Goal: Task Accomplishment & Management: Complete application form

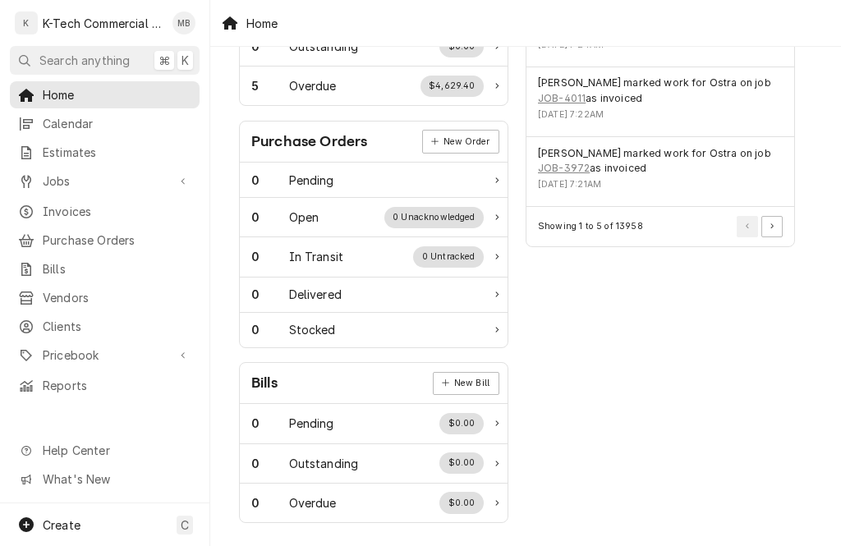
scroll to position [594, 0]
click at [85, 524] on div "Create C" at bounding box center [104, 524] width 209 height 43
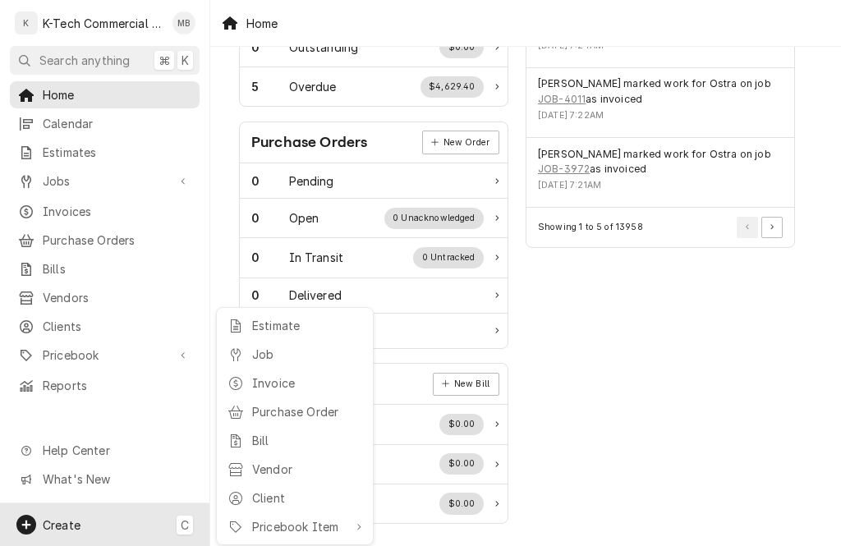
click at [184, 163] on html "K K-Tech Commercial Kitchen Repair & Maintenance MB Search anything ⌘ K Home Ca…" at bounding box center [420, 273] width 841 height 546
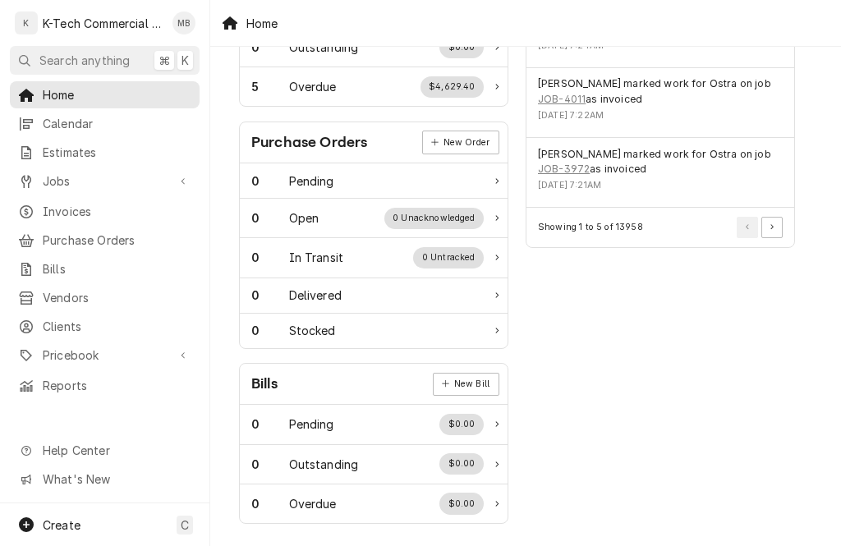
click at [191, 174] on div "Jobs" at bounding box center [104, 181] width 183 height 21
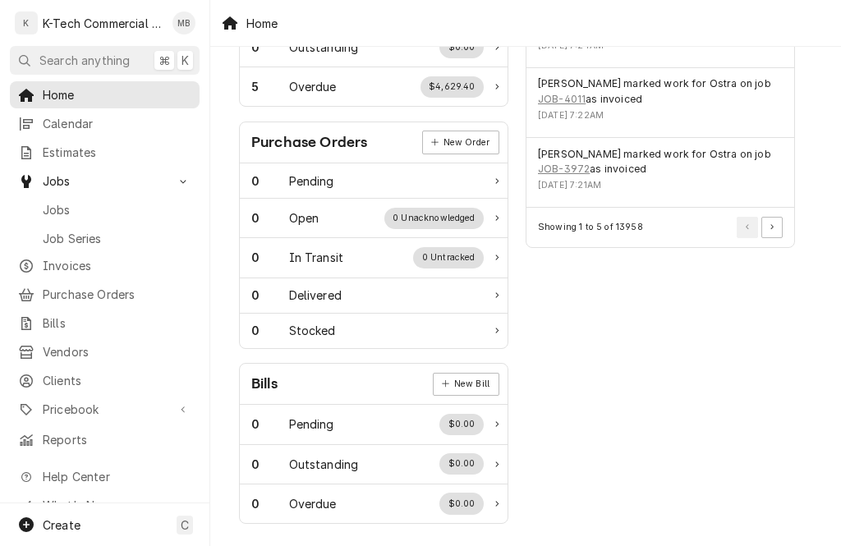
click at [75, 526] on span "Create" at bounding box center [62, 525] width 38 height 14
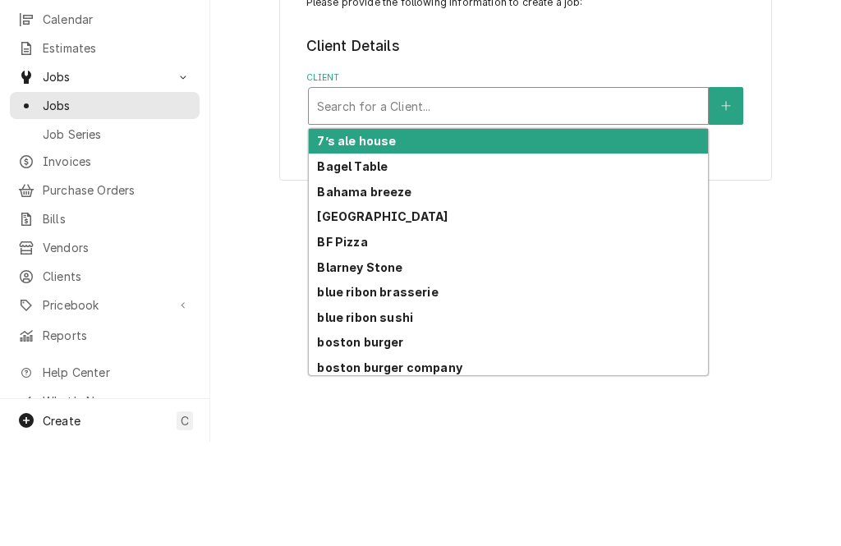
scroll to position [104, 0]
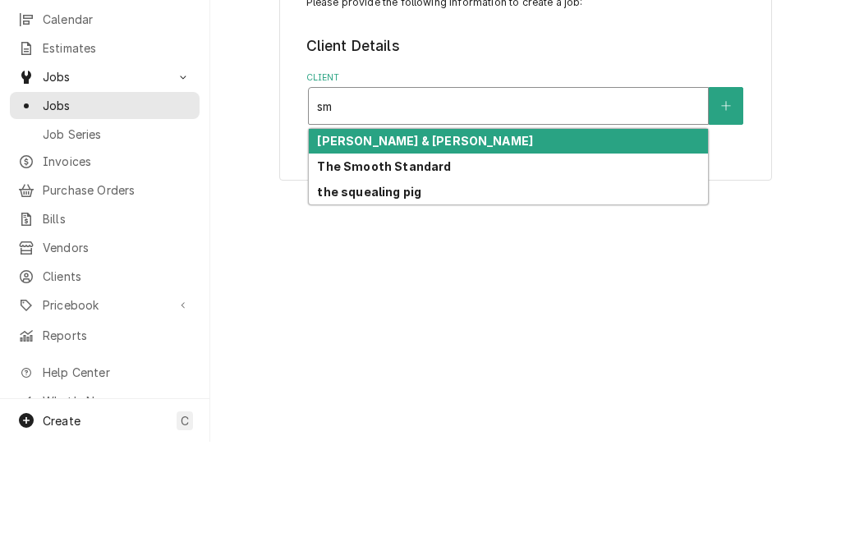
click at [419, 238] on strong "[PERSON_NAME] & [PERSON_NAME]" at bounding box center [425, 245] width 216 height 14
type input "sm"
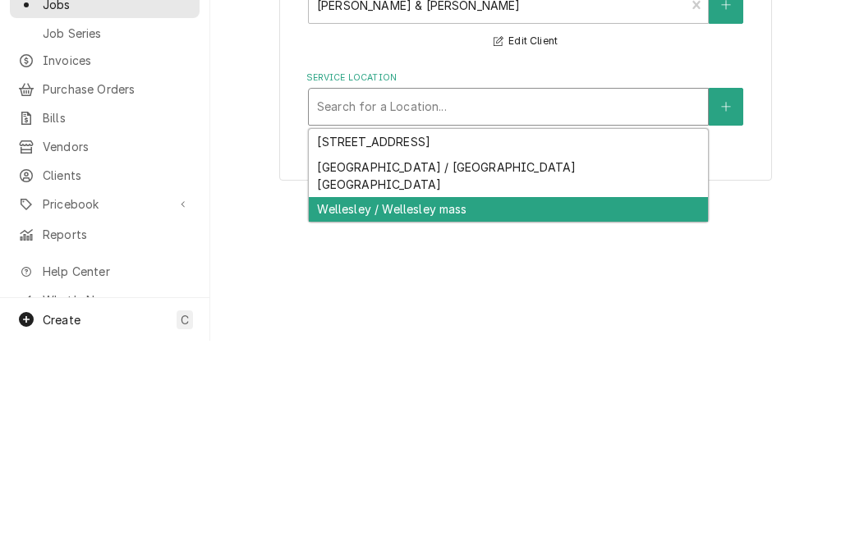
click at [455, 402] on div "Wellesley / Wellesley mass" at bounding box center [508, 414] width 399 height 25
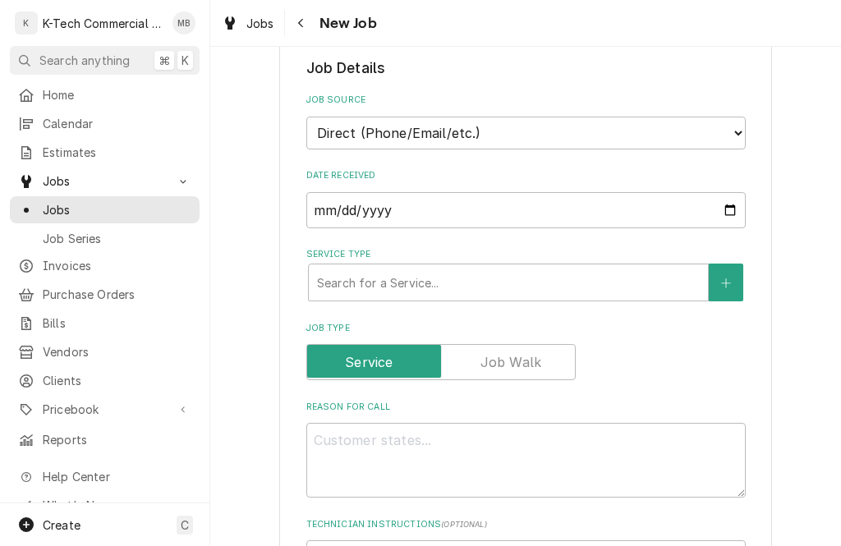
scroll to position [334, 0]
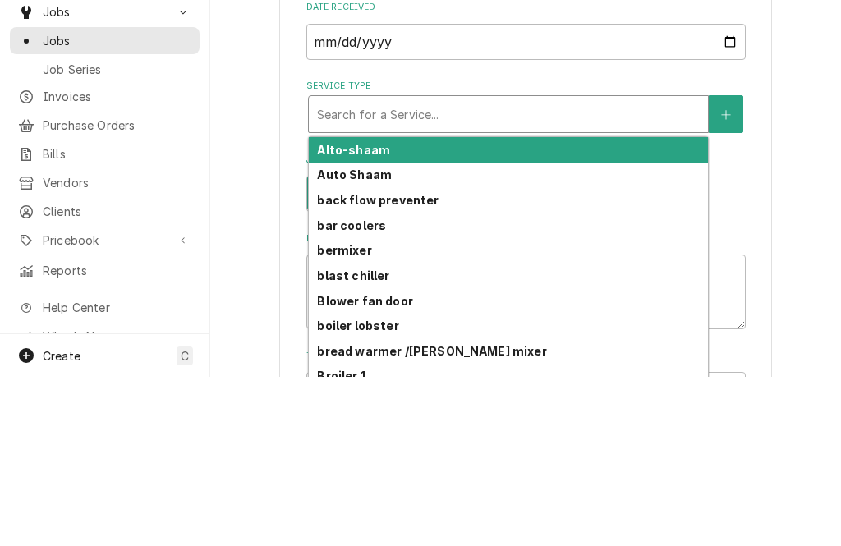
type textarea "x"
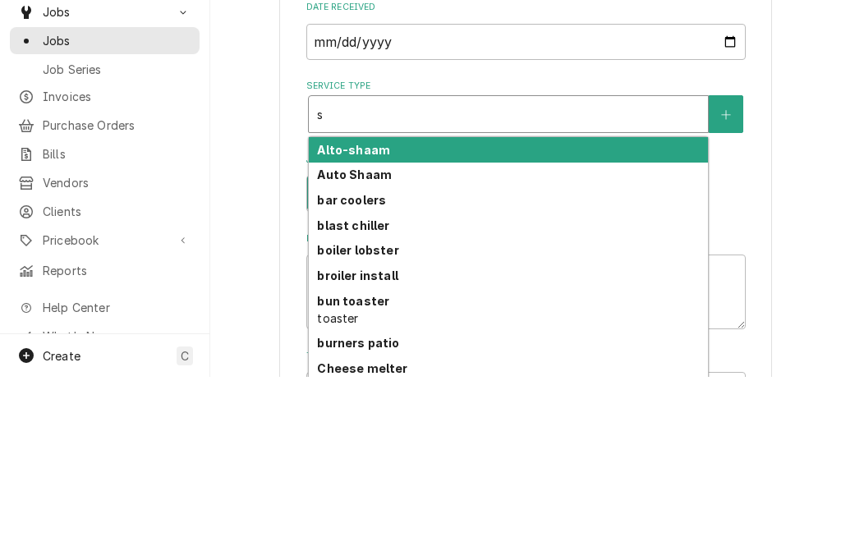
type input "st"
type textarea "x"
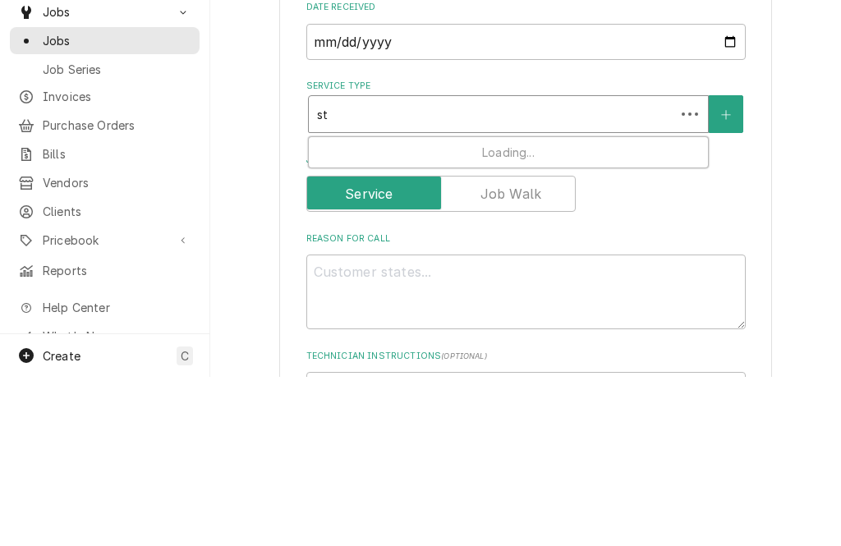
type input "ste"
type textarea "x"
type input "stea"
type textarea "x"
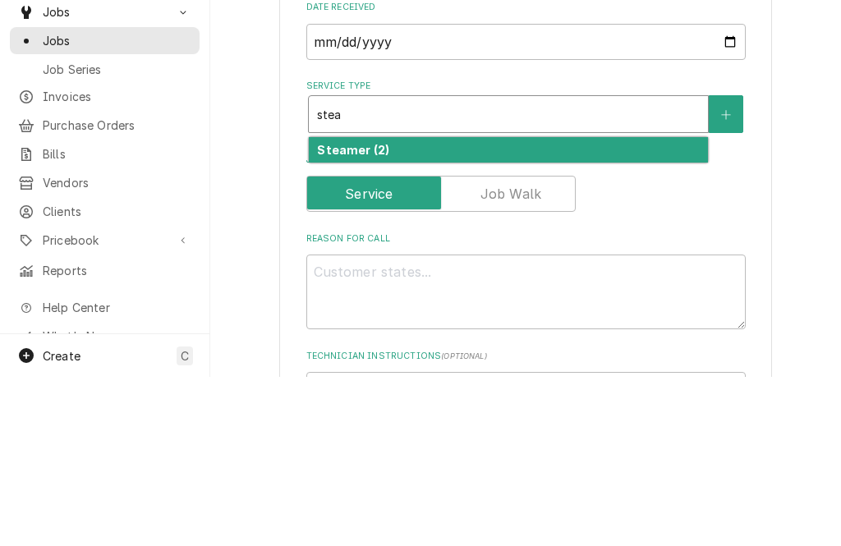
type input "ste"
type textarea "x"
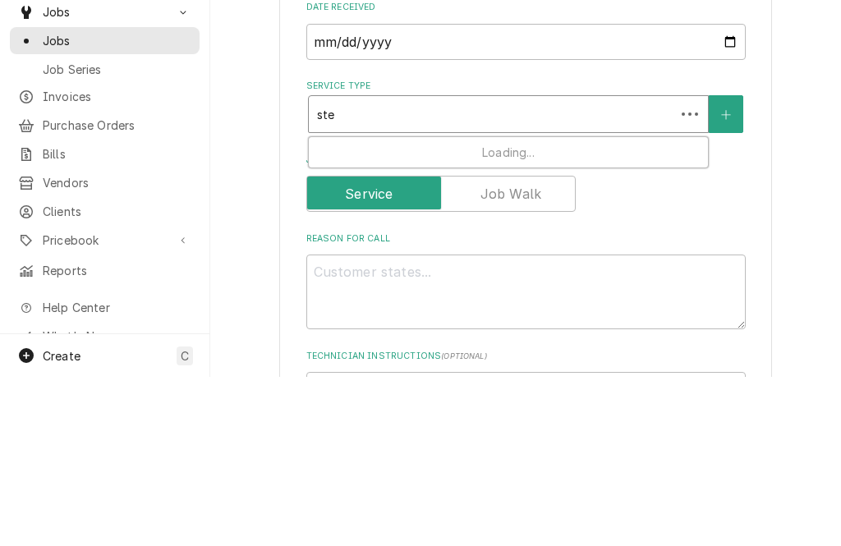
type input "st"
type textarea "x"
type input "s"
type textarea "x"
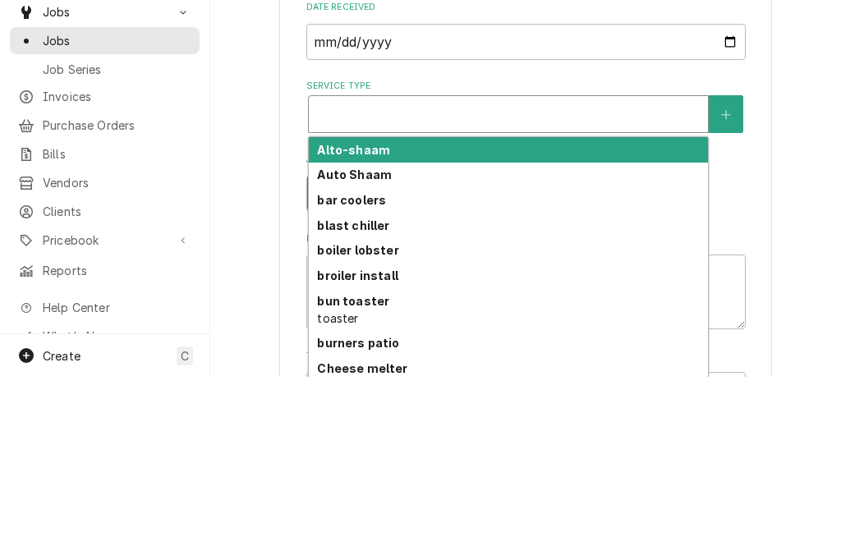
type textarea "x"
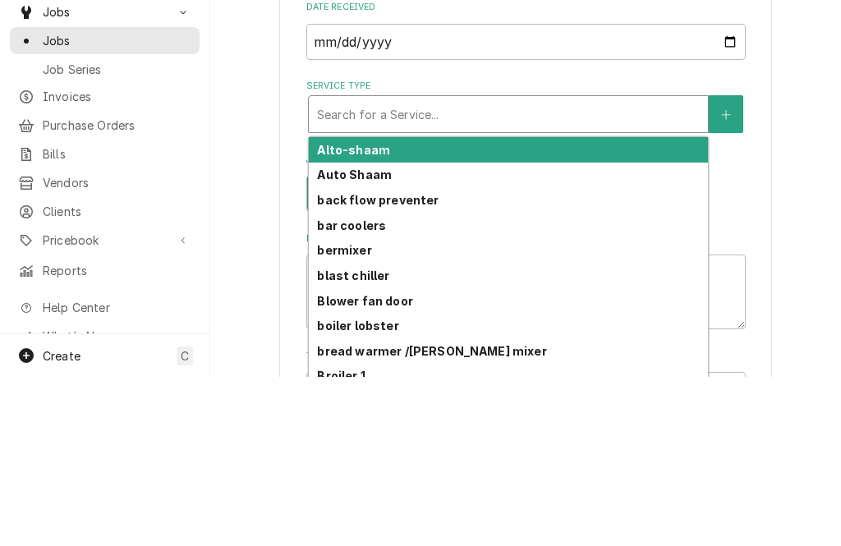
type input "h"
type textarea "x"
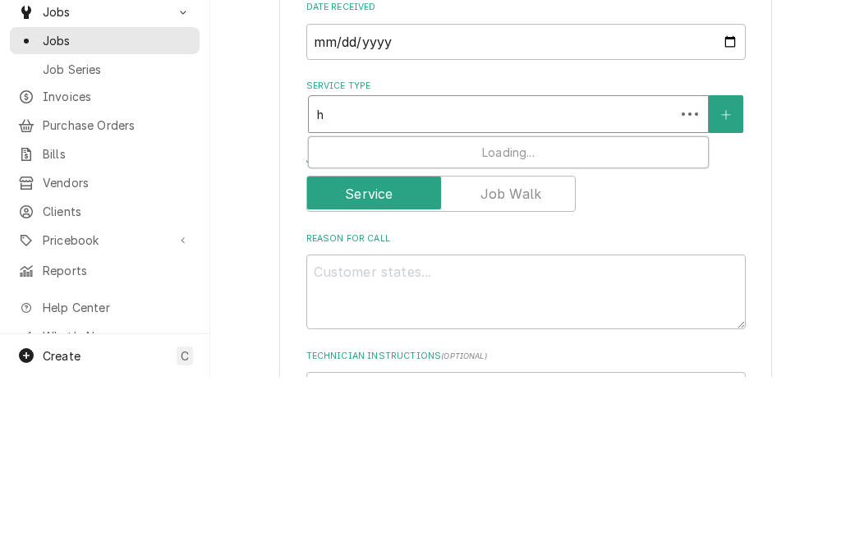
type input "ho"
type textarea "x"
type input "hot"
type textarea "x"
type input "hot"
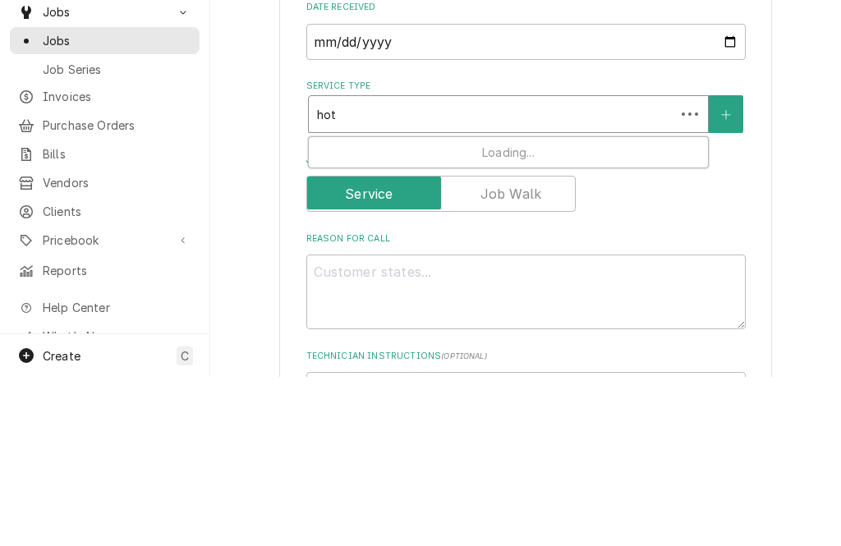
type textarea "x"
type input "hot w"
type textarea "x"
type input "hot we"
type textarea "x"
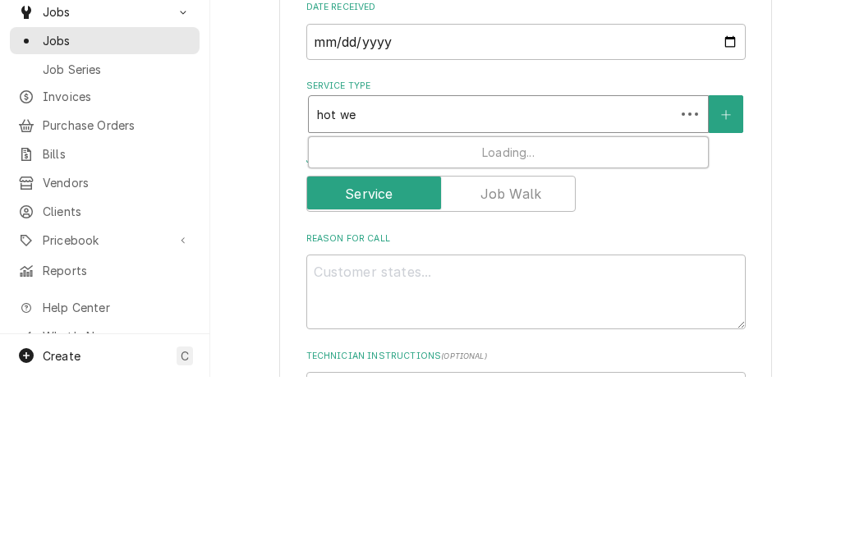
type input "hot wel"
type textarea "x"
type input "hot well"
type textarea "x"
type input "hot wells"
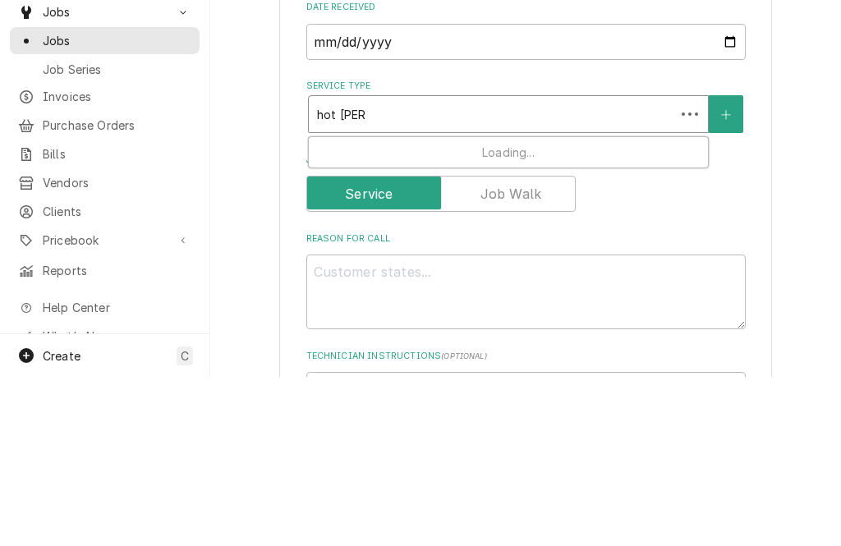
type textarea "x"
type input "hot wells"
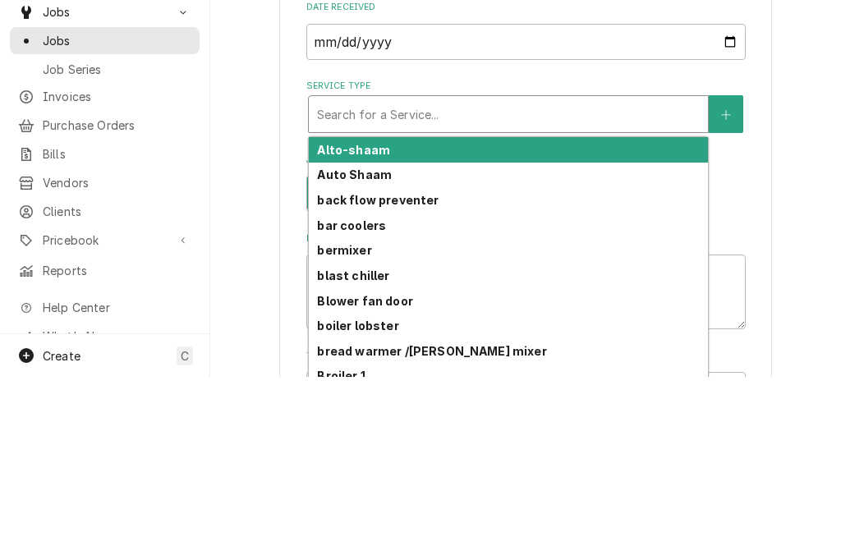
type textarea "x"
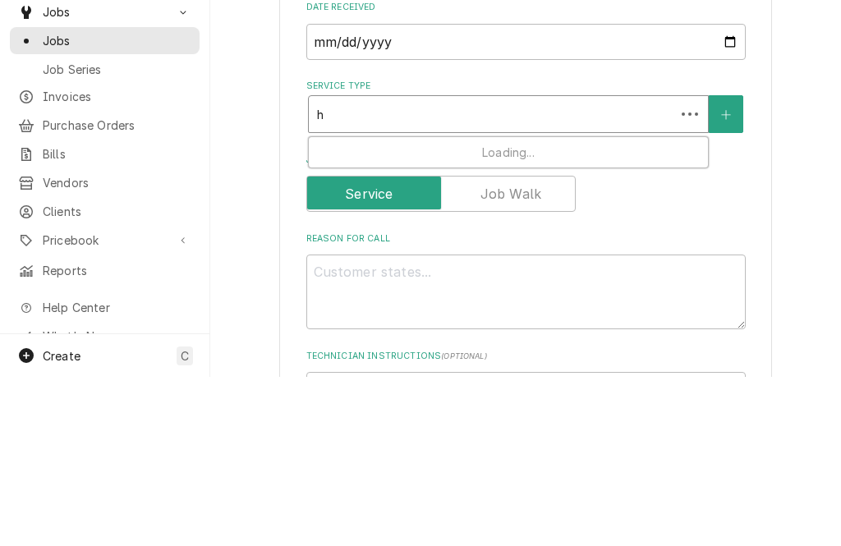
type input "ho"
type textarea "x"
type input "hot"
type textarea "x"
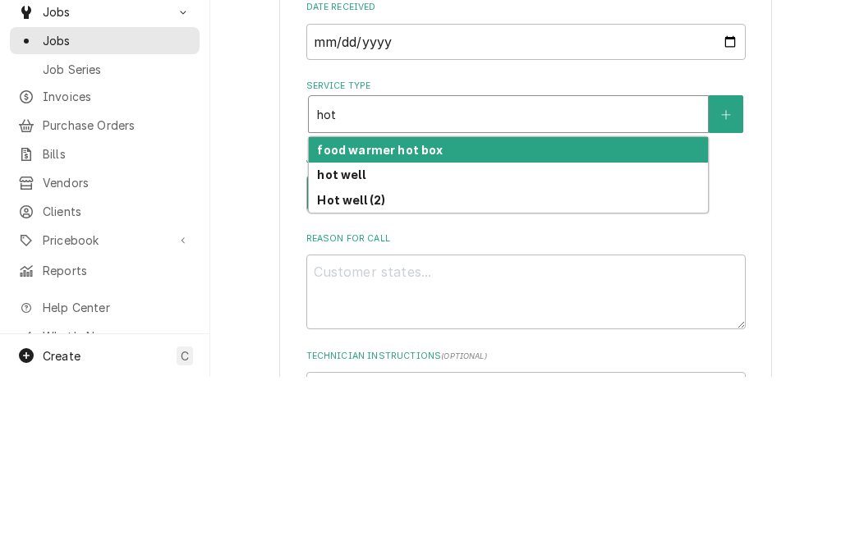
click at [366, 332] on div "hot well" at bounding box center [508, 344] width 399 height 25
type input "hot"
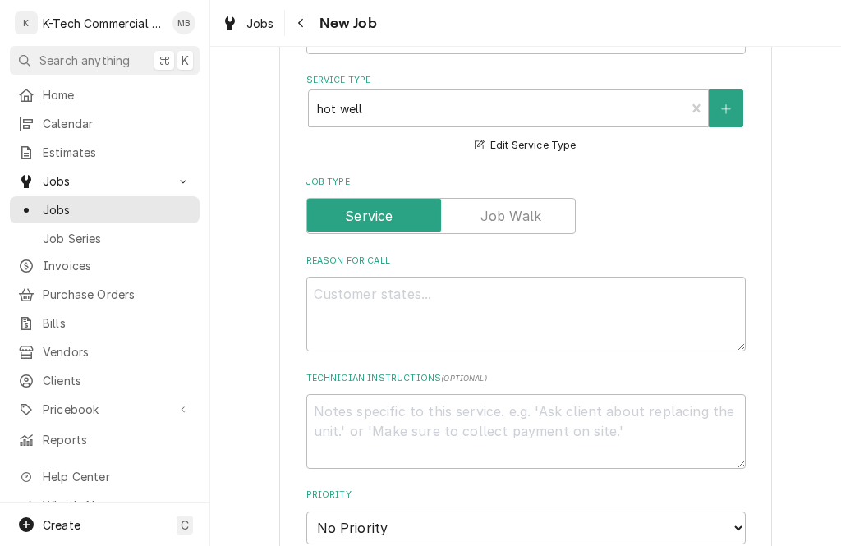
scroll to position [513, 0]
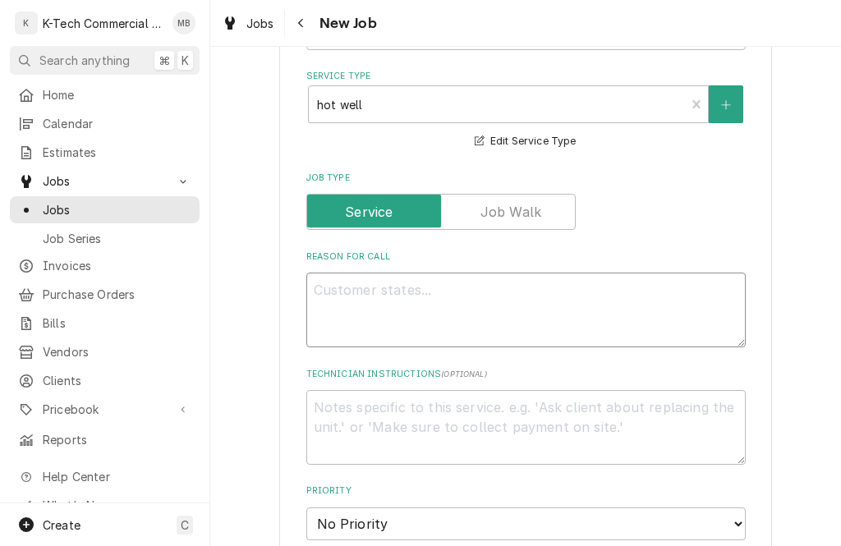
click at [465, 291] on textarea "Reason For Call" at bounding box center [525, 310] width 439 height 75
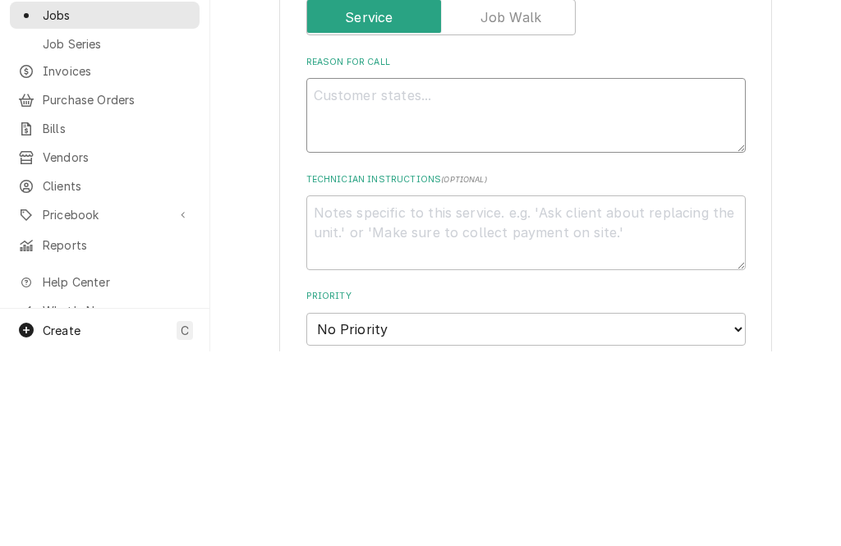
type textarea "x"
type textarea "2"
type textarea "x"
type textarea "2 s"
type textarea "x"
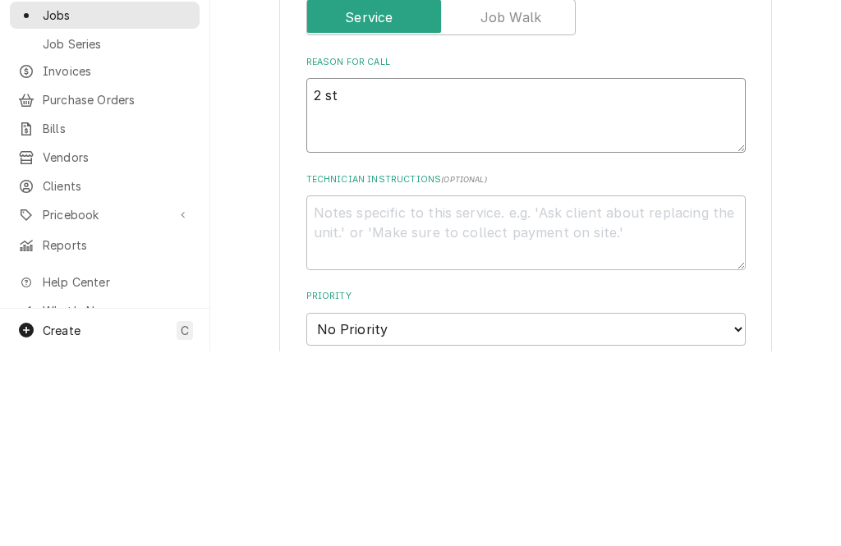
type textarea "2 ste"
type textarea "x"
type textarea "2 stea"
type textarea "x"
type textarea "2 steam"
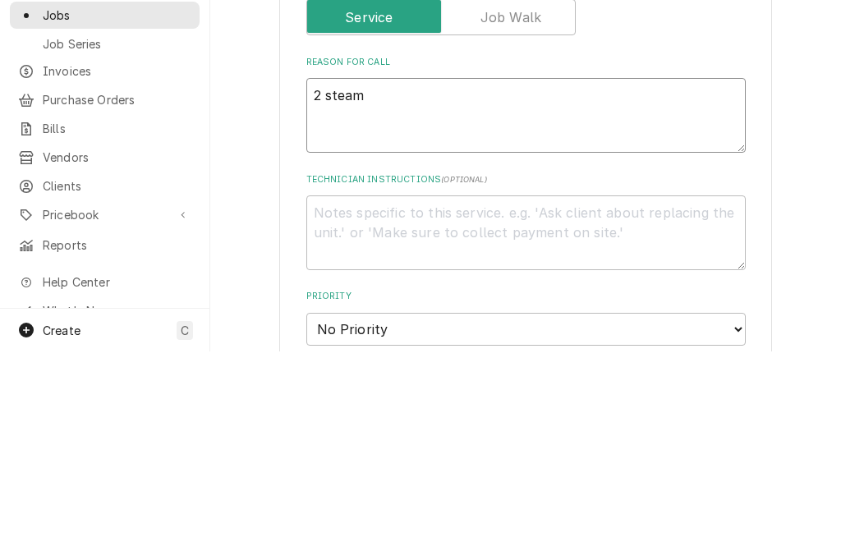
type textarea "x"
type textarea "2 steam w"
type textarea "x"
type textarea "2 steam we"
type textarea "x"
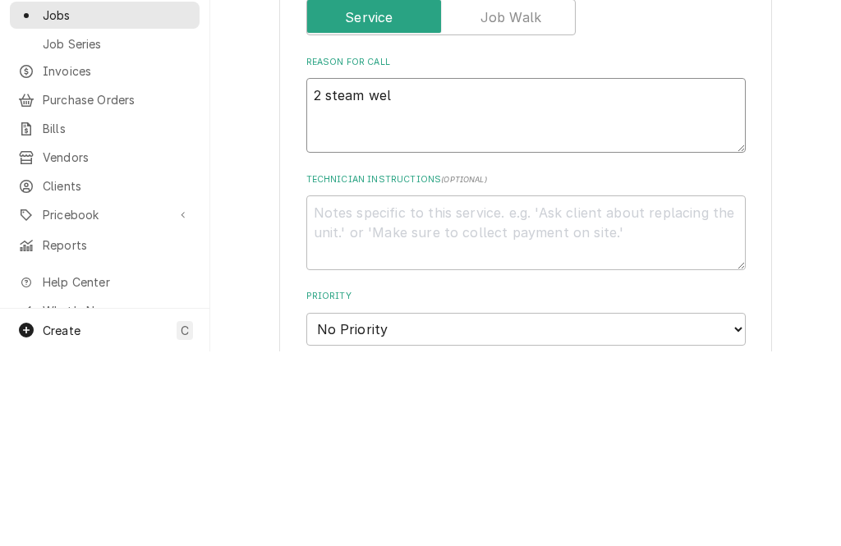
type textarea "2 steam well"
type textarea "x"
type textarea "2 steam wells"
type textarea "x"
type textarea "2 steam wells"
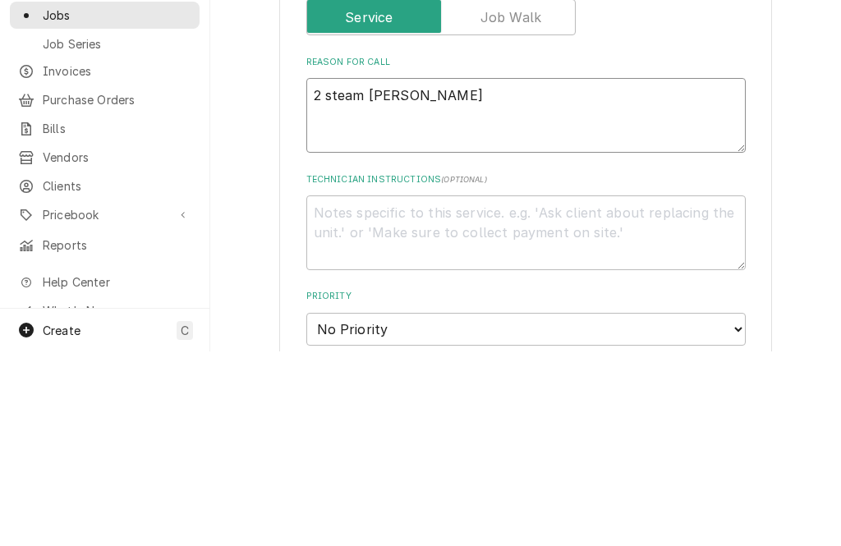
type textarea "x"
type textarea "2 steam wells n"
type textarea "x"
type textarea "2 steam wells ni"
type textarea "x"
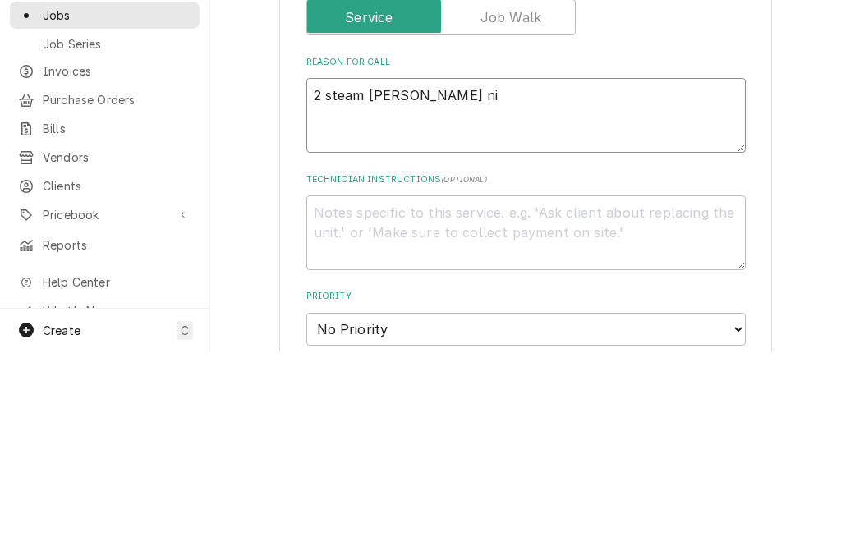
type textarea "2 steam wells nit"
type textarea "x"
type textarea "2 steam wells not"
type textarea "x"
type textarea "2 steam wells not w"
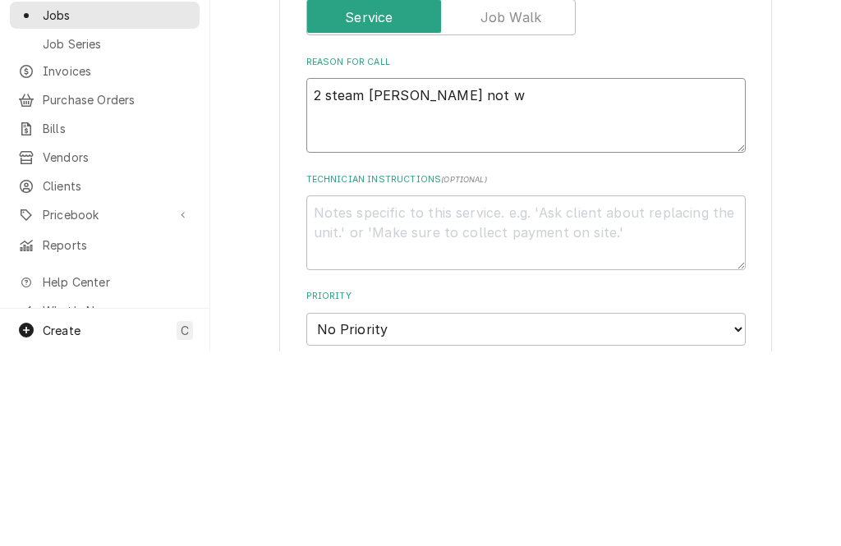
type textarea "x"
type textarea "2 steam wells not we"
type textarea "x"
type textarea "2 steam wells not w"
type textarea "x"
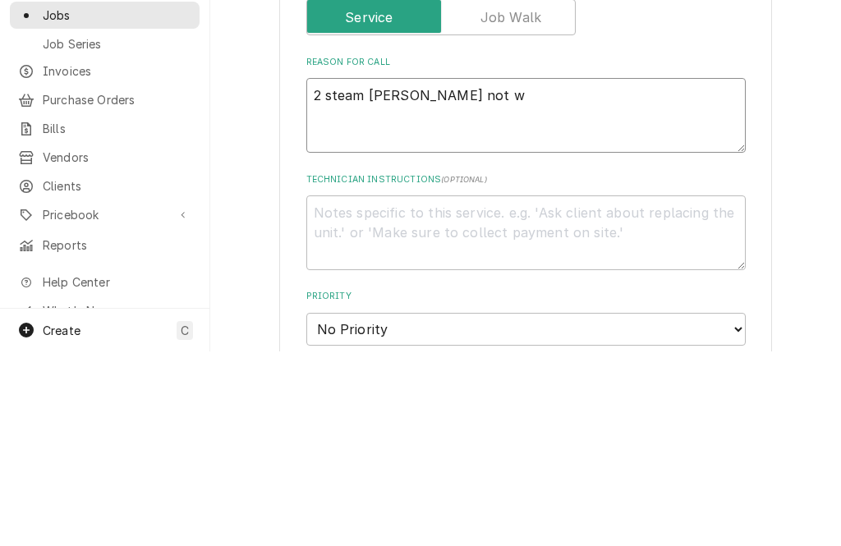
type textarea "2 steam wells not wo"
type textarea "x"
type textarea "2 steam wells not wor"
type textarea "x"
type textarea "2 steam wells not work"
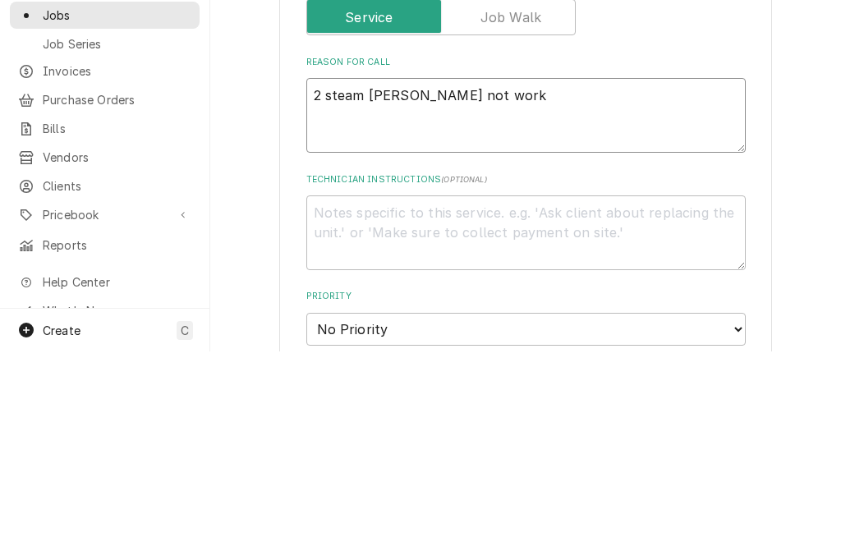
type textarea "x"
type textarea "2 steam wells not worki"
type textarea "x"
type textarea "2 steam wells not working"
type textarea "x"
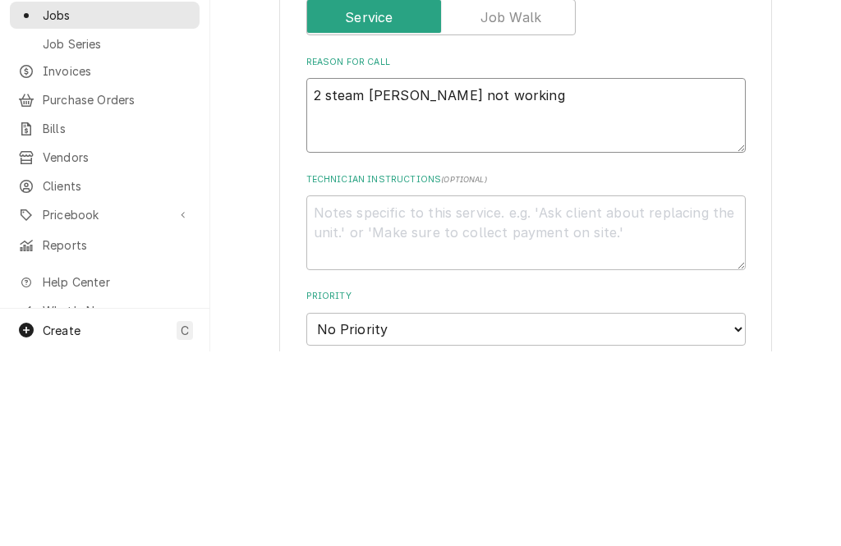
type textarea "2 steam wells not working"
type textarea "x"
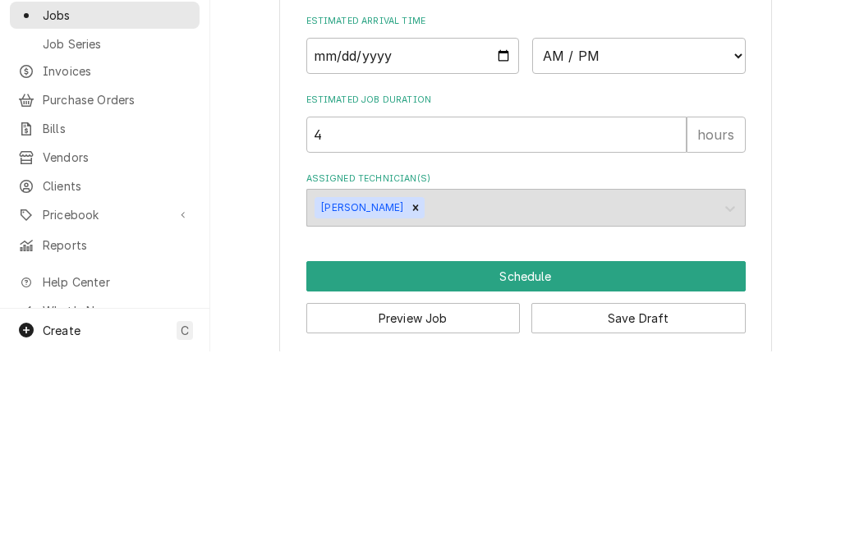
scroll to position [1197, 0]
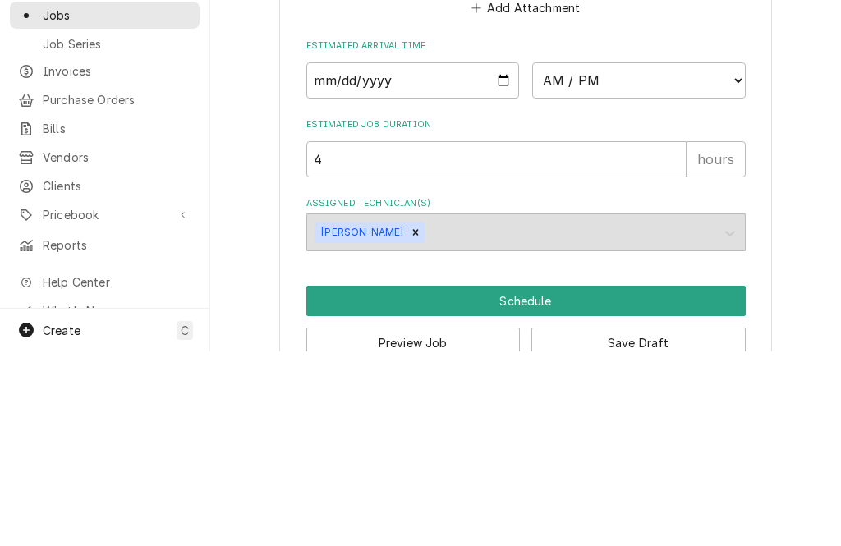
type textarea "2 steam wells not working"
click at [351, 257] on input "Date" at bounding box center [412, 275] width 213 height 36
type input "2025-09-05"
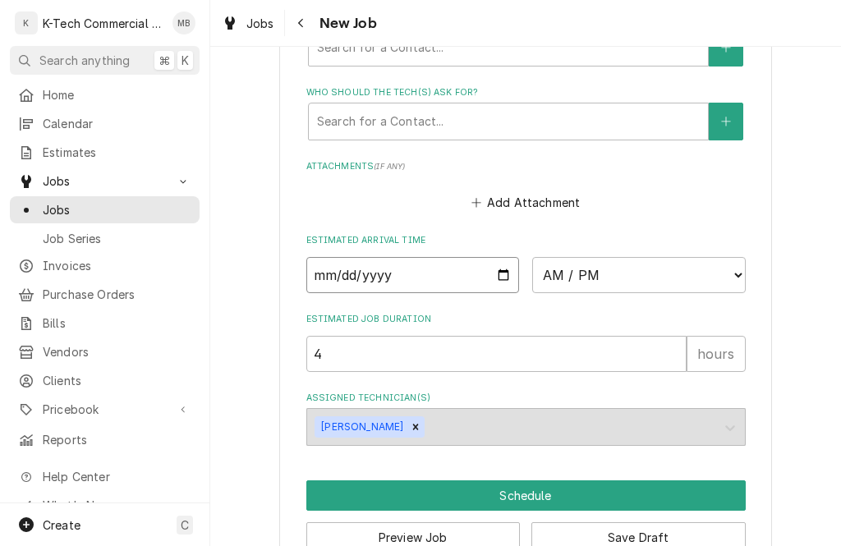
type textarea "x"
type input "2025-09-01"
type textarea "x"
click at [745, 257] on select "AM / PM 6:00 AM 6:15 AM 6:30 AM 6:45 AM 7:00 AM 7:15 AM 7:30 AM 7:45 AM 8:00 AM…" at bounding box center [638, 275] width 213 height 36
select select "07:00:00"
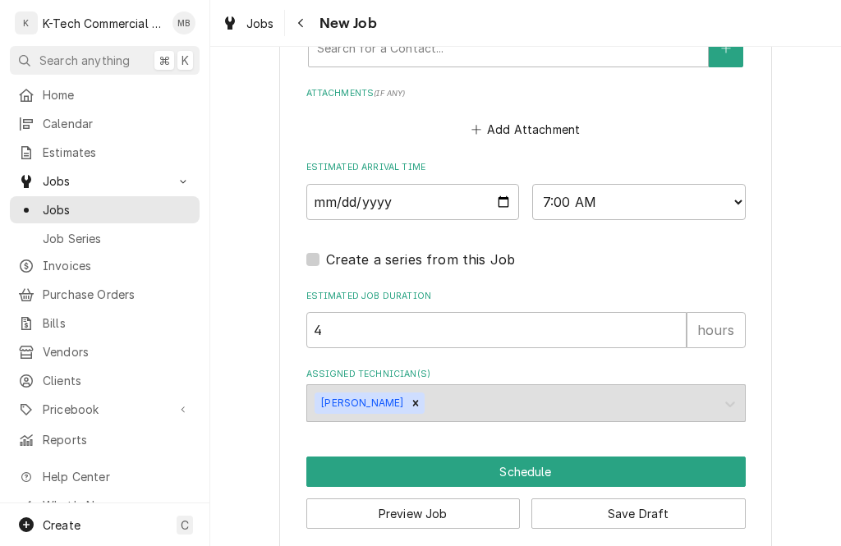
click at [542, 456] on button "Schedule" at bounding box center [525, 471] width 439 height 30
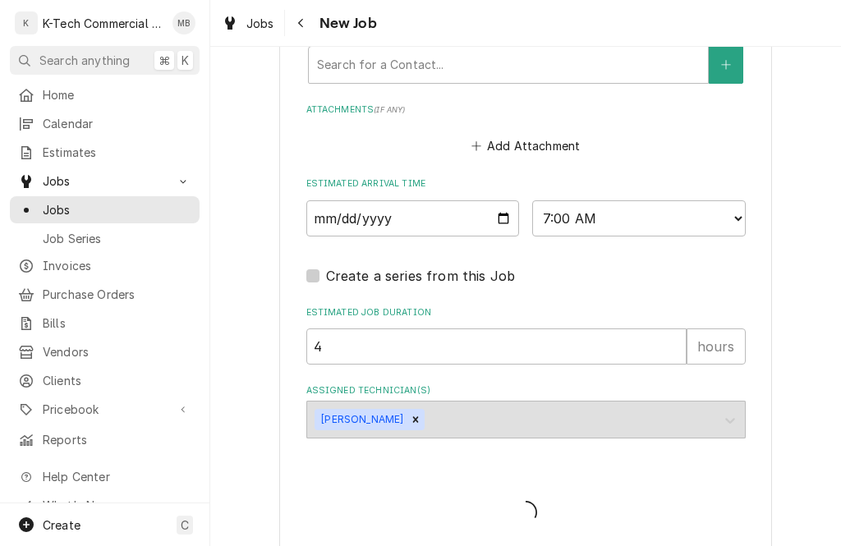
type textarea "x"
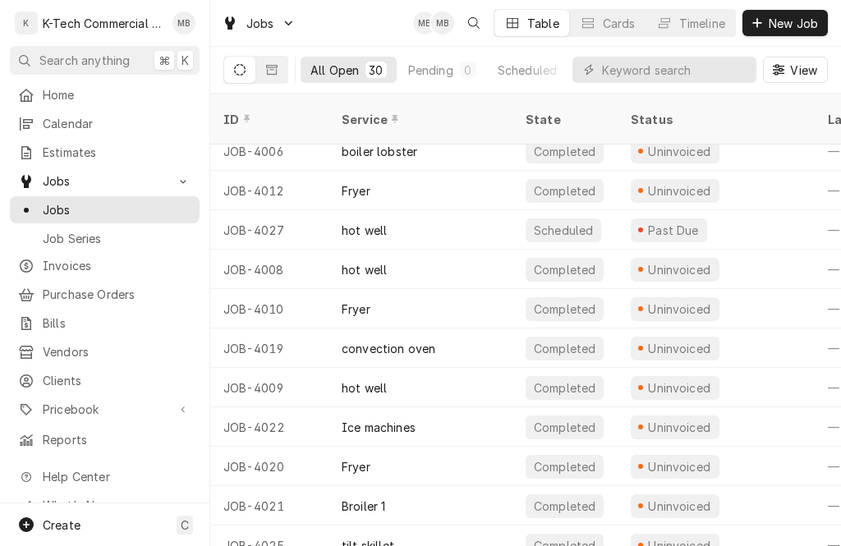
scroll to position [761, 0]
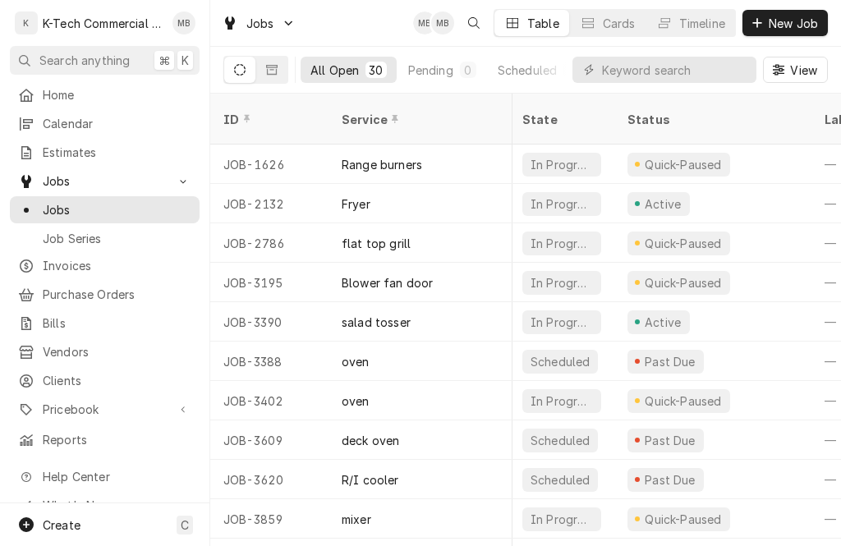
scroll to position [0, 3]
click at [675, 76] on input "Dynamic Content Wrapper" at bounding box center [675, 70] width 146 height 26
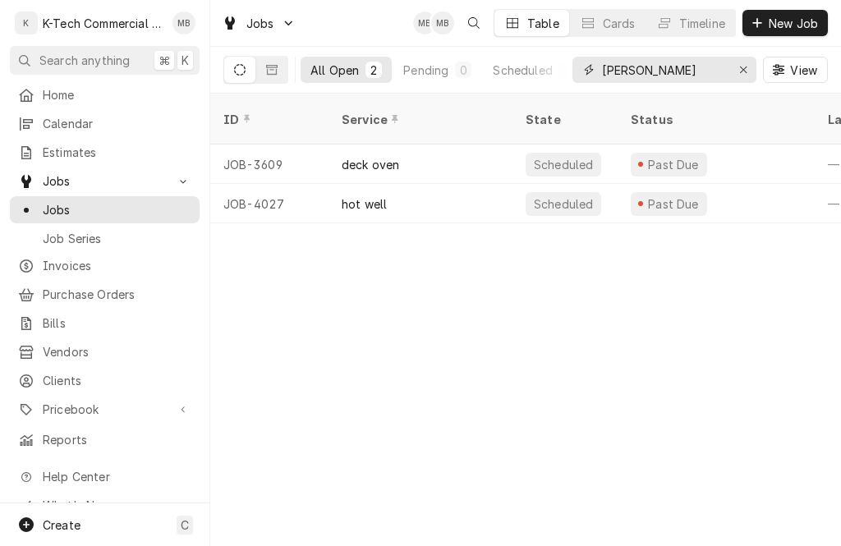
type input "Smit"
click at [423, 187] on div "hot well" at bounding box center [420, 203] width 184 height 39
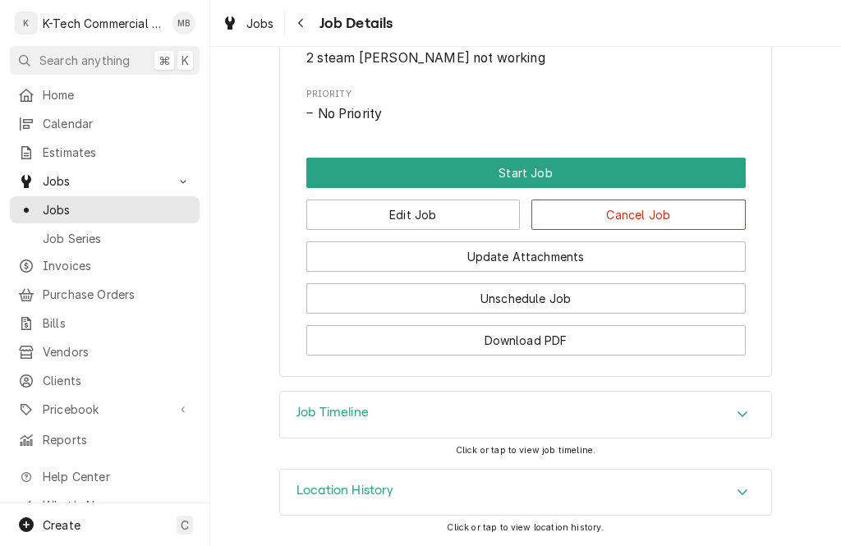
scroll to position [746, 0]
click at [594, 176] on button "Start Job" at bounding box center [525, 173] width 439 height 30
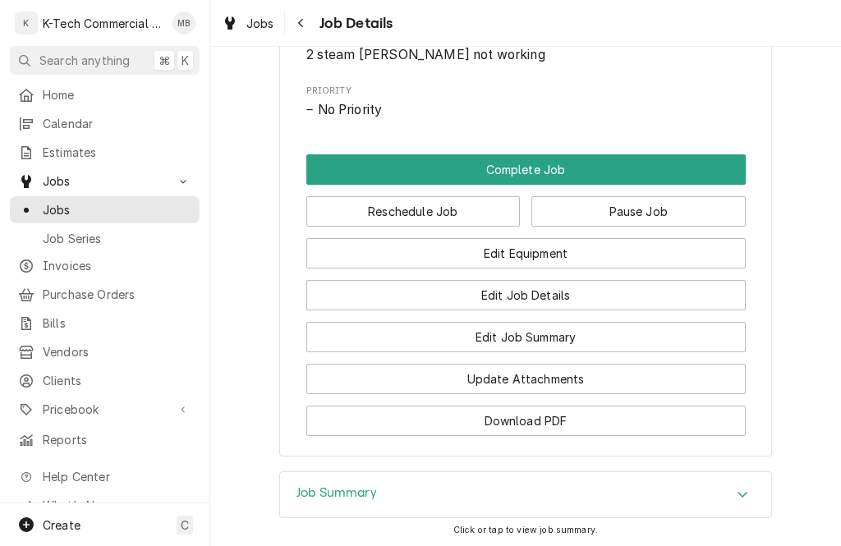
scroll to position [795, 0]
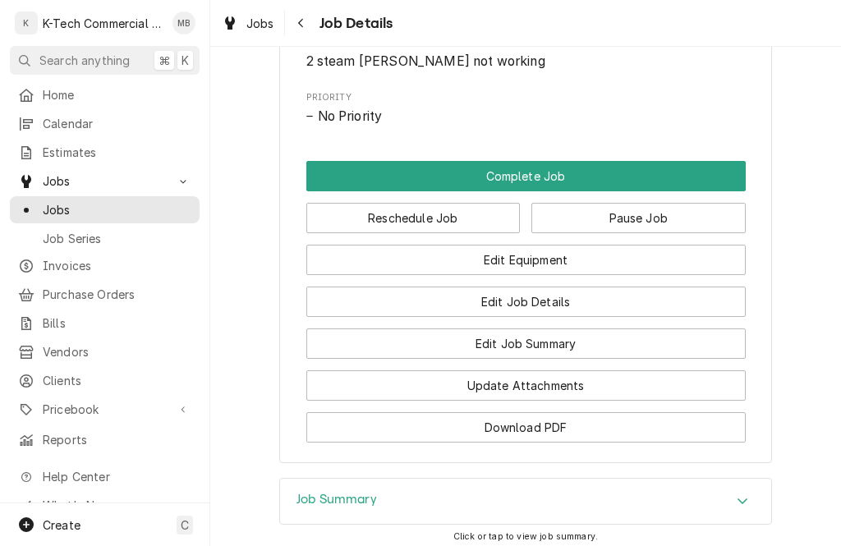
click at [600, 184] on button "Complete Job" at bounding box center [525, 176] width 439 height 30
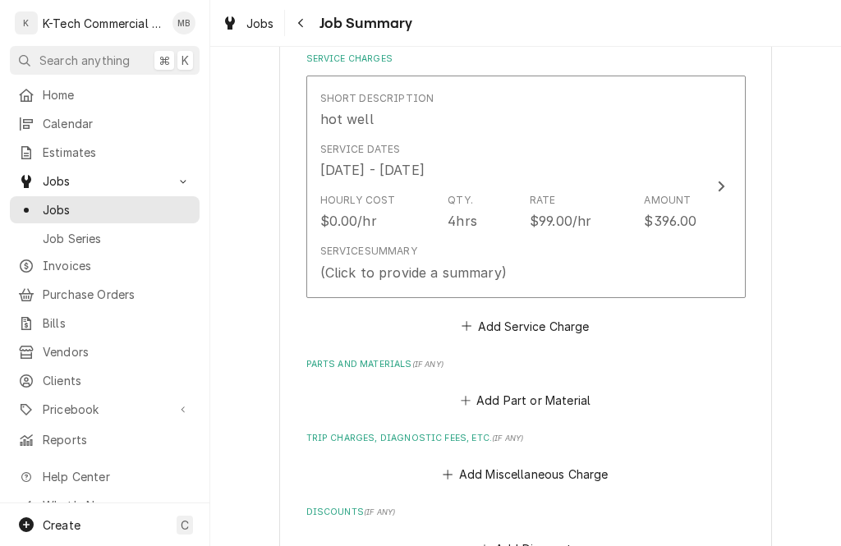
click at [521, 276] on div "Service Summary (Click to provide a summary)" at bounding box center [508, 262] width 377 height 51
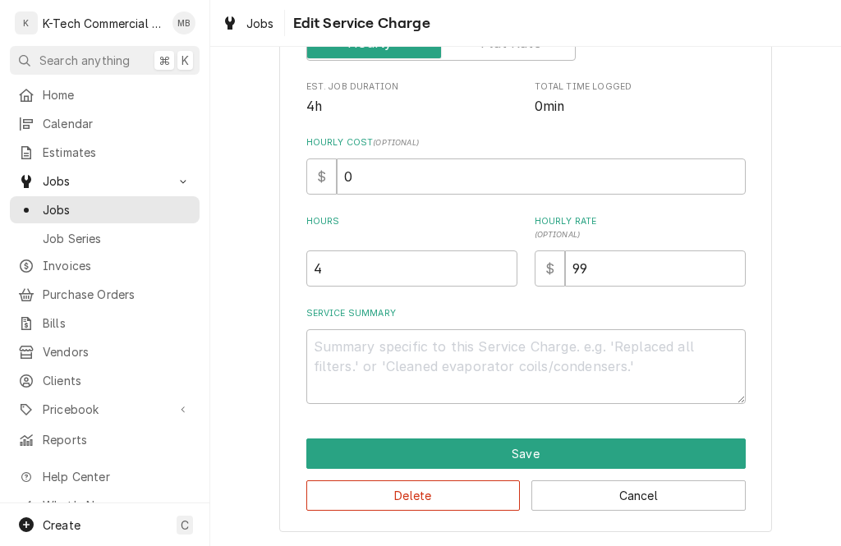
scroll to position [317, 0]
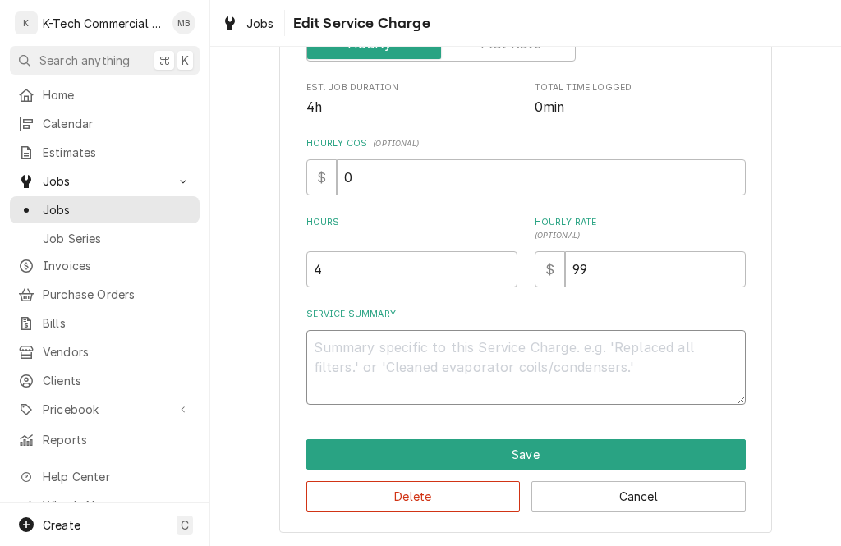
click at [474, 353] on textarea "Service Summary" at bounding box center [525, 367] width 439 height 75
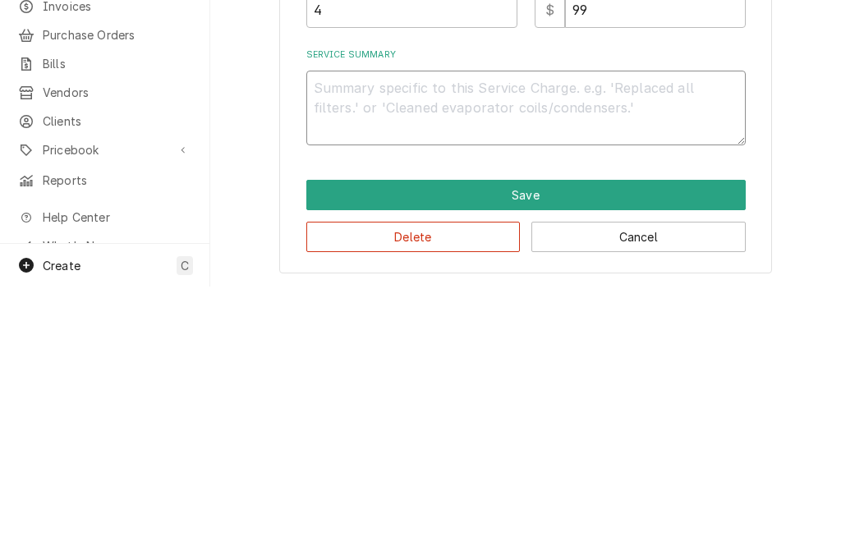
type textarea "x"
type textarea "T"
type textarea "x"
type textarea "Te"
type textarea "x"
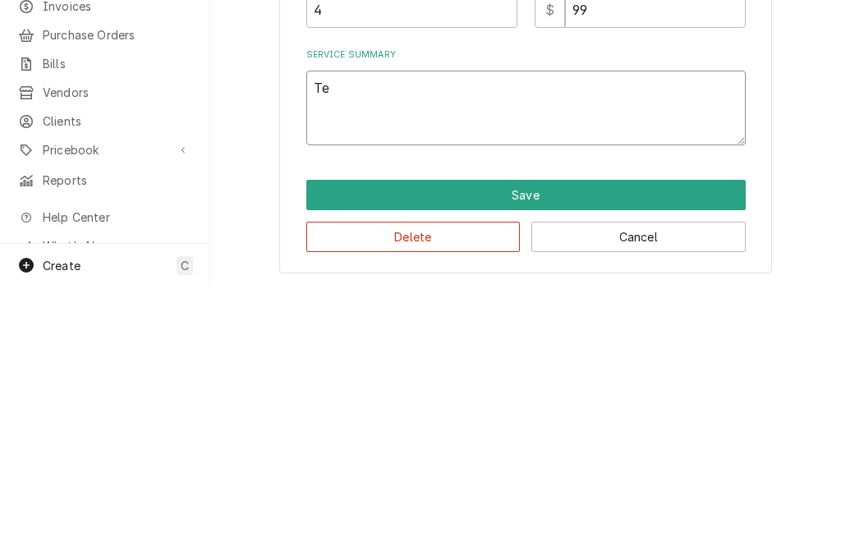
type textarea "Tes"
type textarea "x"
type textarea "Teste"
type textarea "x"
type textarea "Tested"
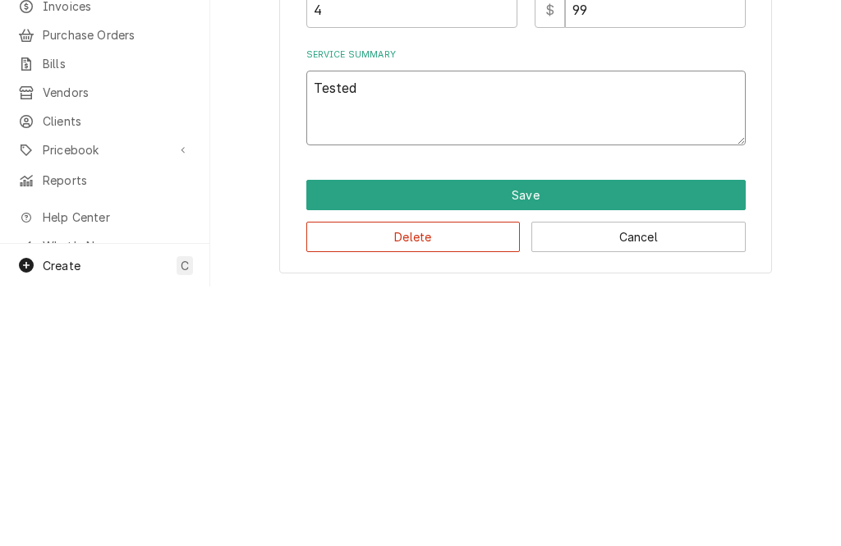
type textarea "x"
type textarea "Tested"
type textarea "x"
type textarea "Tested 7"
type textarea "x"
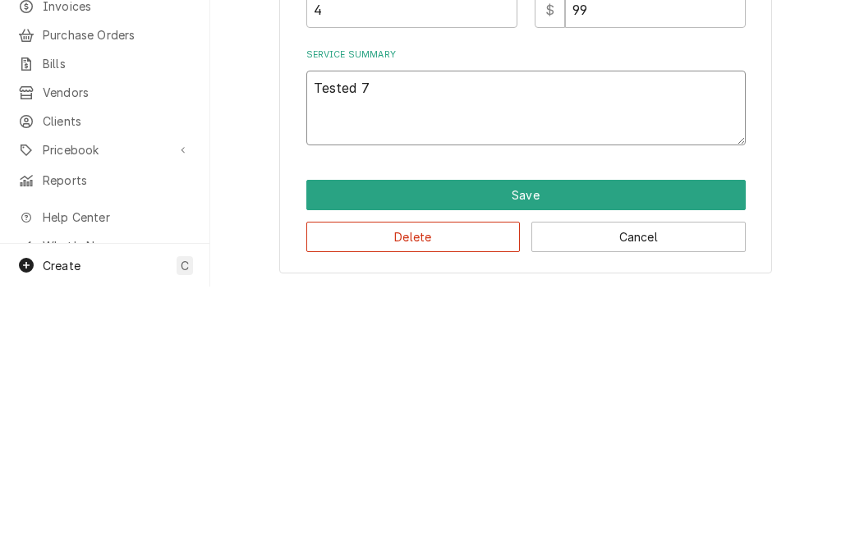
type textarea "Tested 7n"
type textarea "x"
type textarea "Tested 7ni"
type textarea "x"
type textarea "Tested 7n"
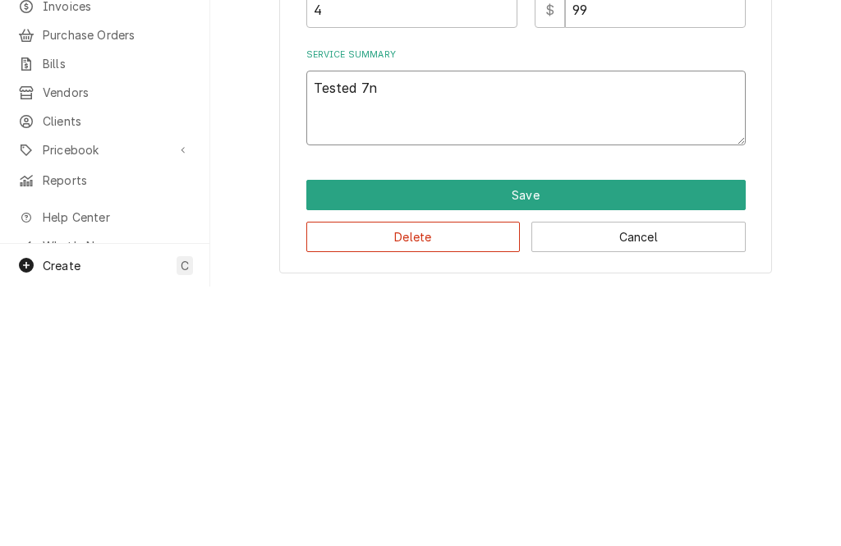
type textarea "x"
type textarea "Tested 7"
type textarea "x"
type textarea "Tested"
type textarea "x"
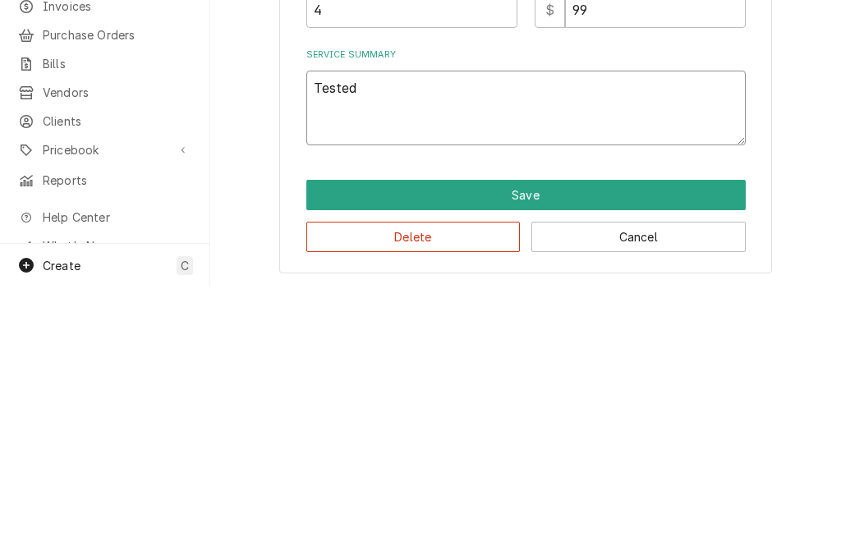
type textarea "Tested s"
type textarea "x"
type textarea "Tested st"
type textarea "x"
type textarea "Tested ste"
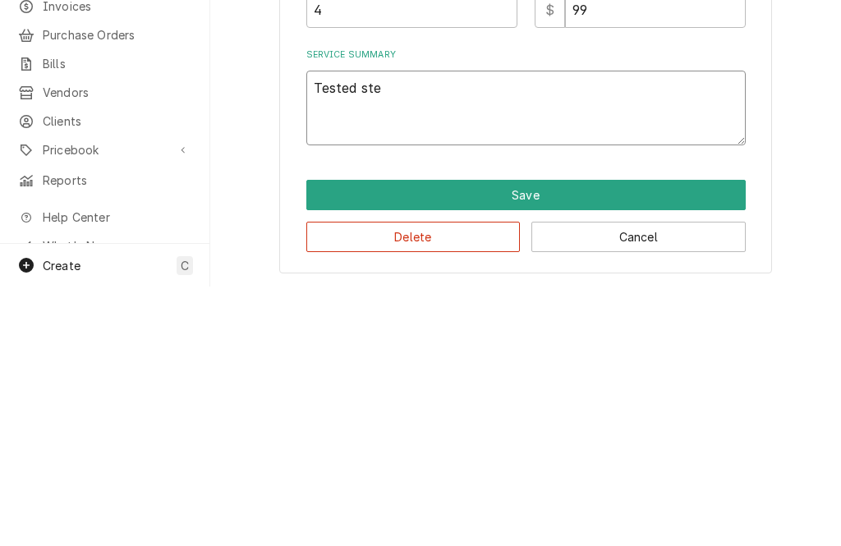
type textarea "x"
type textarea "Tested stea"
type textarea "x"
type textarea "Tested steam"
type textarea "x"
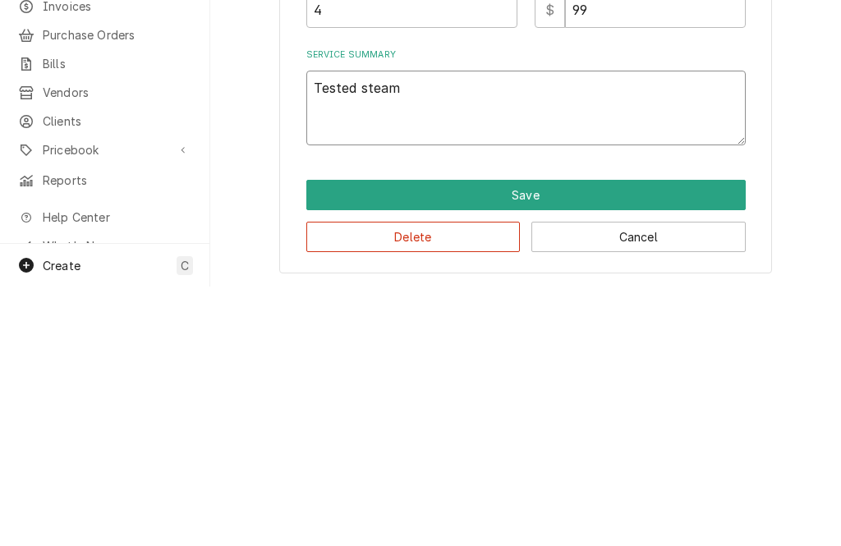
type textarea "Tested steam w"
type textarea "x"
type textarea "Tested steam we"
type textarea "x"
type textarea "Tested steam wel"
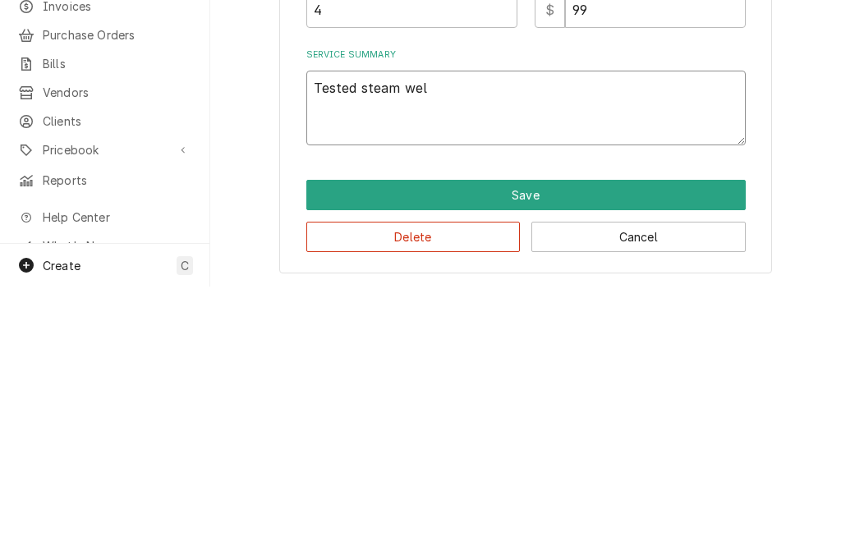
type textarea "x"
type textarea "Tested steam well"
type textarea "x"
type textarea "Tested steam wells"
type textarea "x"
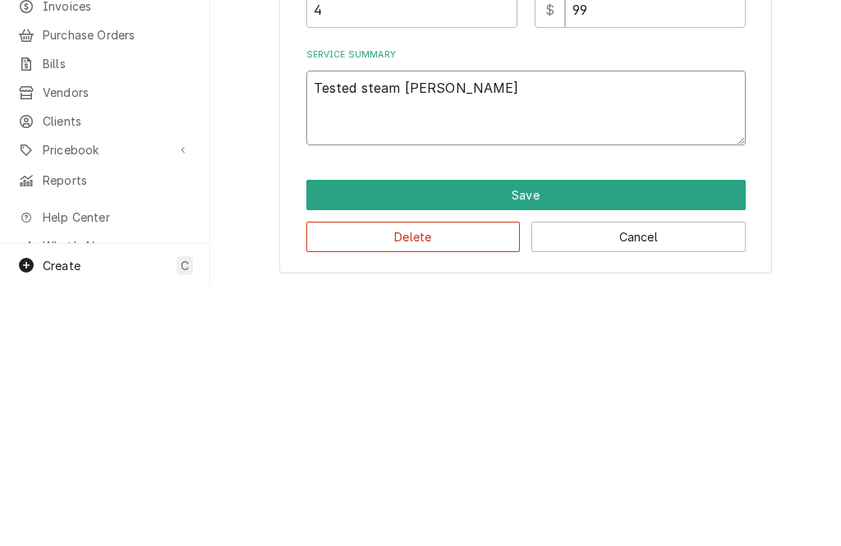
type textarea "Tested steam wells"
type textarea "x"
type textarea "Tested steam wells a"
type textarea "x"
type textarea "Tested steam wells amd"
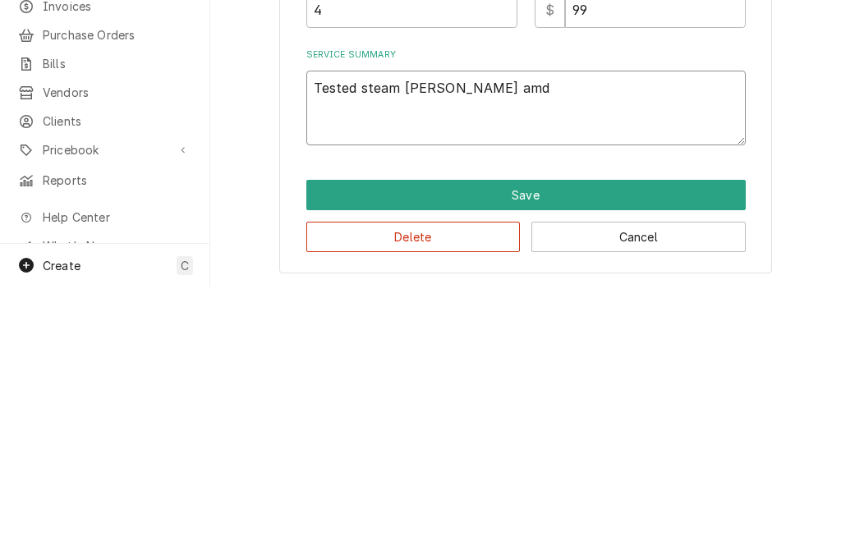
type textarea "x"
type textarea "Tested steam wells and"
type textarea "x"
type textarea "Tested steam wells and f"
type textarea "x"
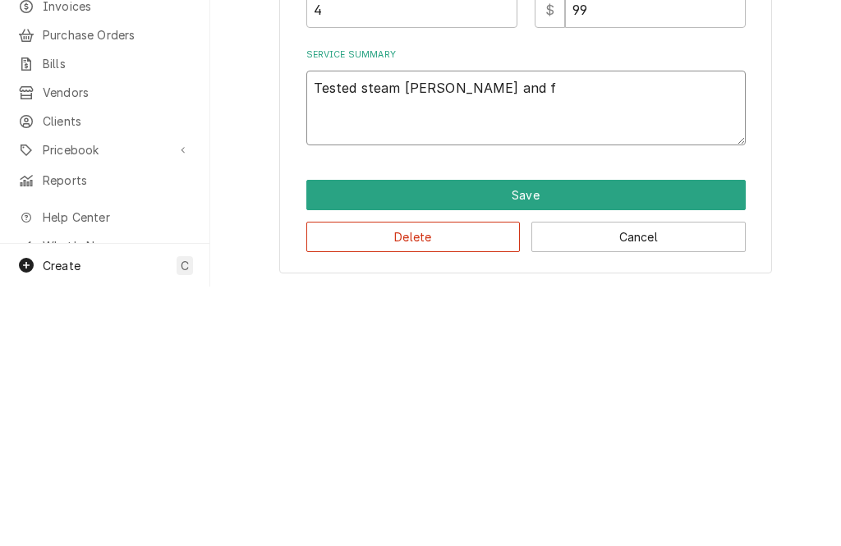
type textarea "Tested steam wells and fo"
type textarea "x"
type textarea "Tested steam wells and foi"
type textarea "x"
type textarea "Tested steam wells and found"
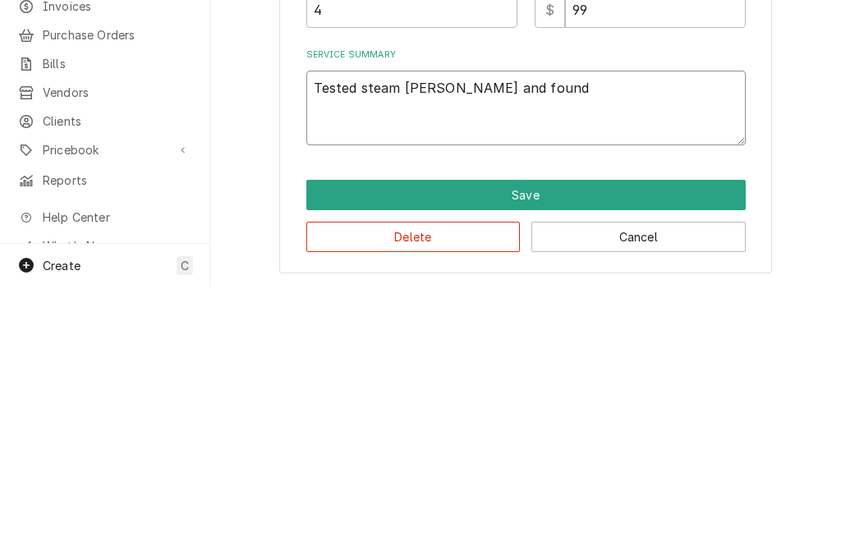
type textarea "x"
type textarea "Tested steam wells and found b"
type textarea "x"
type textarea "Tested steam wells and found ba"
type textarea "x"
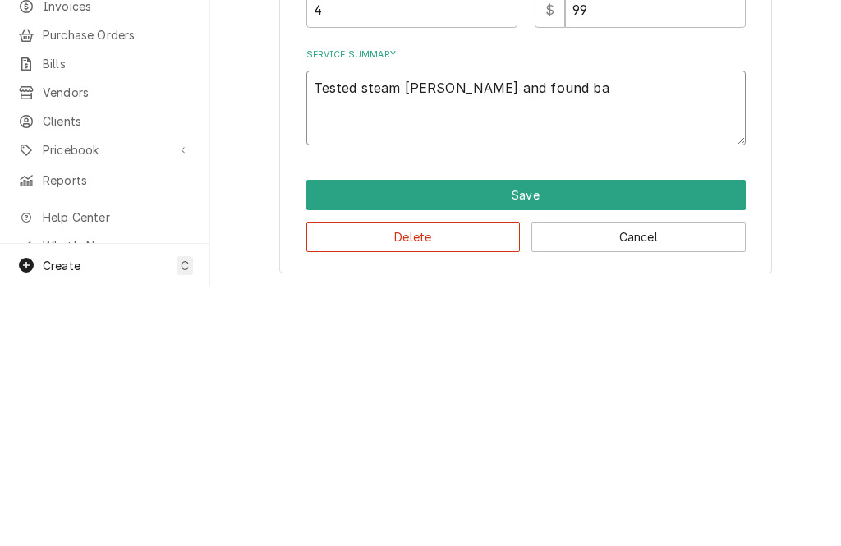
type textarea "Tested steam wells and found bad"
type textarea "x"
type textarea "Tested steam wells and found bad"
type textarea "x"
type textarea "Tested steam wells and found bad e"
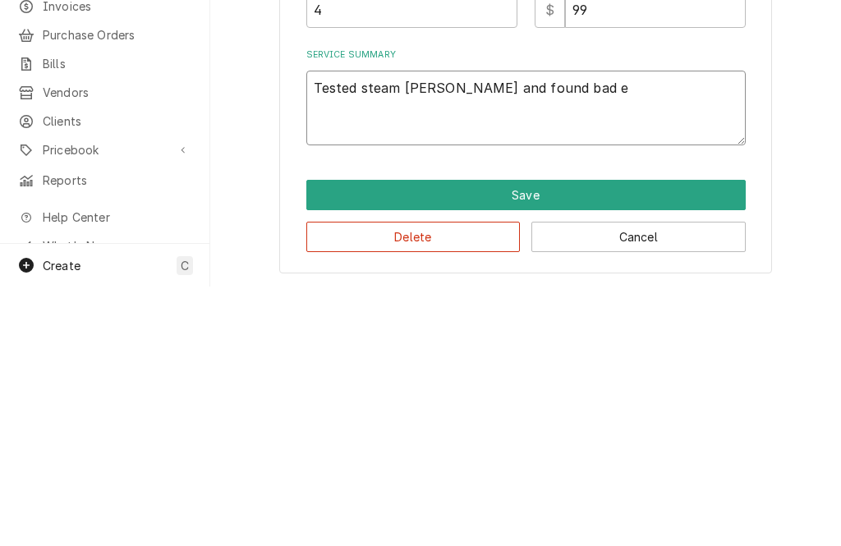
type textarea "x"
type textarea "Tested steam wells and found bad el"
type textarea "x"
type textarea "Tested steam wells and found bad ele"
type textarea "x"
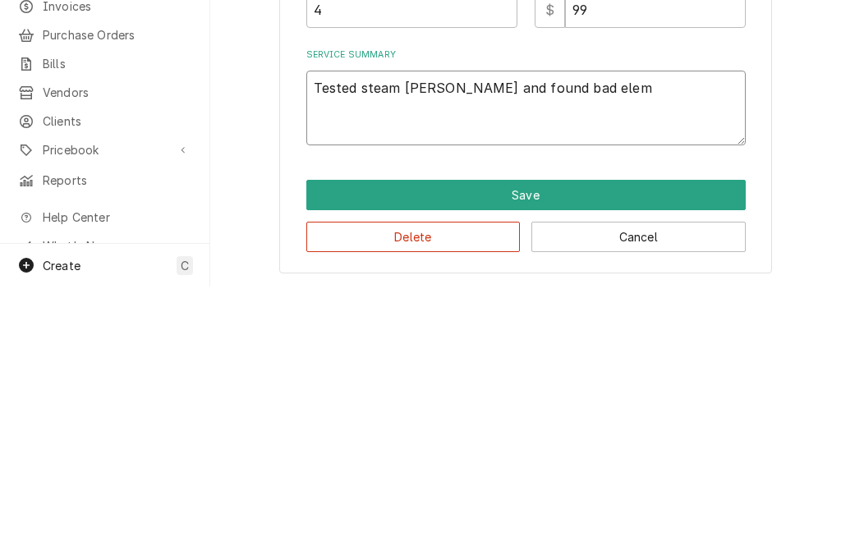
type textarea "Tested steam wells and found bad eleme"
type textarea "x"
type textarea "Tested steam wells and found bad elemen"
type textarea "x"
type textarea "Tested steam wells and found bad element"
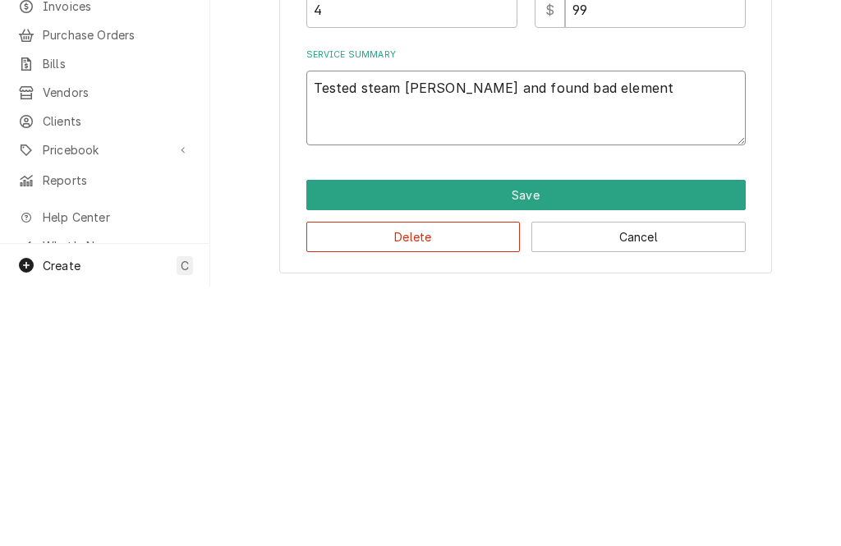
type textarea "x"
type textarea "Tested steam wells and found bad elements"
type textarea "x"
type textarea "Tested steam wells and found bad elements a"
type textarea "x"
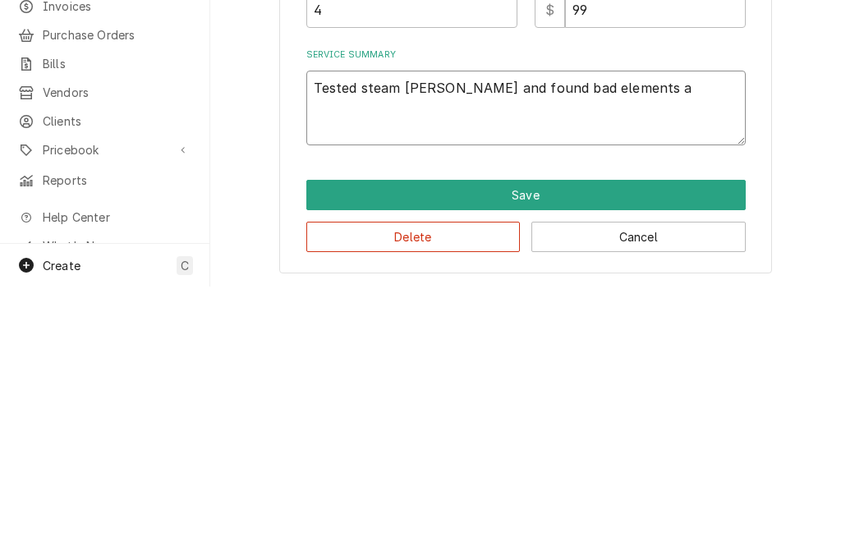
type textarea "Tested steam wells and found bad elements an"
type textarea "x"
type textarea "Tested steam wells and found bad elements and"
type textarea "x"
type textarea "Tested steam wells and found bad elements and"
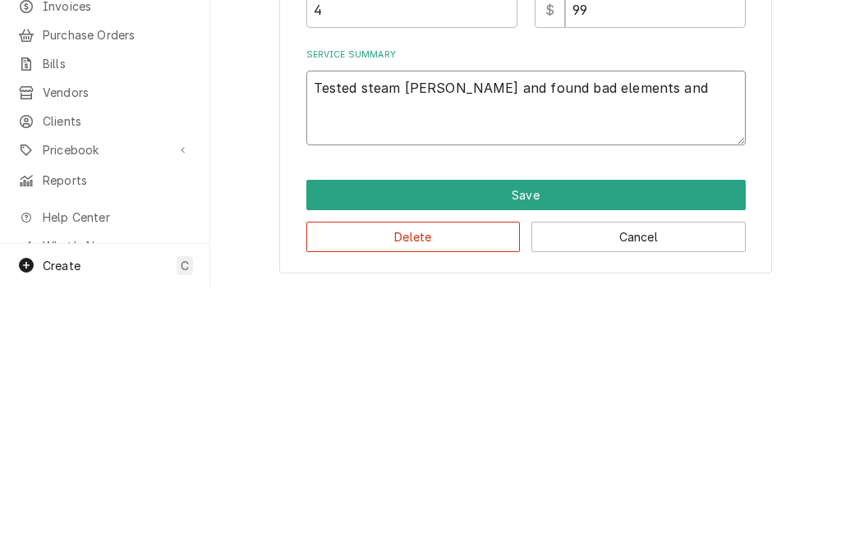
type textarea "x"
type textarea "Tested steam wells and found bad elements and c"
type textarea "x"
type textarea "Tested steam wells and found bad elements and ci"
type textarea "x"
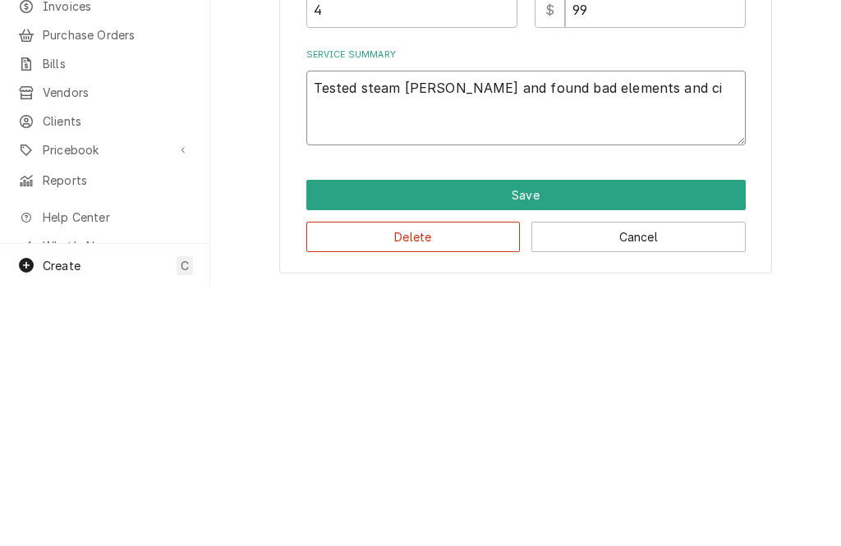
type textarea "Tested steam wells and found bad elements and cin"
type textarea "x"
type textarea "Tested steam wells and found bad elements and cint"
type textarea "x"
type textarea "Tested steam wells and found bad elements and cint"
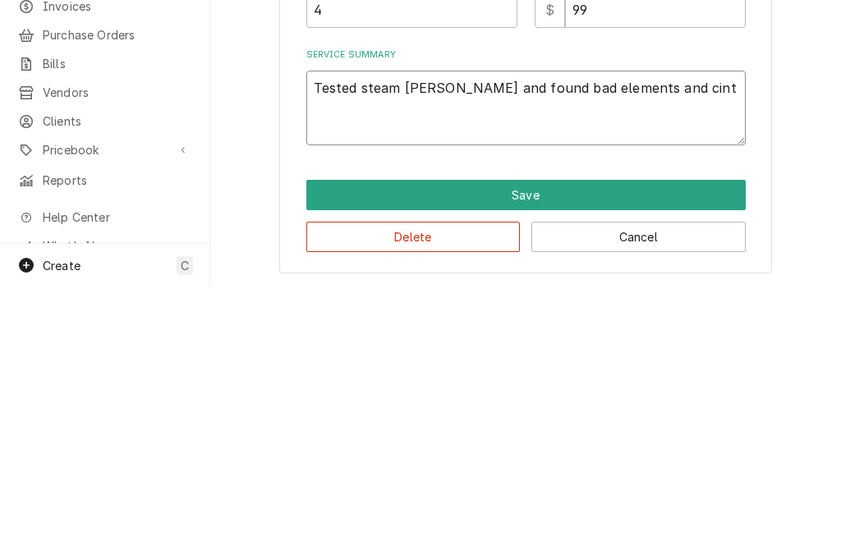
type textarea "x"
type textarea "Tested steam wells and found bad elements and cin"
type textarea "x"
type textarea "Tested steam wells and found bad elements and ci"
type textarea "x"
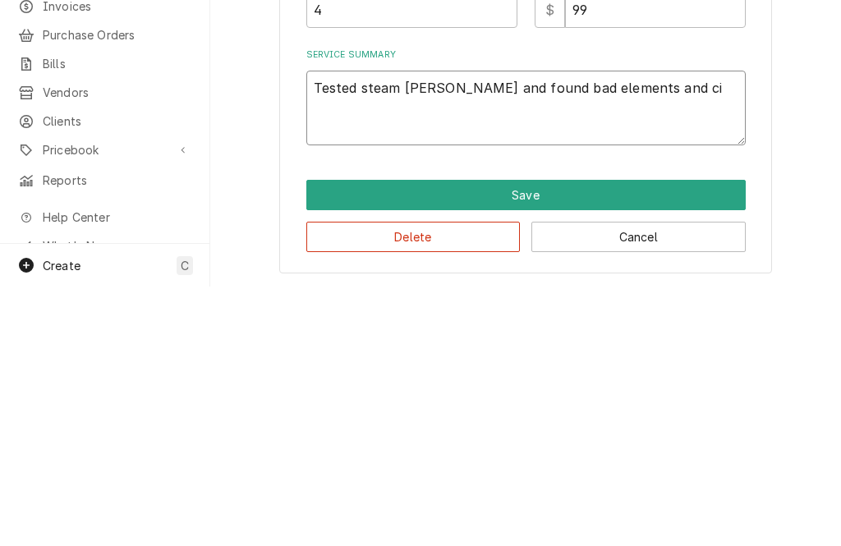
type textarea "Tested steam wells and found bad elements and c"
type textarea "x"
type textarea "Tested steam wells and found bad elements and co"
type textarea "x"
type textarea "Tested steam wells and found bad elements and com"
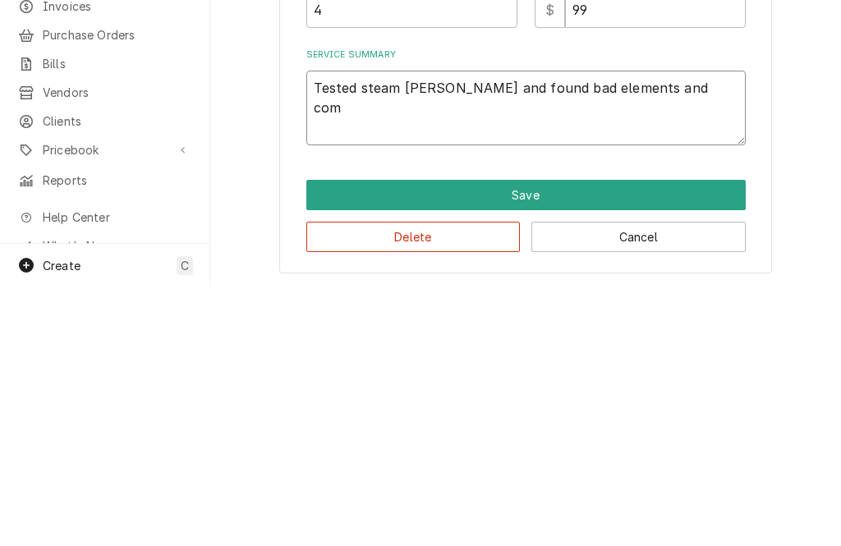
type textarea "x"
type textarea "Tested steam wells and found bad elements and co"
type textarea "x"
type textarea "Tested steam wells and found bad elements and con"
type textarea "x"
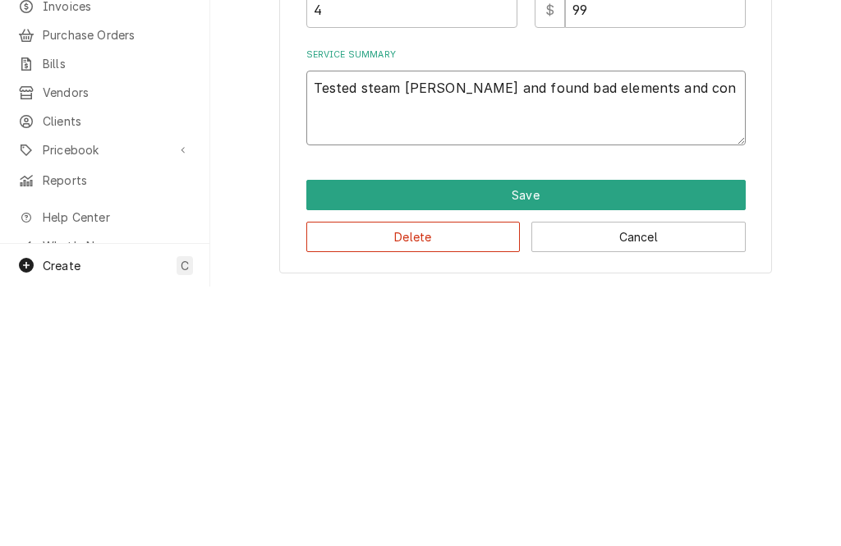
type textarea "Tested steam wells and found bad elements and cont"
type textarea "x"
type textarea "Tested steam wells and found bad elements and control"
type textarea "x"
type textarea "Tested steam wells and found bad elements and control"
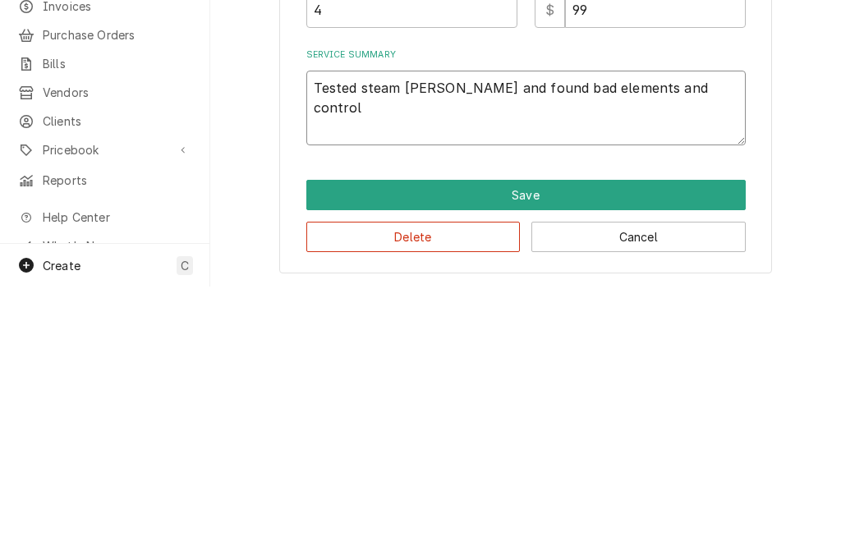
type textarea "x"
type textarea "Tested steam wells and found bad elements and control"
type textarea "x"
type textarea "Tested steam wells and found bad elements and controls"
type textarea "x"
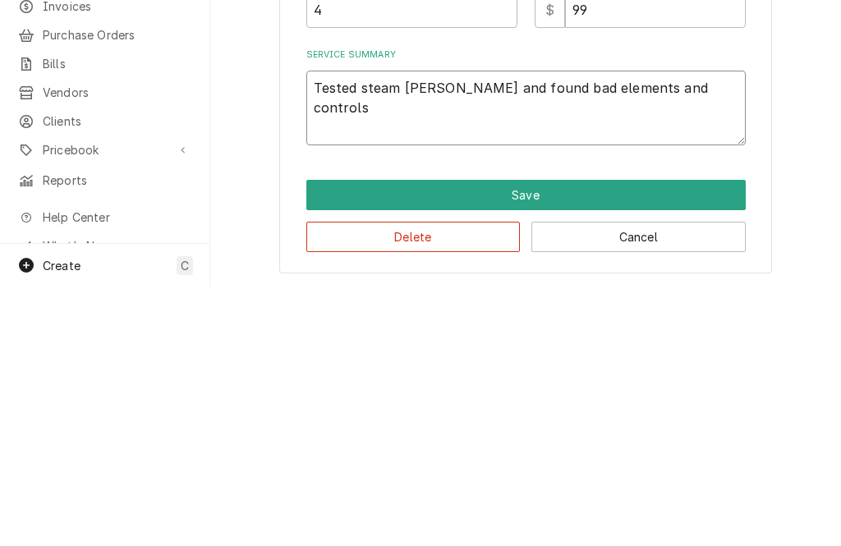
type textarea "Tested steam wells and found bad elements and controls"
type textarea "x"
type textarea "Tested steam wells and found bad elements and controls p"
type textarea "x"
type textarea "Tested steam wells and found bad elements and controls pa"
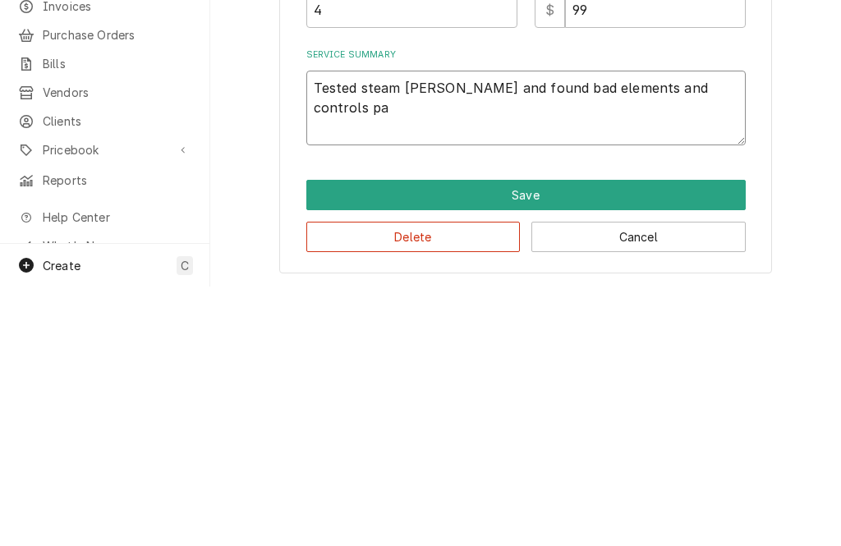
type textarea "x"
type textarea "Tested steam wells and found bad elements and controls part"
type textarea "x"
type textarea "Tested steam wells and found bad elements and controls parts"
type textarea "x"
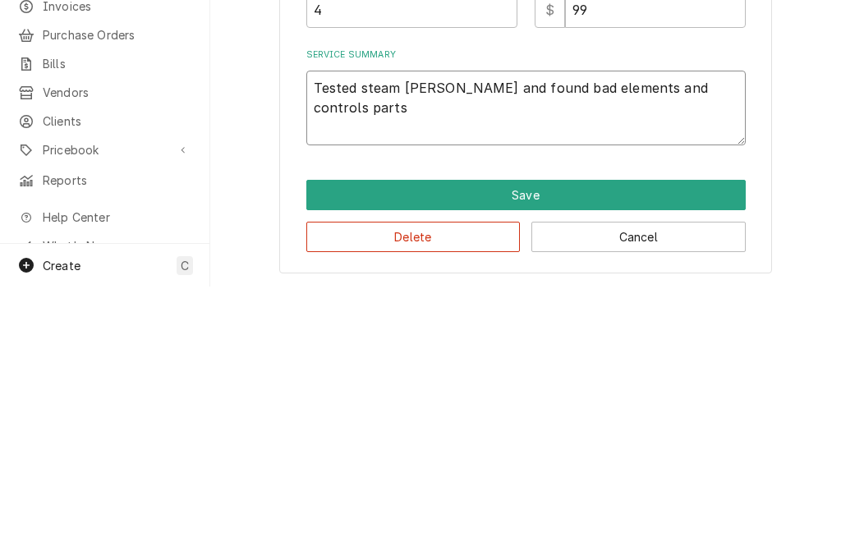
type textarea "Tested steam wells and found bad elements and controls parts"
type textarea "x"
type textarea "Tested steam wells and found bad elements and controls parts o"
type textarea "x"
type textarea "Tested steam wells and found bad elements and controls parts on"
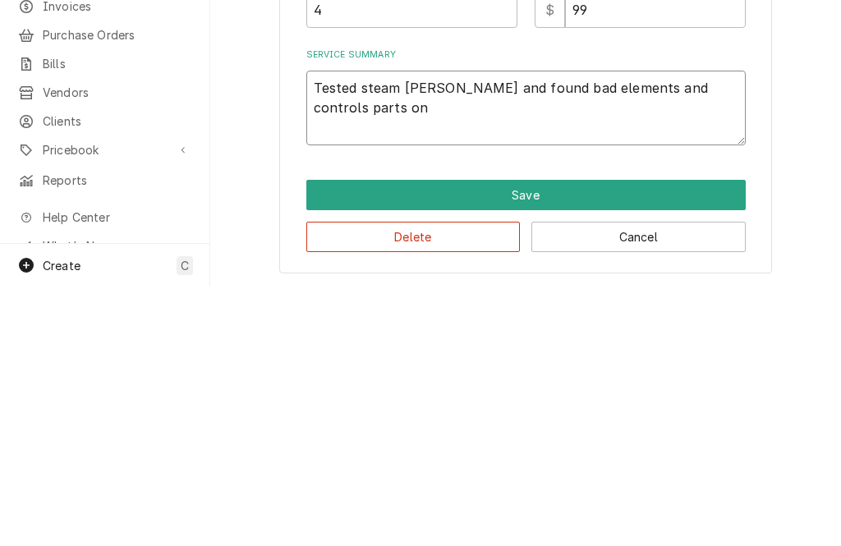
type textarea "x"
type textarea "Tested steam wells and found bad elements and controls parts on"
type textarea "x"
type textarea "Tested steam wells and found bad elements and controls parts on or"
type textarea "x"
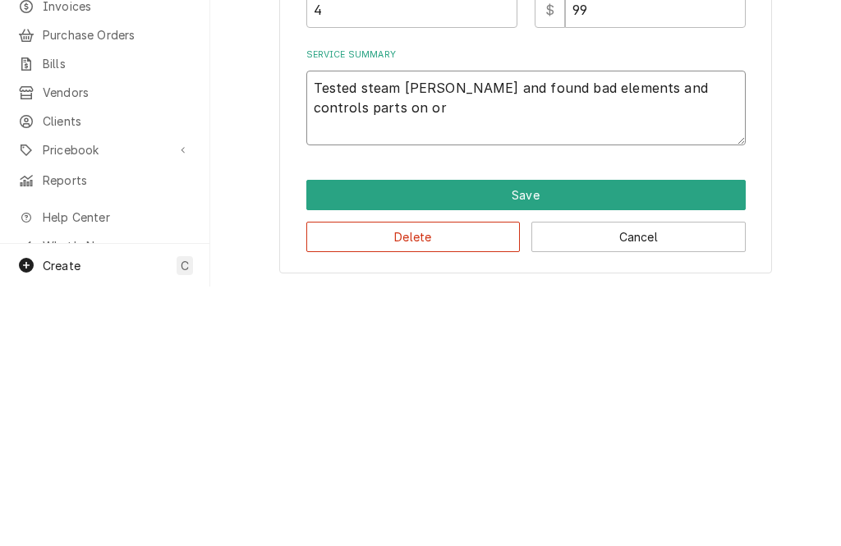
type textarea "Tested steam wells and found bad elements and controls parts on order"
type textarea "x"
type textarea "Tested steam wells and found bad elements and controls parts on order 9"
type textarea "x"
type textarea "Tested steam wells and found bad elements and controls parts on order 9/"
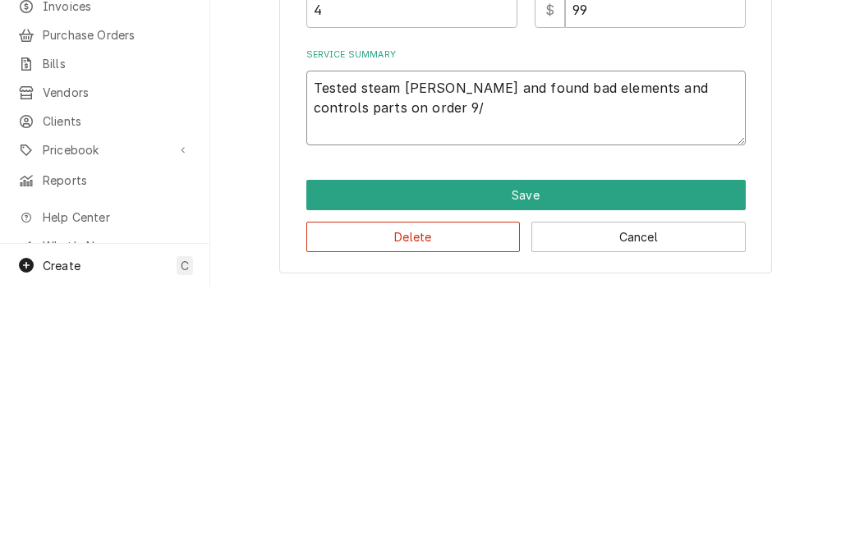
type textarea "x"
type textarea "Tested steam wells and found bad elements and controls parts on order 9/4"
type textarea "x"
type textarea "Tested steam wells and found bad elements and controls parts on order 9/4"
type textarea "x"
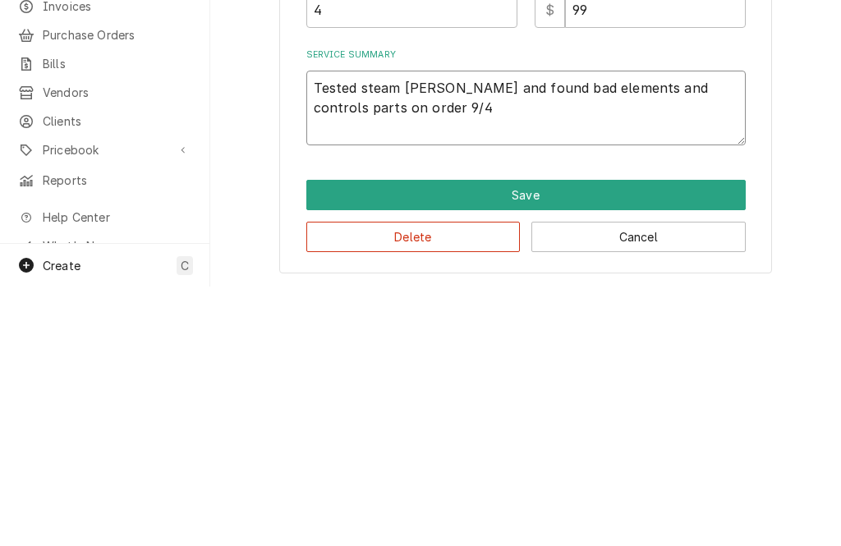
type textarea "Tested steam wells and found bad elements and controls parts on order 9/4 r"
type textarea "x"
type textarea "Tested steam wells and found bad elements and controls parts on order 9/4 re"
type textarea "x"
type textarea "Tested steam wells and found bad elements and controls parts on order 9/4 rem"
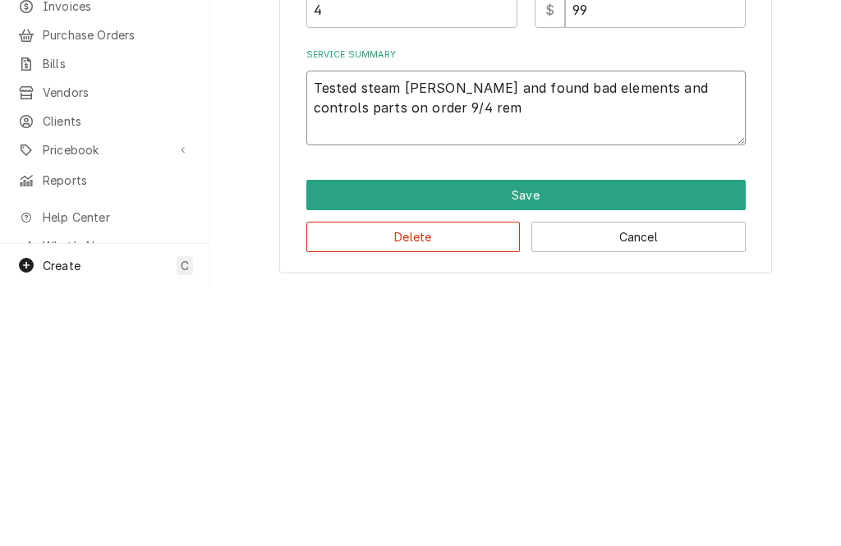
type textarea "x"
type textarea "Tested steam wells and found bad elements and controls parts on order 9/4 remov"
type textarea "x"
type textarea "Tested steam wells and found bad elements and controls parts on order 9/4 remove"
type textarea "x"
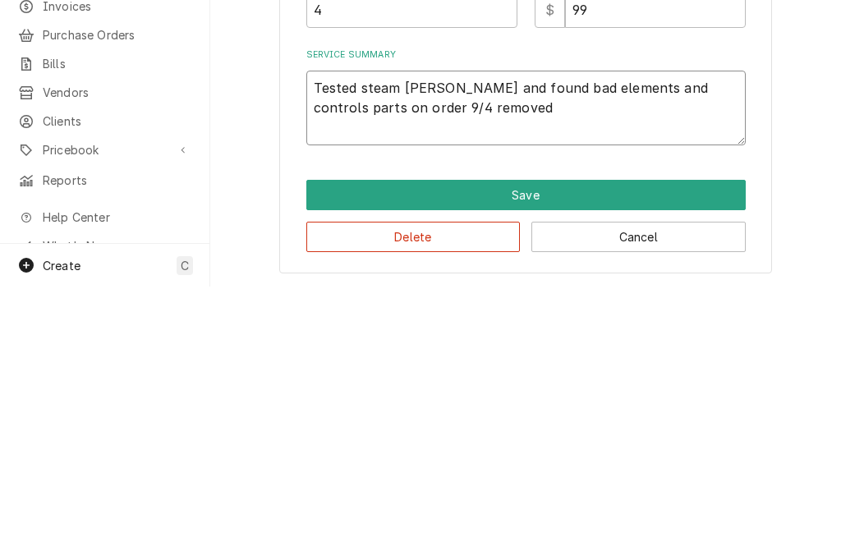
type textarea "Tested steam wells and found bad elements and controls parts on order 9/4 remov…"
type textarea "x"
type textarea "Tested steam wells and found bad elements and controls parts on order 9/4 remov…"
type textarea "x"
type textarea "Tested steam wells and found bad elements and controls parts on order 9/4 remov…"
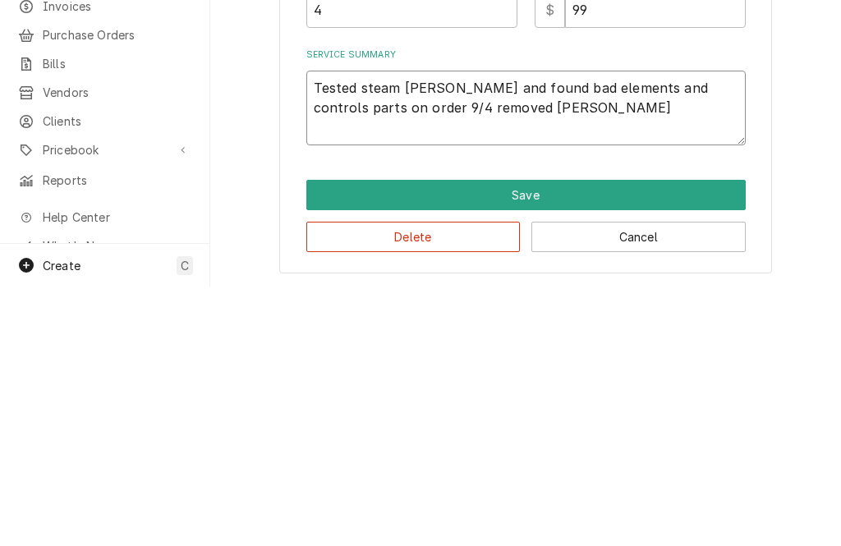
type textarea "x"
type textarea "Tested steam wells and found bad elements and controls parts on order 9/4 remov…"
type textarea "x"
type textarea "Tested steam wells and found bad elements and controls parts on order 9/4 remov…"
type textarea "x"
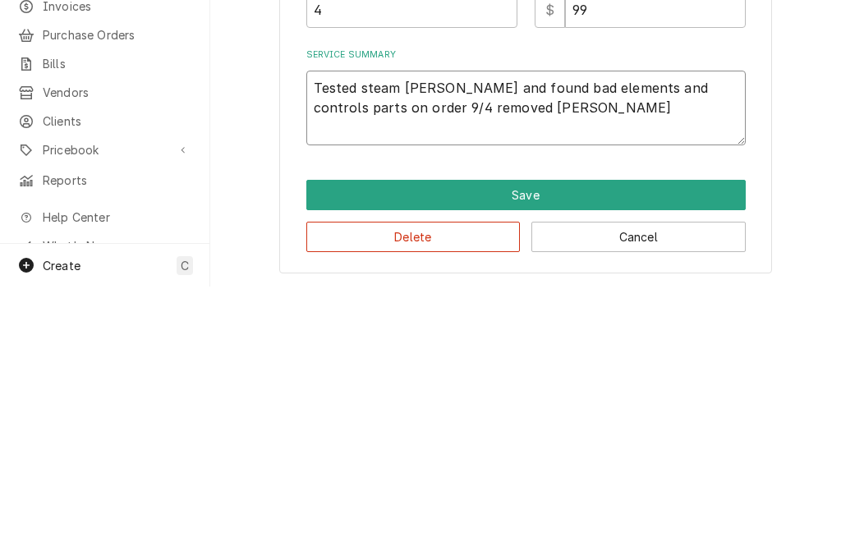
type textarea "Tested steam wells and found bad elements and controls parts on order 9/4 remov…"
type textarea "x"
type textarea "Tested steam wells and found bad elements and controls parts on order 9/4 remov…"
type textarea "x"
type textarea "Tested steam wells and found bad elements and controls parts on order 9/4 remov…"
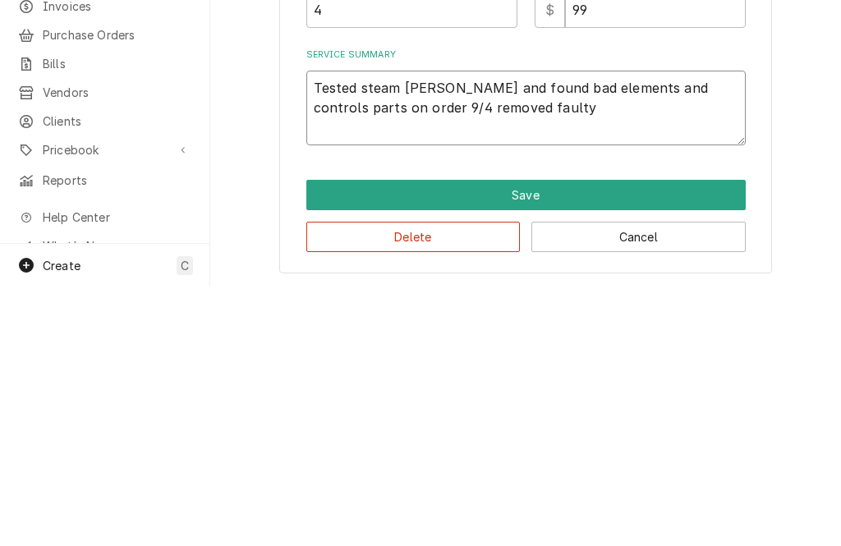
type textarea "x"
type textarea "Tested steam wells and found bad elements and controls parts on order 9/4 remov…"
type textarea "x"
type textarea "Tested steam wells and found bad elements and controls parts on order 9/4 remov…"
type textarea "x"
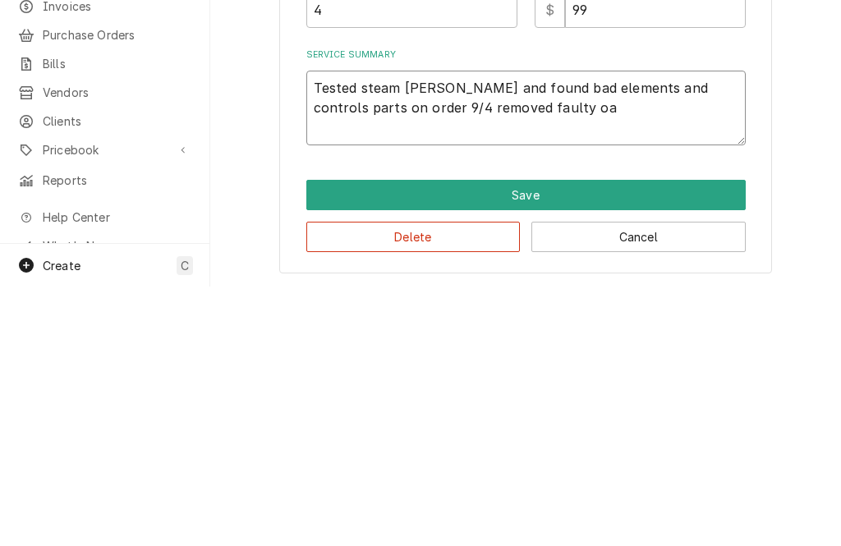
type textarea "Tested steam wells and found bad elements and controls parts on order 9/4 remov…"
type textarea "x"
type textarea "Tested steam wells and found bad elements and controls parts on order 9/4 remov…"
type textarea "x"
type textarea "Tested steam wells and found bad elements and controls parts on order 9/4 remov…"
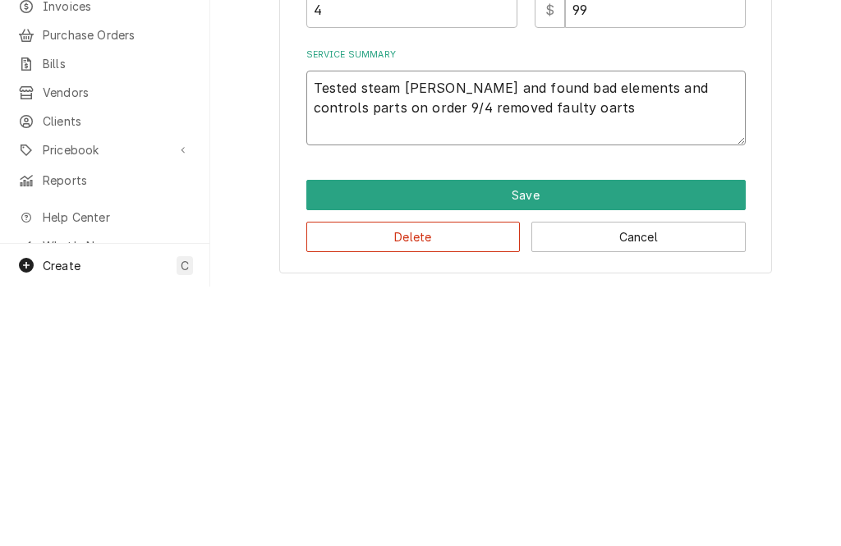
type textarea "x"
type textarea "Tested steam wells and found bad elements and controls parts on order 9/4 remov…"
type textarea "x"
type textarea "Tested steam wells and found bad elements and controls parts on order 9/4 remov…"
type textarea "x"
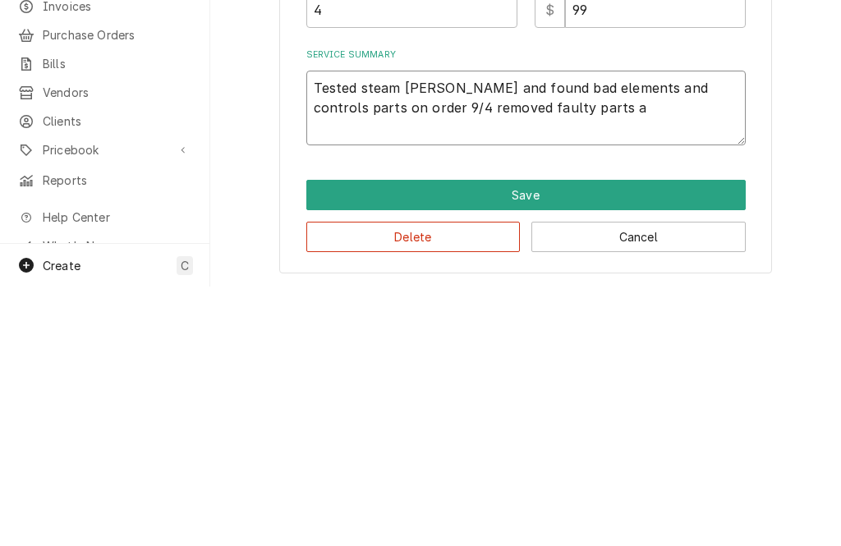
type textarea "Tested steam wells and found bad elements and controls parts on order 9/4 remov…"
type textarea "x"
type textarea "Tested steam wells and found bad elements and controls parts on order 9/4 remov…"
type textarea "x"
type textarea "Tested steam wells and found bad elements and controls parts on order 9/4 remov…"
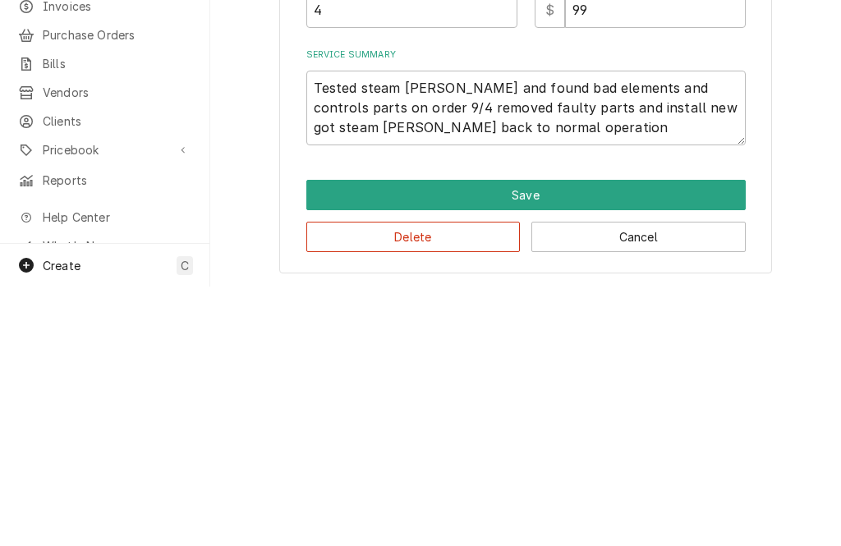
click at [560, 439] on button "Save" at bounding box center [525, 454] width 439 height 30
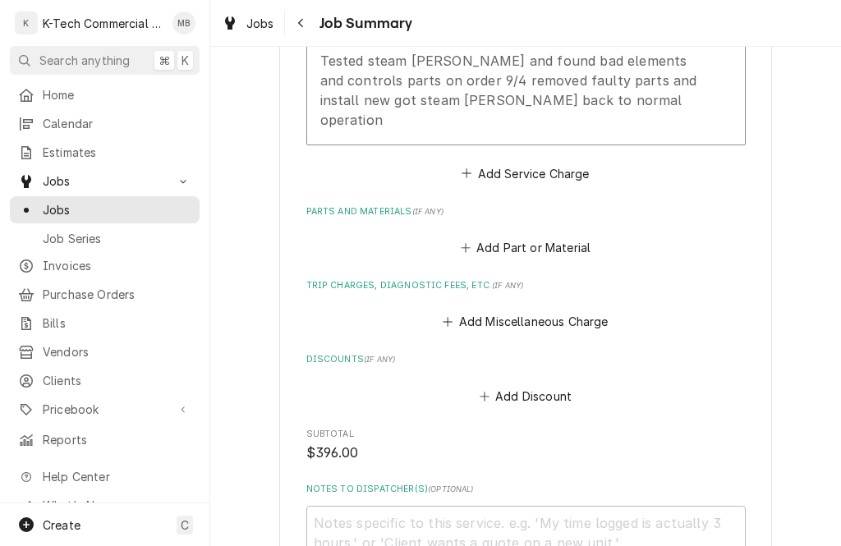
scroll to position [622, 0]
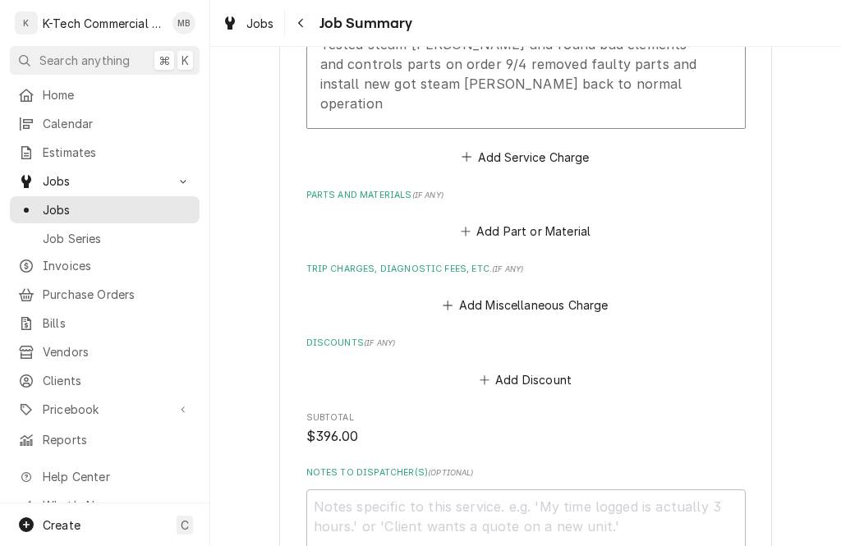
click at [555, 220] on button "Add Part or Material" at bounding box center [524, 231] width 135 height 23
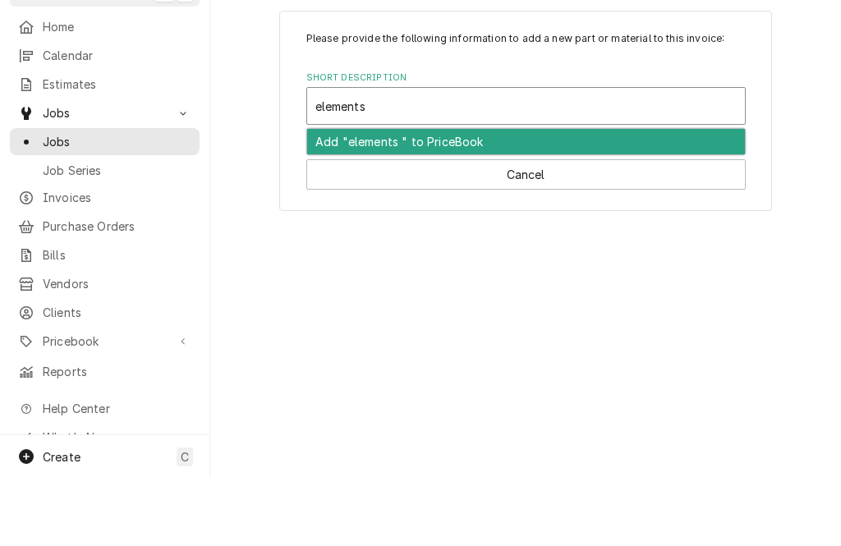
click at [600, 197] on div "Add "elements " to PriceBook" at bounding box center [526, 209] width 438 height 25
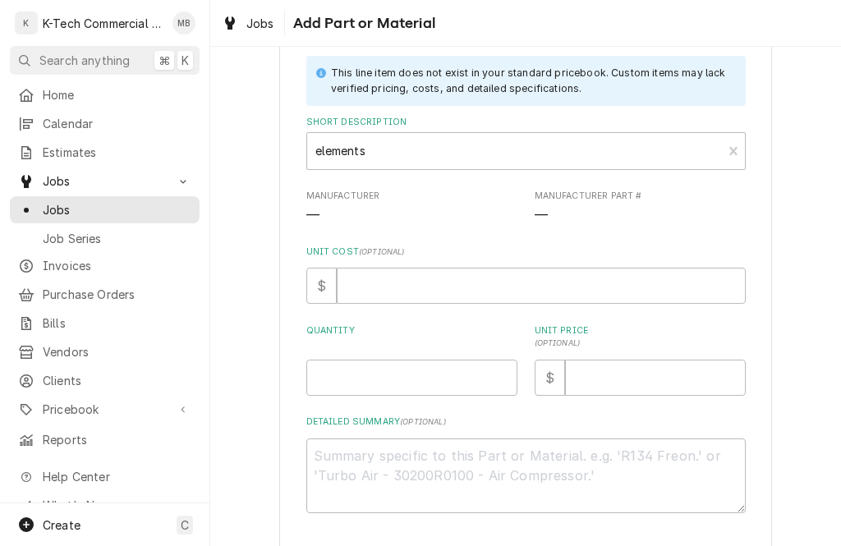
scroll to position [97, 0]
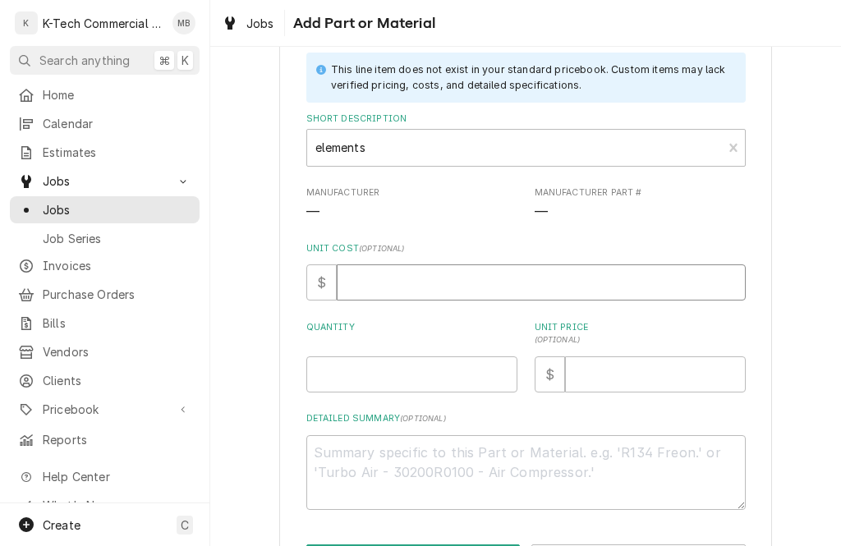
click at [483, 277] on input "Unit Cost ( optional )" at bounding box center [541, 282] width 409 height 36
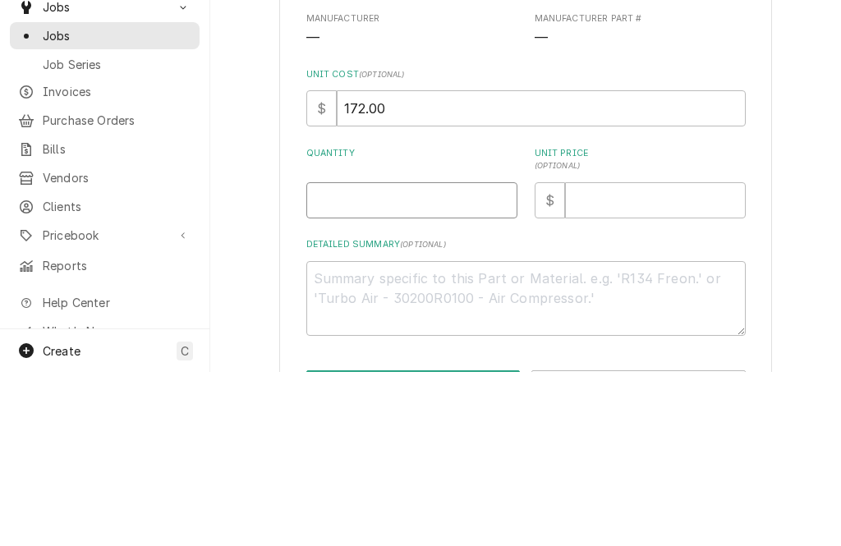
click at [460, 356] on input "Quantity" at bounding box center [411, 374] width 211 height 36
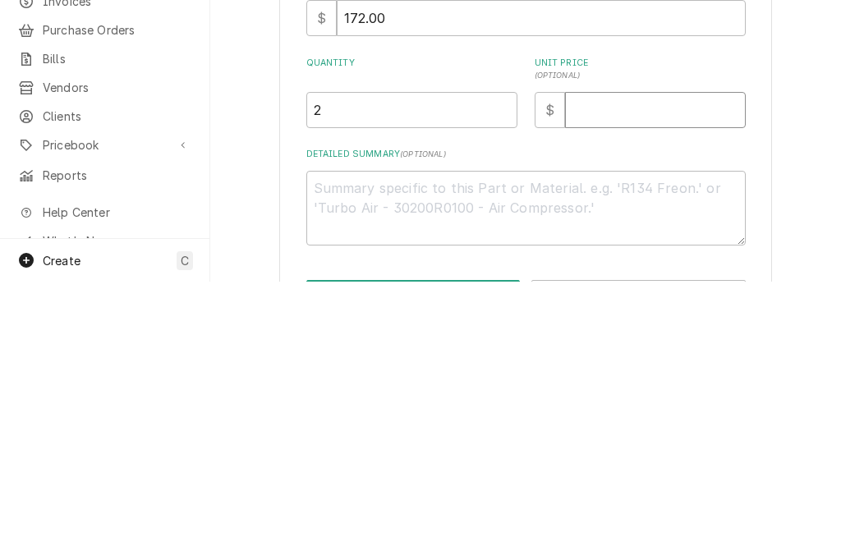
click at [594, 356] on input "Unit Price ( optional )" at bounding box center [655, 374] width 181 height 36
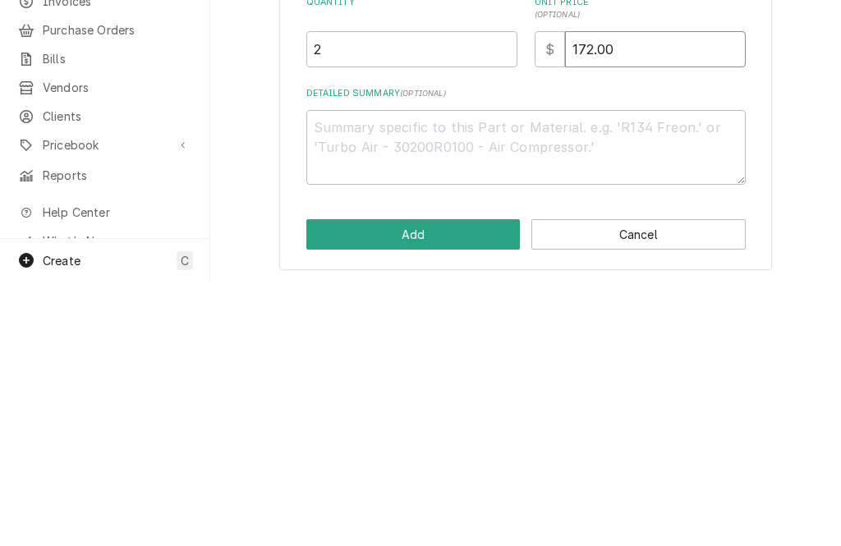
scroll to position [157, 0]
click at [438, 375] on textarea "Detailed Summary ( optional )" at bounding box center [525, 412] width 439 height 75
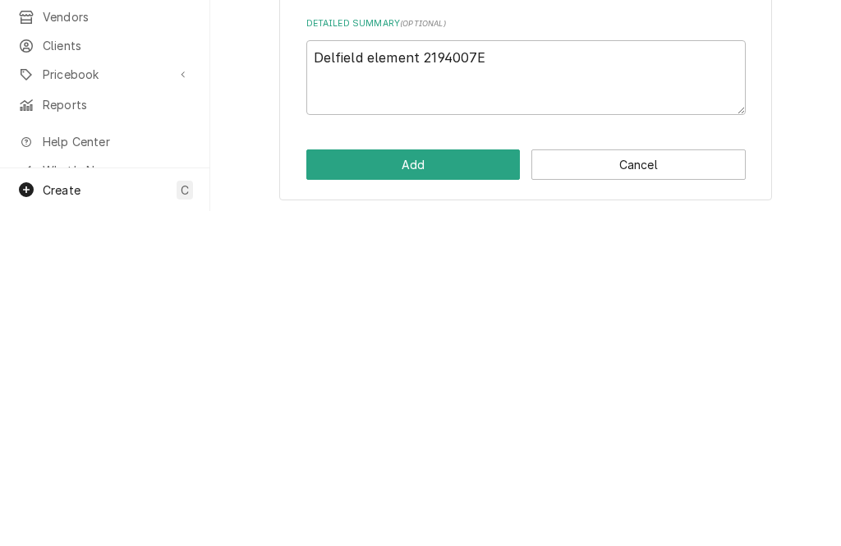
click at [455, 484] on button "Add" at bounding box center [413, 499] width 214 height 30
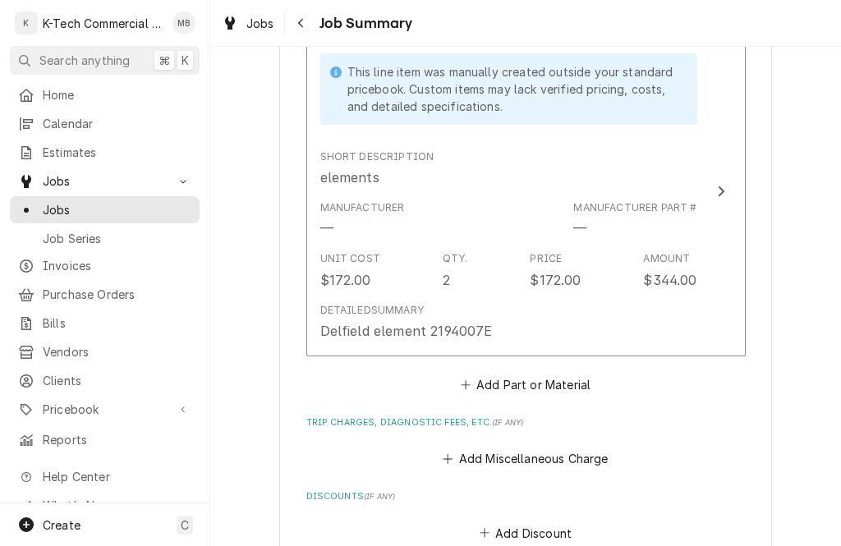
scroll to position [808, 0]
click at [570, 372] on button "Add Part or Material" at bounding box center [524, 383] width 135 height 23
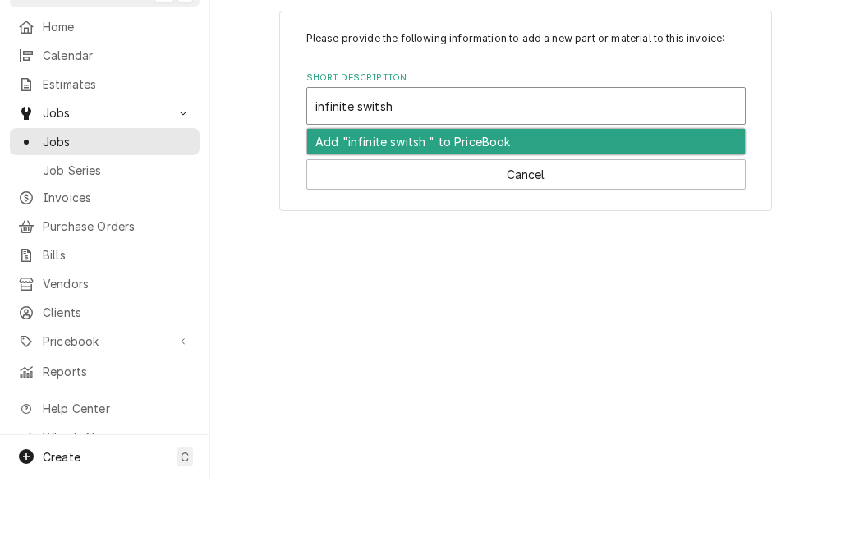
click at [478, 197] on div "Add "infinite switsh " to PriceBook" at bounding box center [526, 209] width 438 height 25
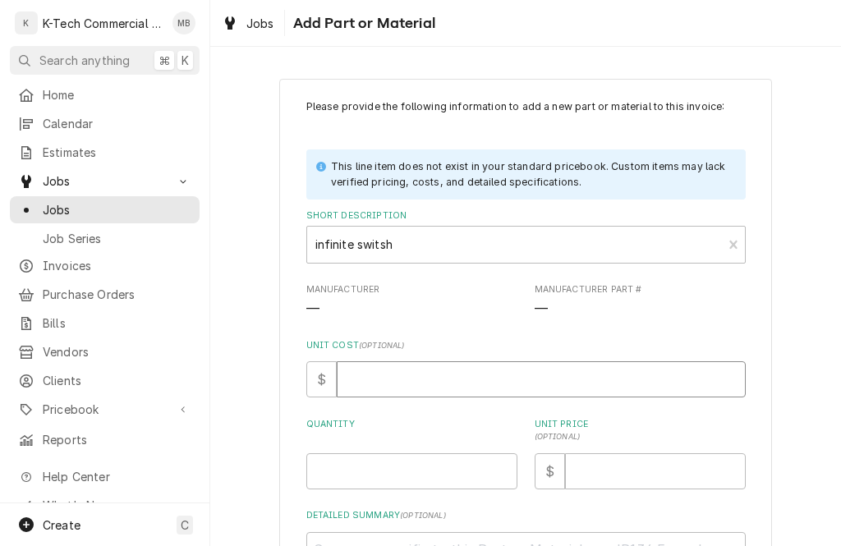
click at [442, 375] on input "Unit Cost ( optional )" at bounding box center [541, 379] width 409 height 36
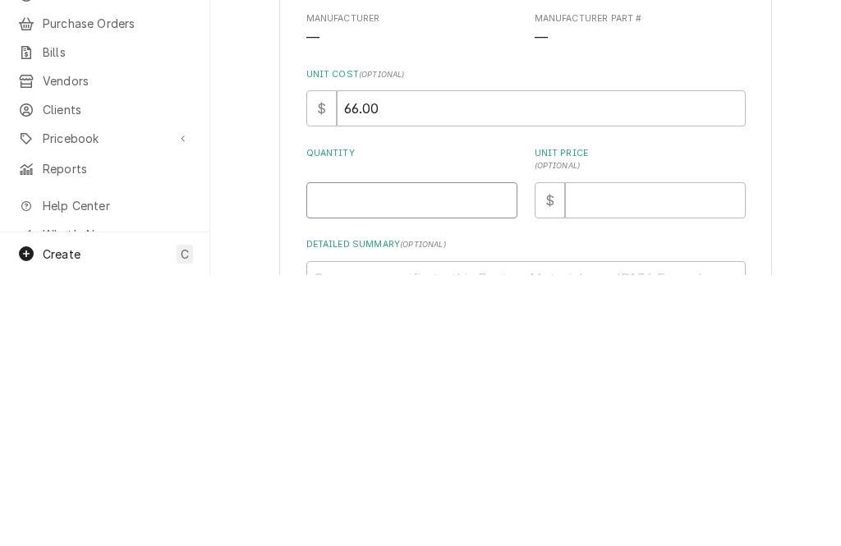
click at [442, 453] on input "Quantity" at bounding box center [411, 471] width 211 height 36
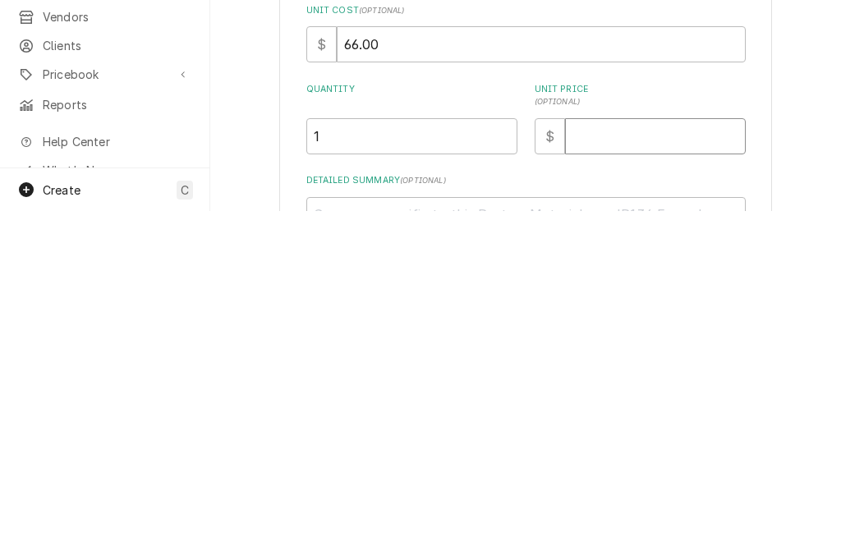
click at [598, 453] on input "Unit Price ( optional )" at bounding box center [655, 471] width 181 height 36
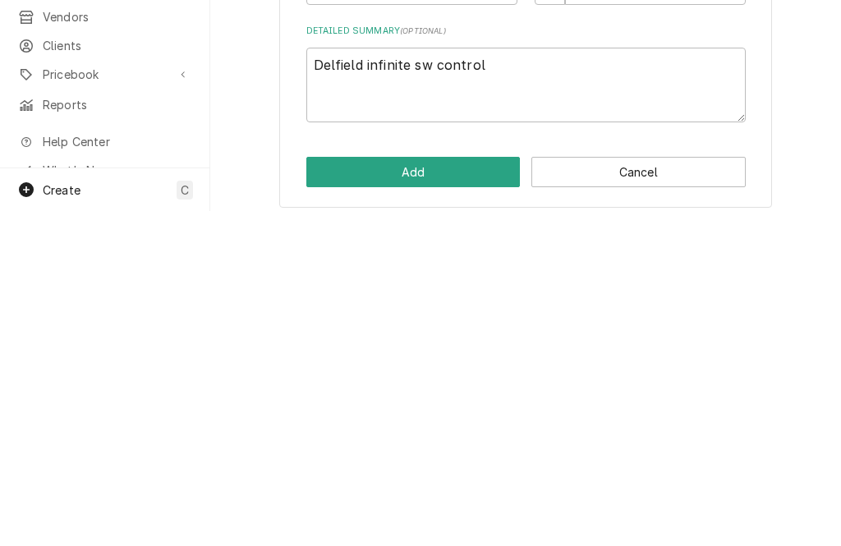
click at [441, 492] on button "Add" at bounding box center [413, 507] width 214 height 30
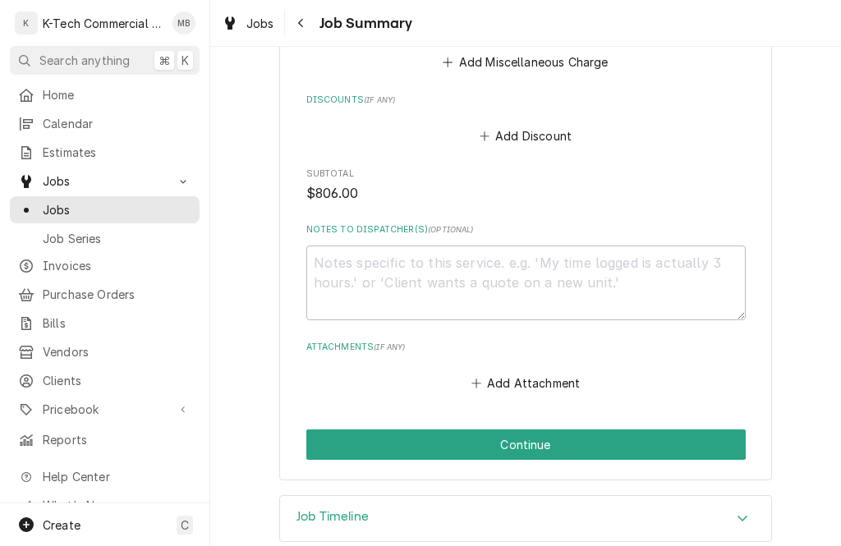
scroll to position [1540, 0]
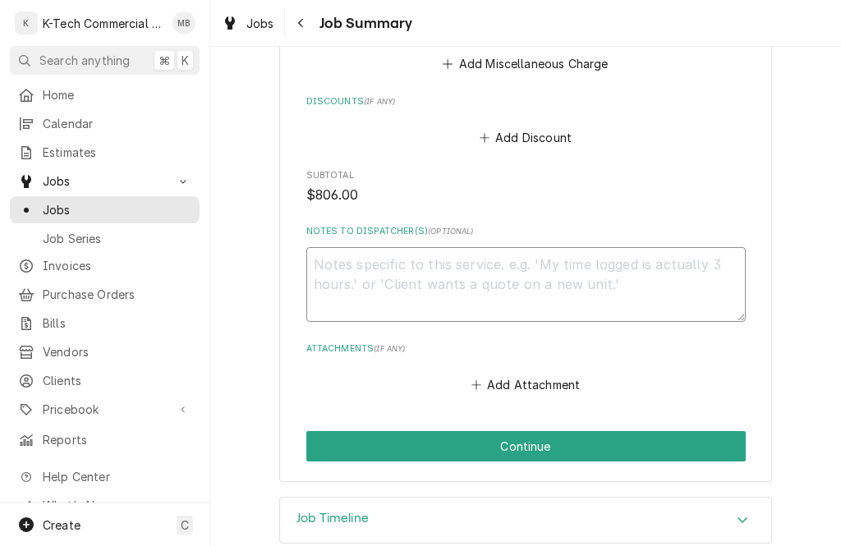
click at [517, 268] on textarea "Notes to Dispatcher(s) ( optional )" at bounding box center [525, 284] width 439 height 75
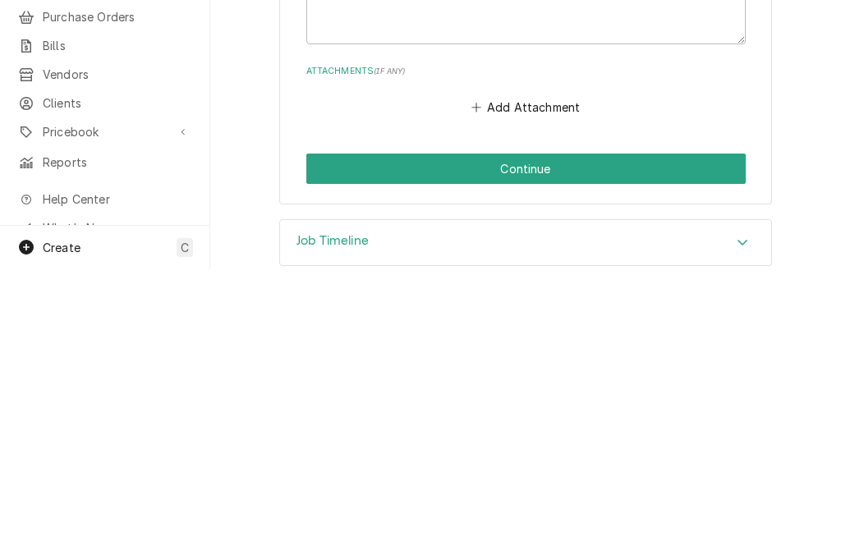
click at [516, 431] on button "Continue" at bounding box center [525, 446] width 439 height 30
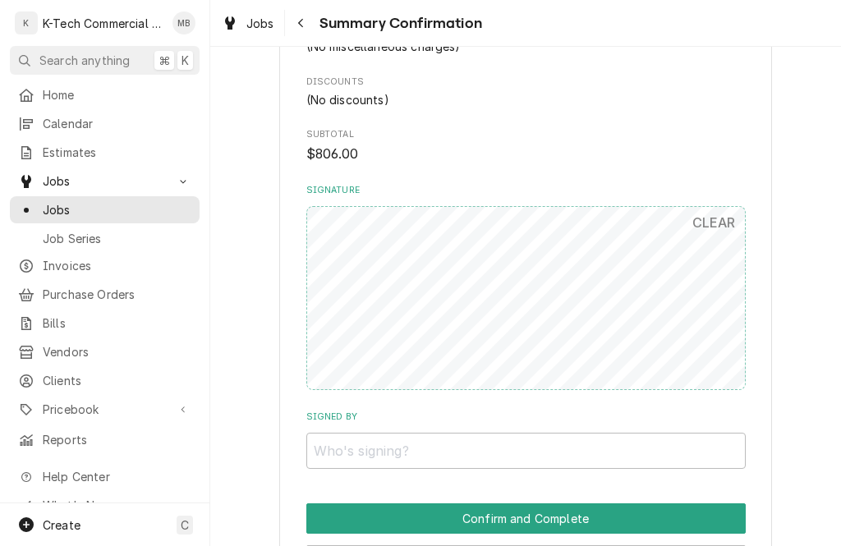
scroll to position [1279, 0]
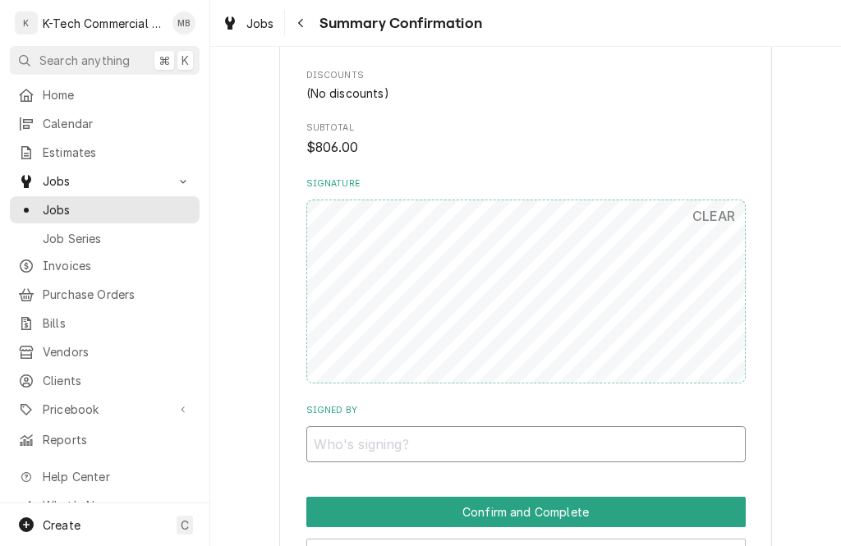
click at [476, 426] on input "Signed By" at bounding box center [525, 444] width 439 height 36
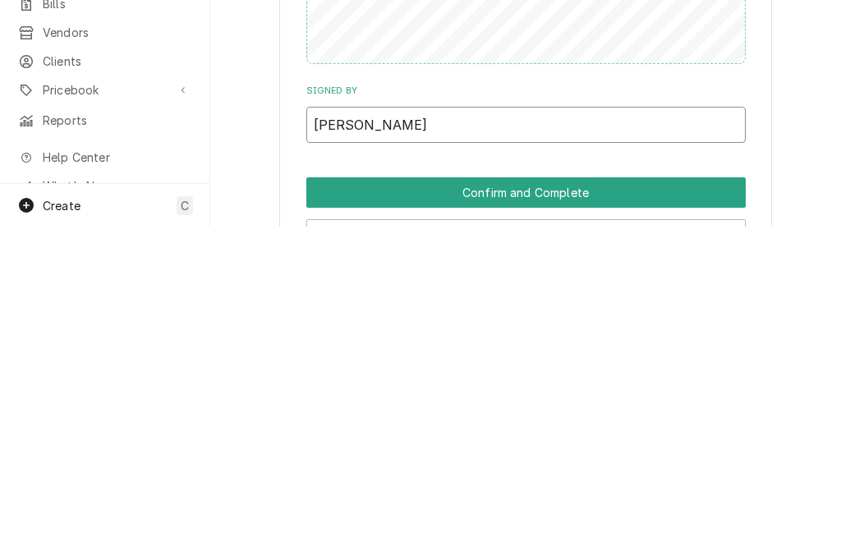
type input "[PERSON_NAME]"
click at [443, 497] on button "Confirm and Complete" at bounding box center [525, 512] width 439 height 30
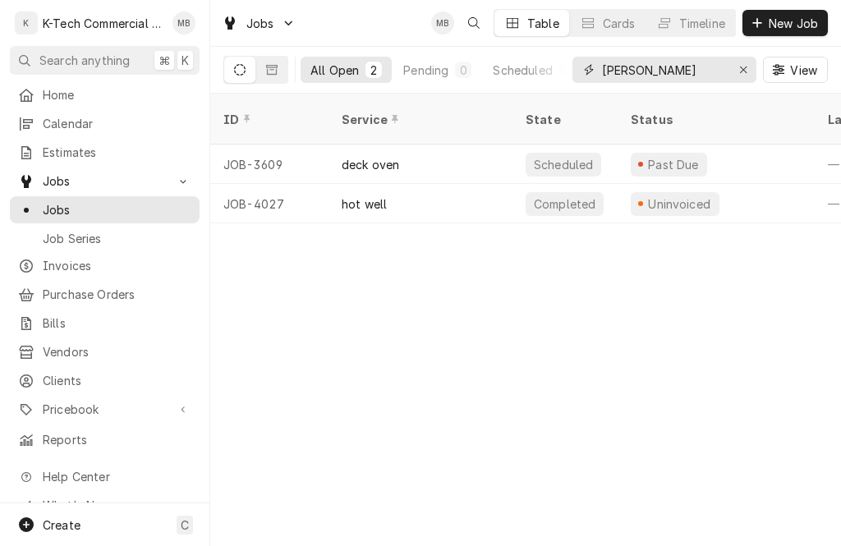
click at [740, 68] on icon "Erase input" at bounding box center [743, 69] width 9 height 11
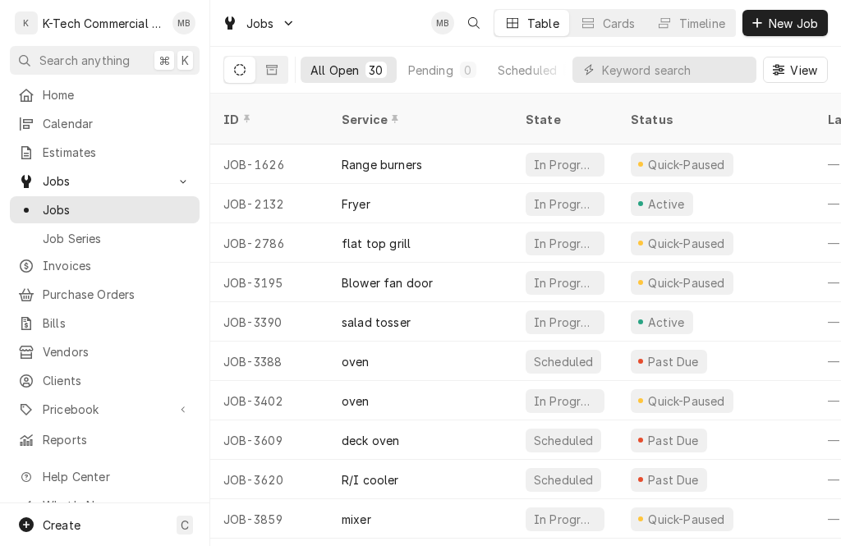
click at [533, 16] on div "Table" at bounding box center [543, 23] width 32 height 17
click at [516, 18] on icon "Dynamic Content Wrapper" at bounding box center [512, 23] width 11 height 10
click at [60, 203] on span "Jobs" at bounding box center [117, 209] width 149 height 17
click at [107, 539] on div "Create C" at bounding box center [104, 524] width 209 height 43
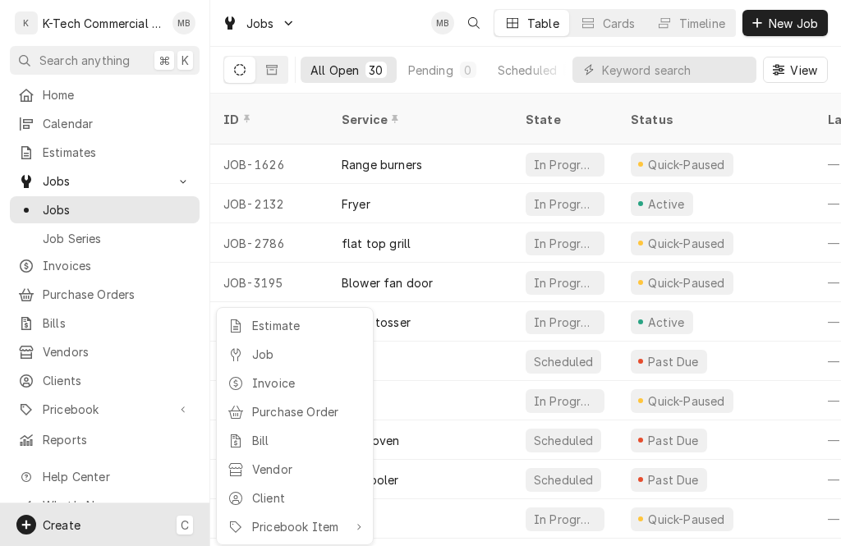
click at [79, 521] on html "[PERSON_NAME]-Tech Commercial Kitchen Repair & Maintenance MB Search anything ⌘…" at bounding box center [420, 273] width 841 height 546
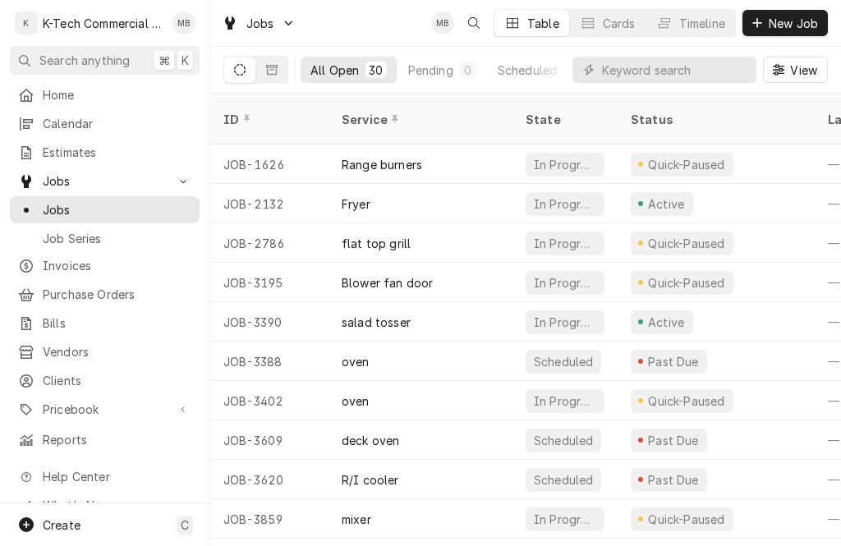
click at [82, 518] on div "Create C" at bounding box center [104, 524] width 209 height 43
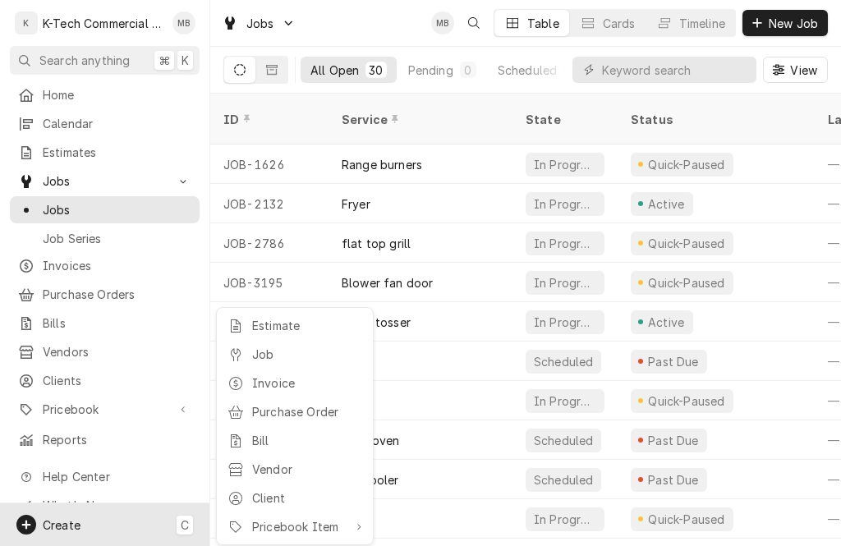
click at [271, 351] on div "Job" at bounding box center [307, 354] width 110 height 17
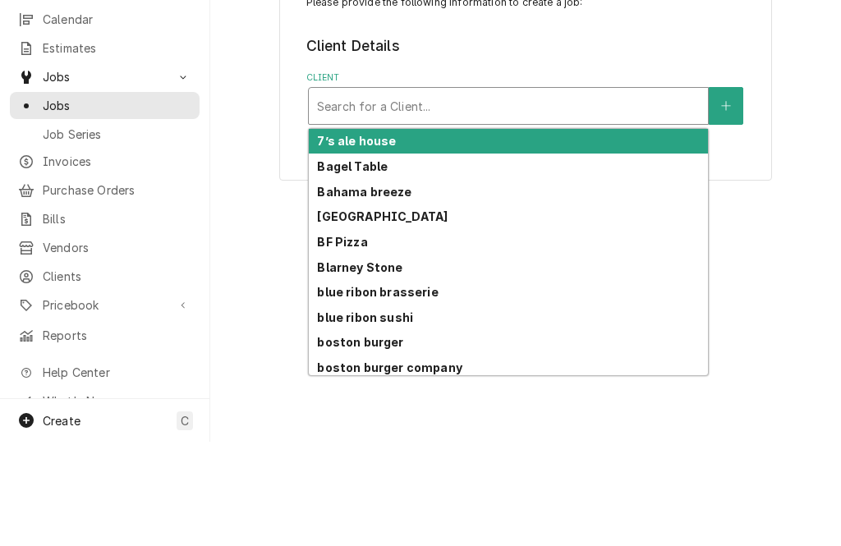
scroll to position [104, 0]
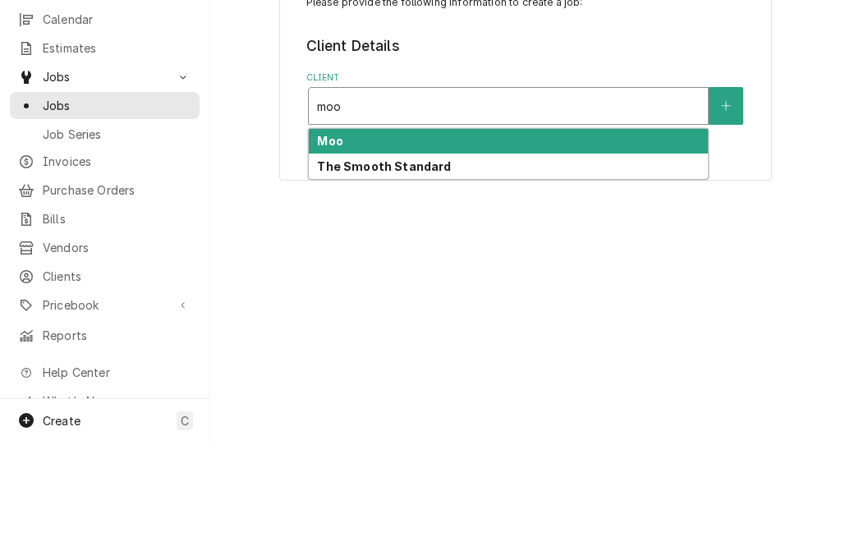
click at [437, 233] on div "Moo" at bounding box center [508, 245] width 399 height 25
type input "moo"
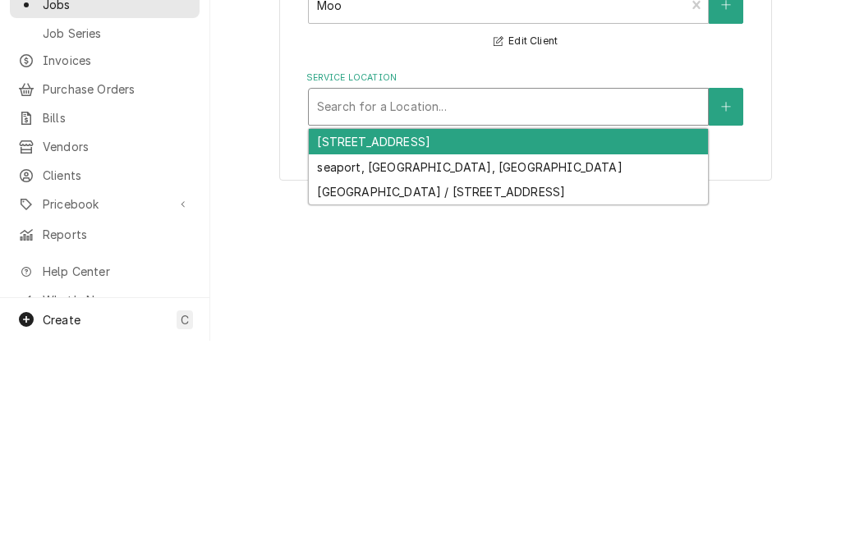
click at [493, 334] on div "[STREET_ADDRESS]" at bounding box center [508, 346] width 399 height 25
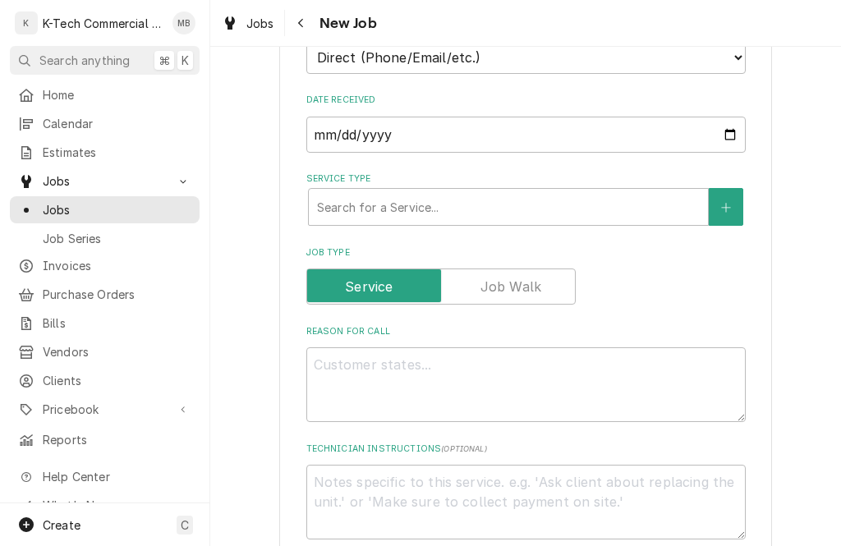
scroll to position [415, 0]
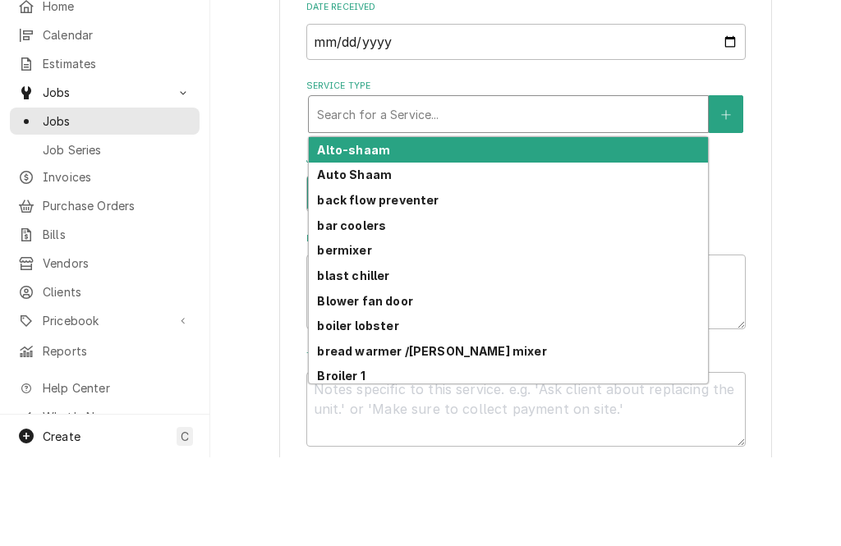
type textarea "x"
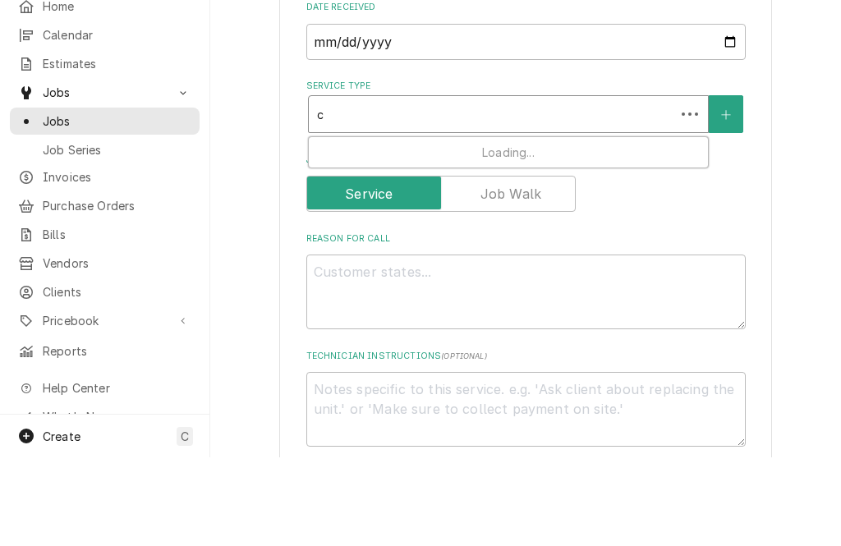
type input "co"
type textarea "x"
type input "con"
type textarea "x"
type input "conv"
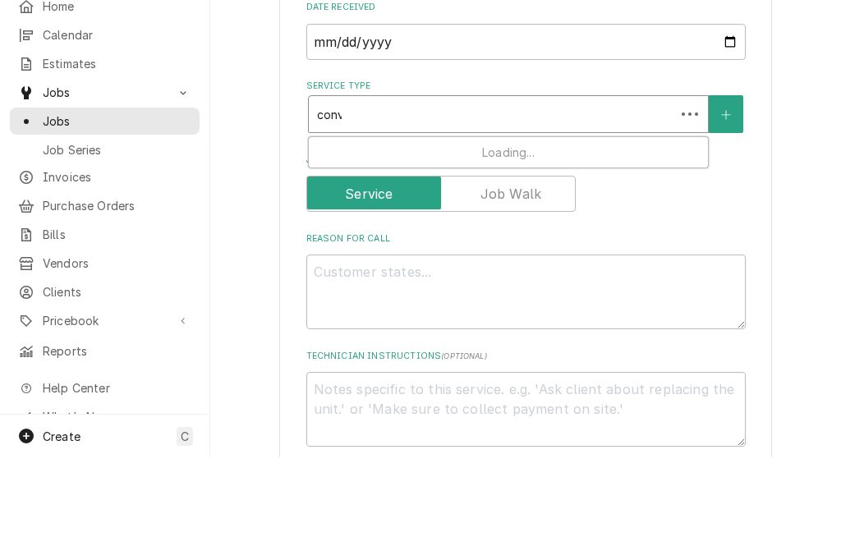
type textarea "x"
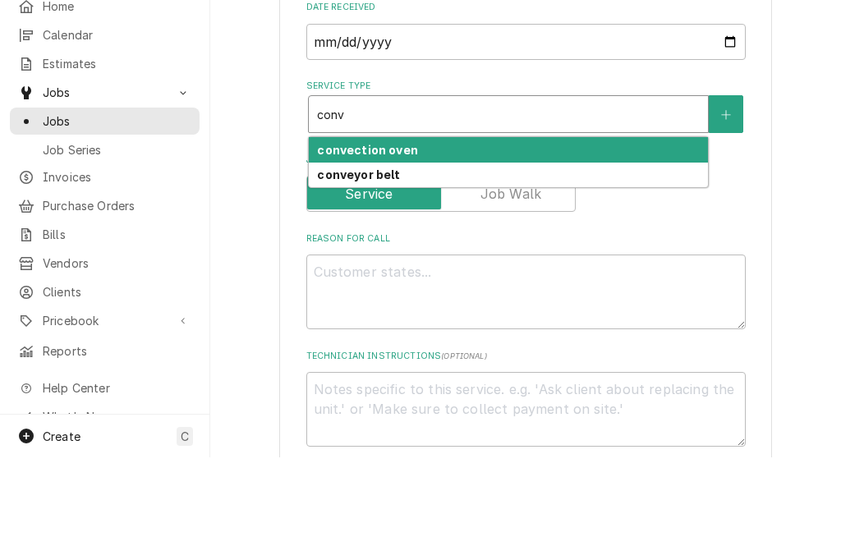
click at [452, 226] on div "convection oven" at bounding box center [508, 238] width 399 height 25
type input "conv"
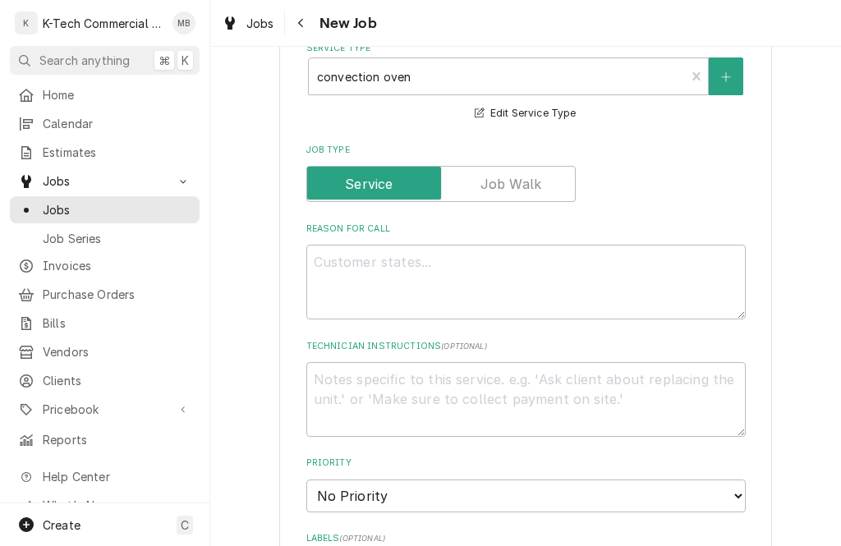
scroll to position [543, 0]
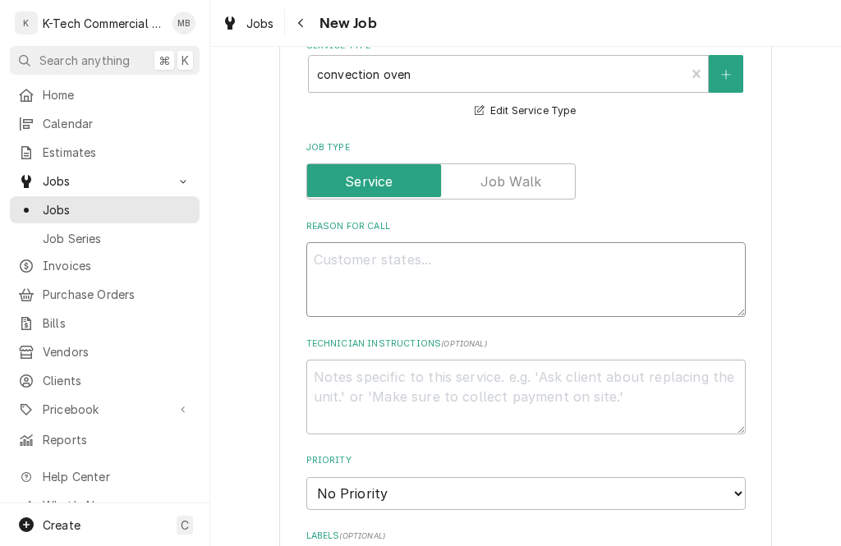
click at [507, 264] on textarea "Reason For Call" at bounding box center [525, 279] width 439 height 75
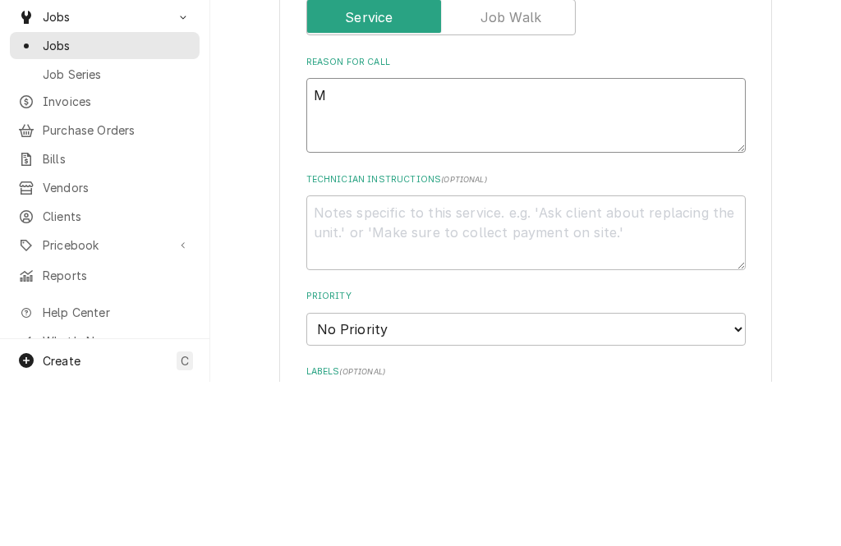
type textarea "x"
type textarea "M"
type textarea "x"
type textarea "Mo"
type textarea "x"
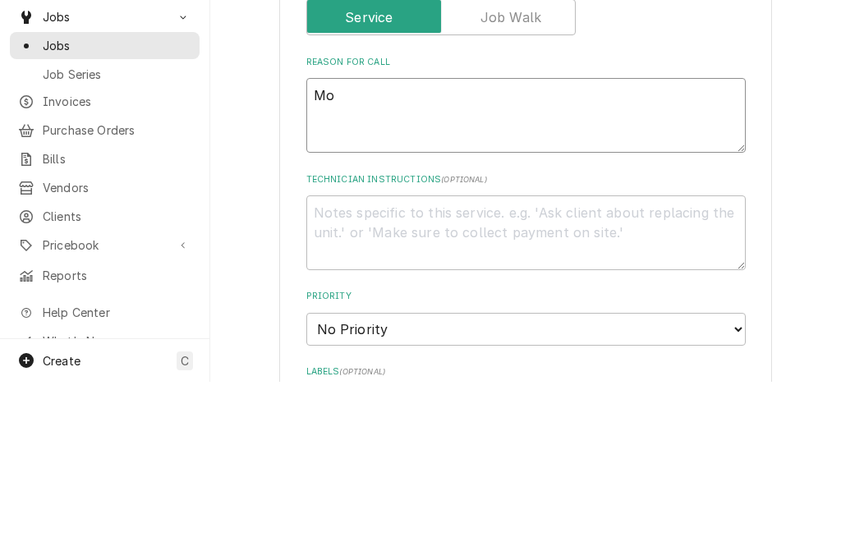
type textarea "Mot"
type textarea "x"
type textarea "Motir"
type textarea "x"
type textarea "Motor"
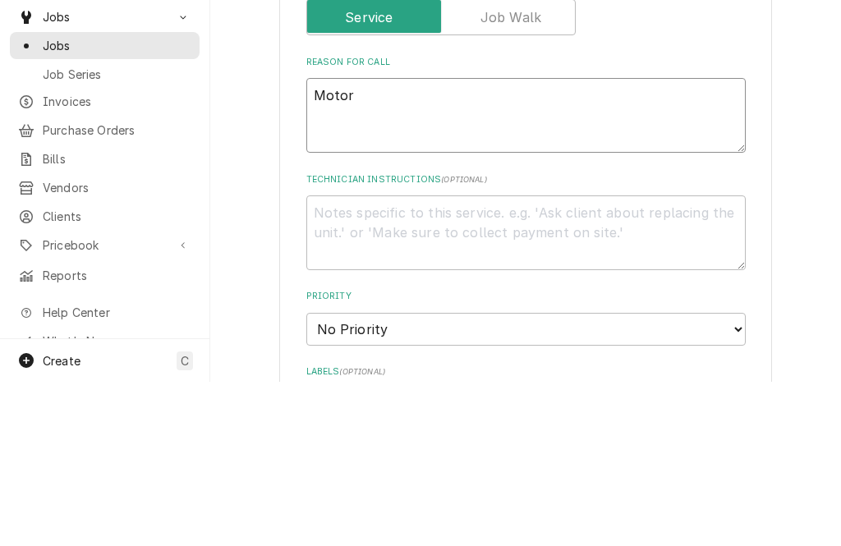
type textarea "x"
type textarea "Motor"
type textarea "x"
type textarea "Mot"
type textarea "x"
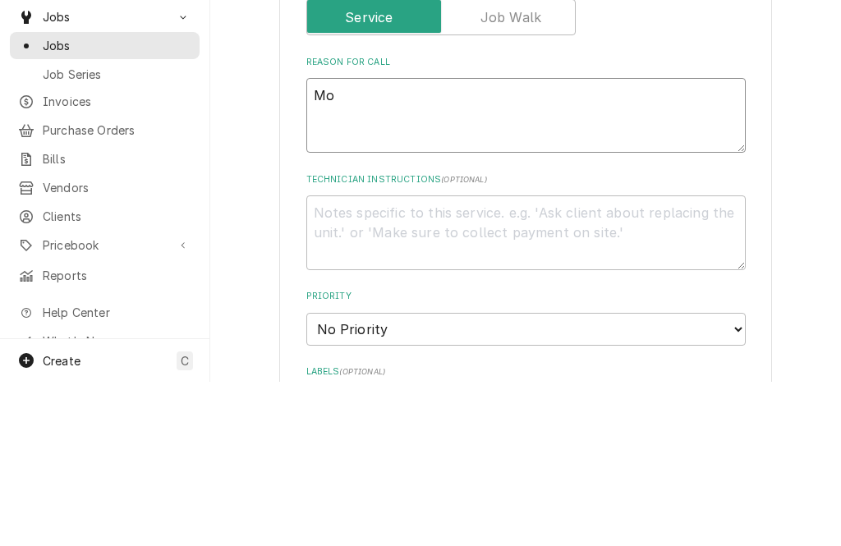
type textarea "M"
type textarea "x"
type textarea "Bl"
type textarea "x"
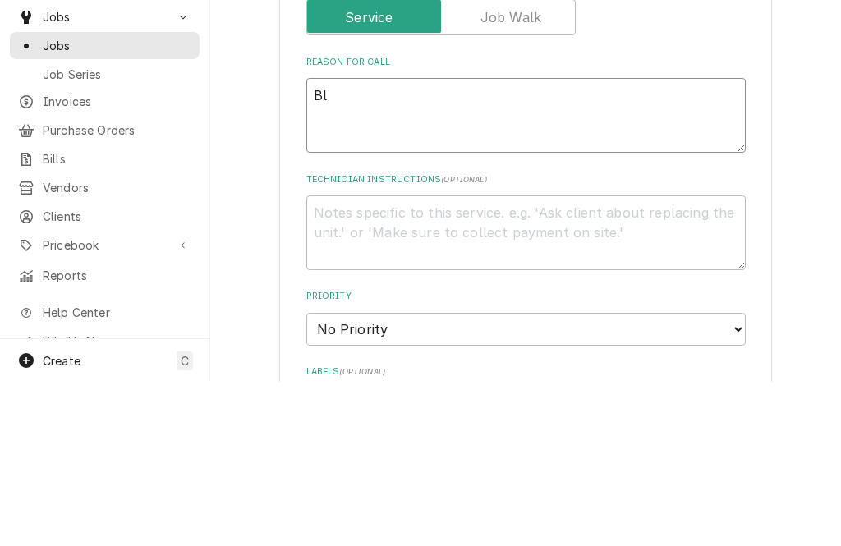
type textarea "Blo"
type textarea "x"
type textarea "Blow"
type textarea "x"
type textarea "Blowe"
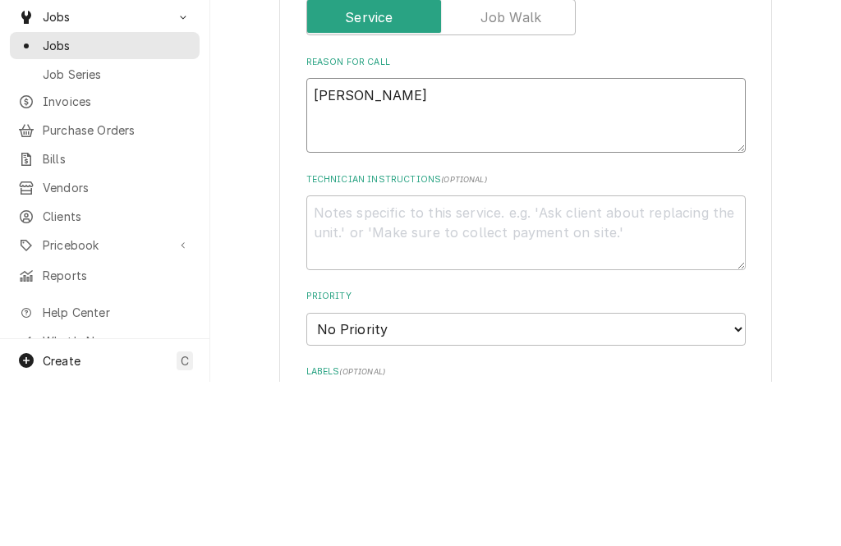
type textarea "x"
type textarea "Blower"
type textarea "x"
type textarea "Blower m"
type textarea "x"
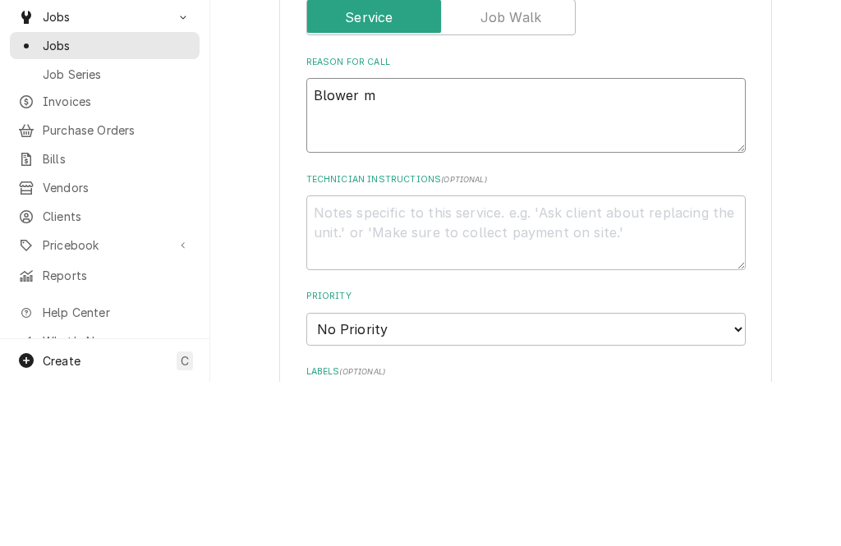
type textarea "Blower mo"
type textarea "x"
type textarea "Blower mot"
type textarea "x"
type textarea "Blower motor"
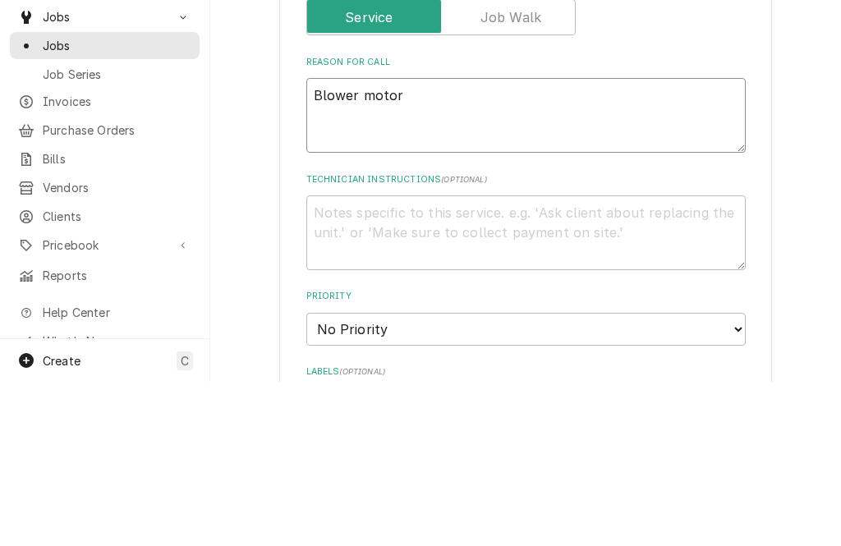
type textarea "x"
type textarea "Blower motor"
type textarea "x"
type textarea "Blower motor n"
type textarea "x"
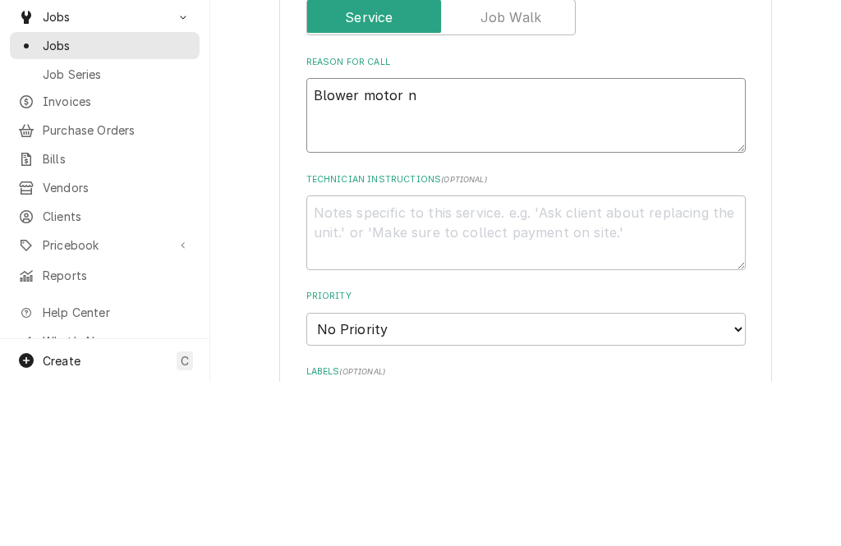
type textarea "Blower motor no"
type textarea "x"
type textarea "Blower motor not"
type textarea "x"
type textarea "Blower motor not"
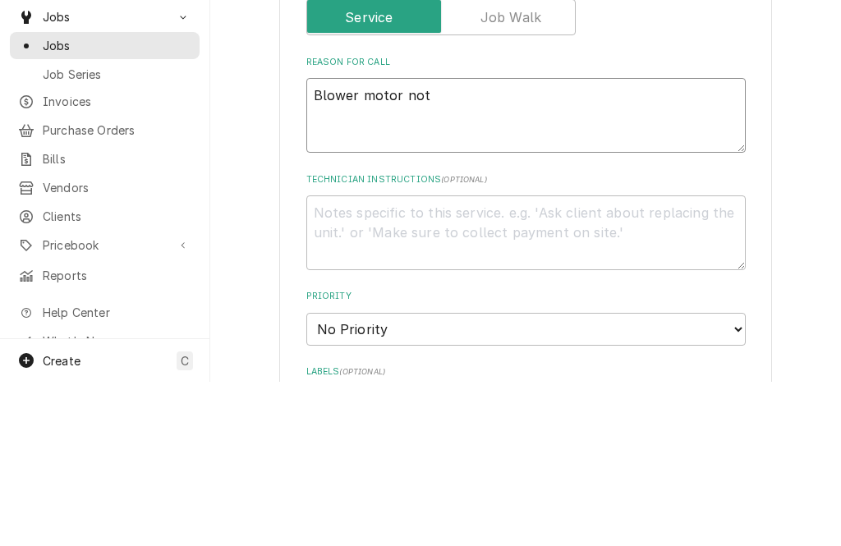
type textarea "x"
type textarea "Blower motor not w"
type textarea "x"
type textarea "Blower motor not wo"
type textarea "x"
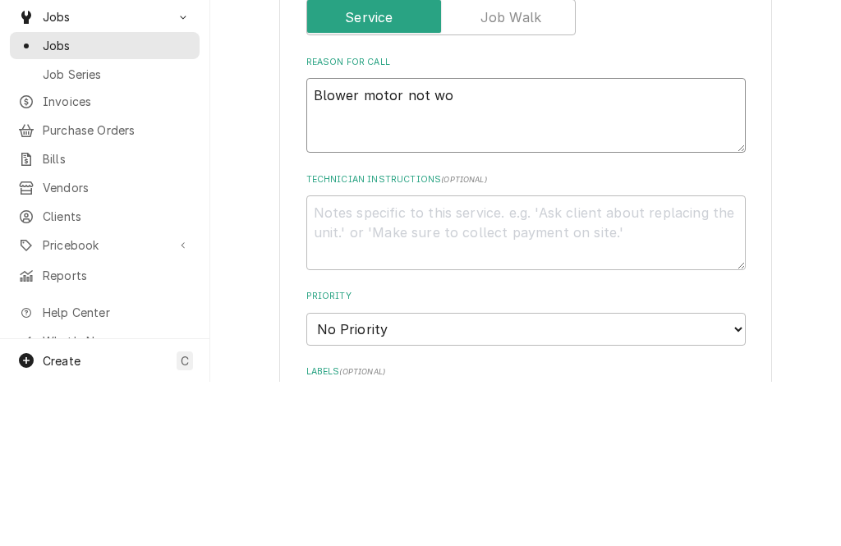
type textarea "Blower motor not wor"
type textarea "x"
type textarea "Blower motor not working"
type textarea "x"
type textarea "Blower motor not working"
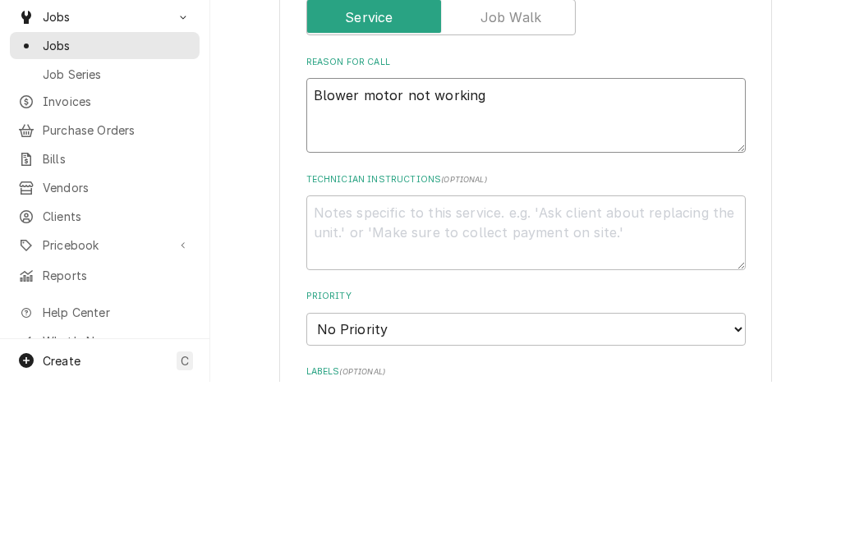
type textarea "x"
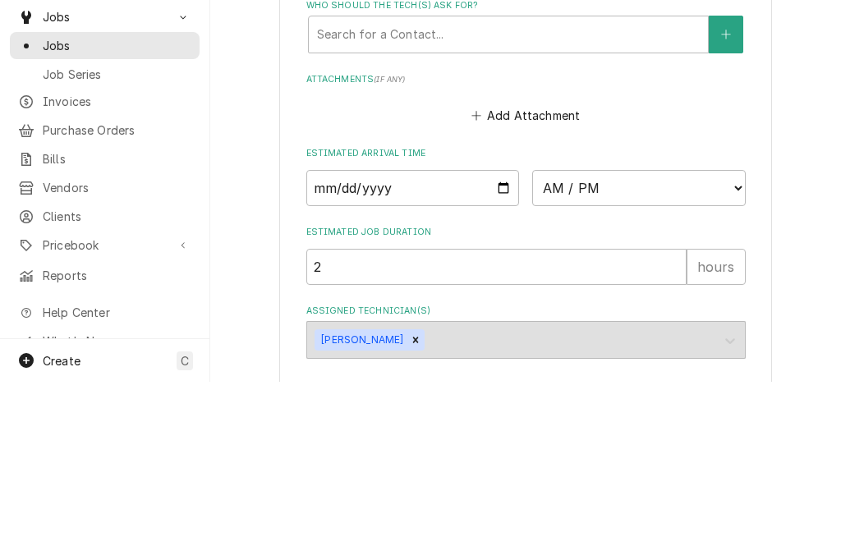
scroll to position [1148, 0]
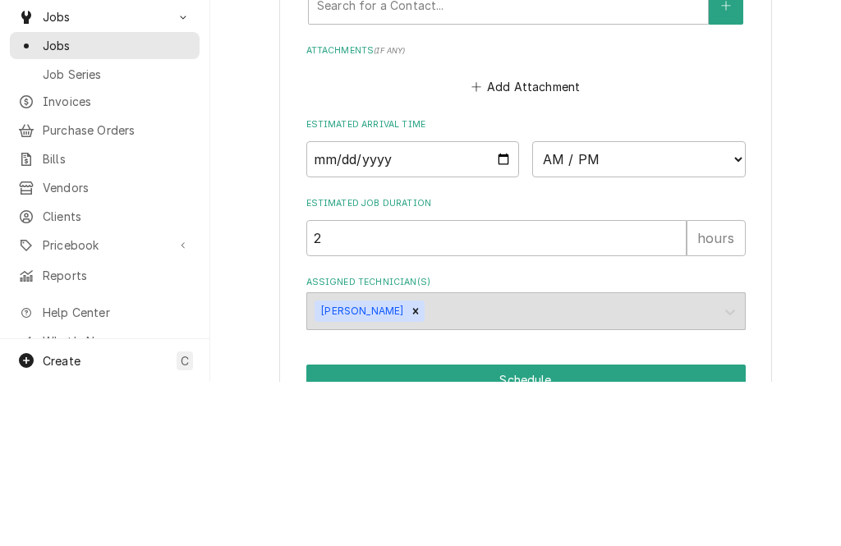
type textarea "Blower motor not working"
click at [349, 305] on input "Date" at bounding box center [412, 323] width 213 height 36
type input "2025-09-05"
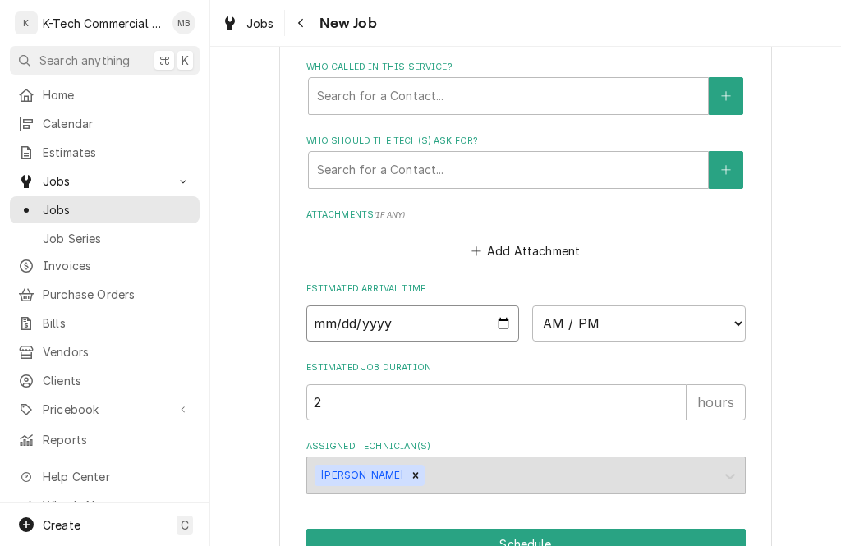
type textarea "x"
click at [727, 305] on select "AM / PM 6:00 AM 6:15 AM 6:30 AM 6:45 AM 7:00 AM 7:15 AM 7:30 AM 7:45 AM 8:00 AM…" at bounding box center [638, 323] width 213 height 36
select select "06:00:00"
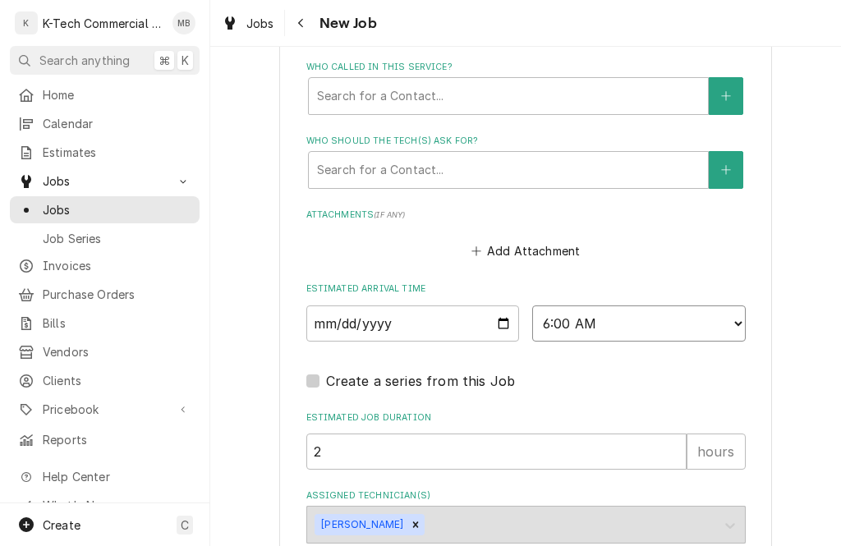
type textarea "x"
click at [498, 437] on input "2" at bounding box center [496, 451] width 380 height 36
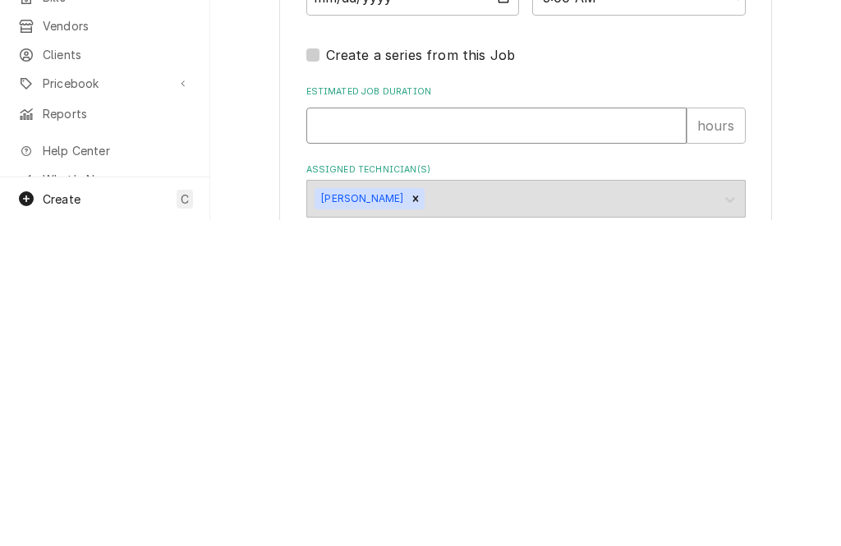
type textarea "x"
type input "4"
type textarea "x"
type input "4"
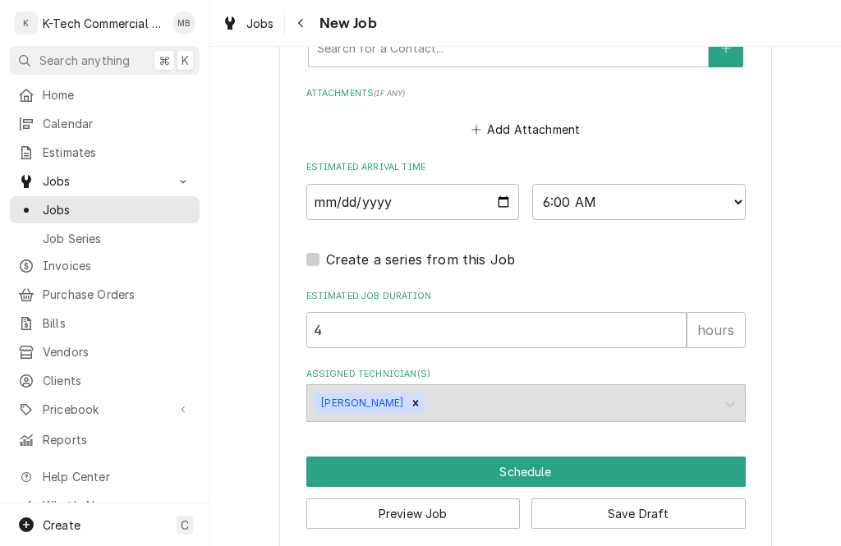
click at [537, 456] on button "Schedule" at bounding box center [525, 471] width 439 height 30
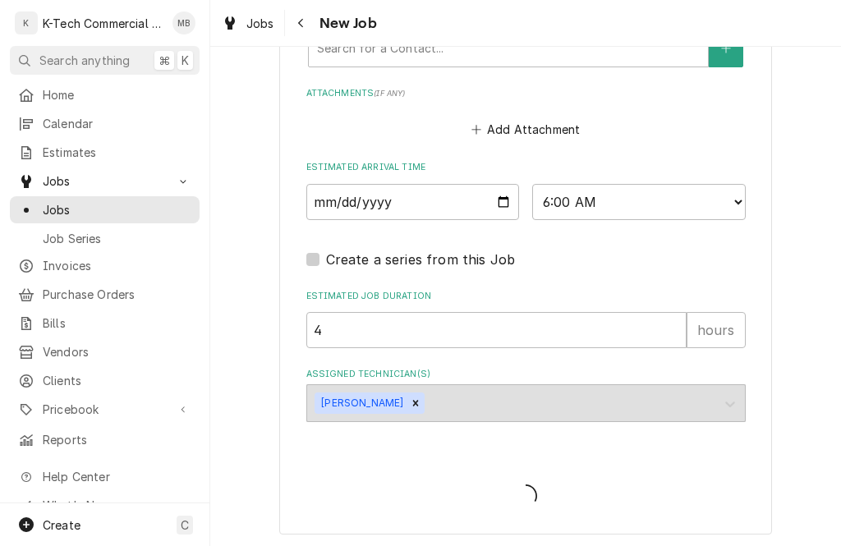
scroll to position [1254, 0]
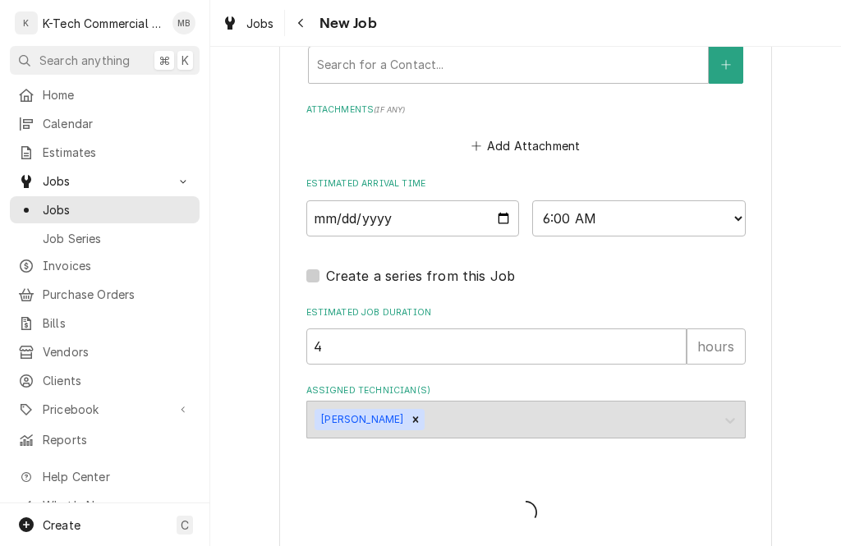
type textarea "x"
